Goal: Transaction & Acquisition: Book appointment/travel/reservation

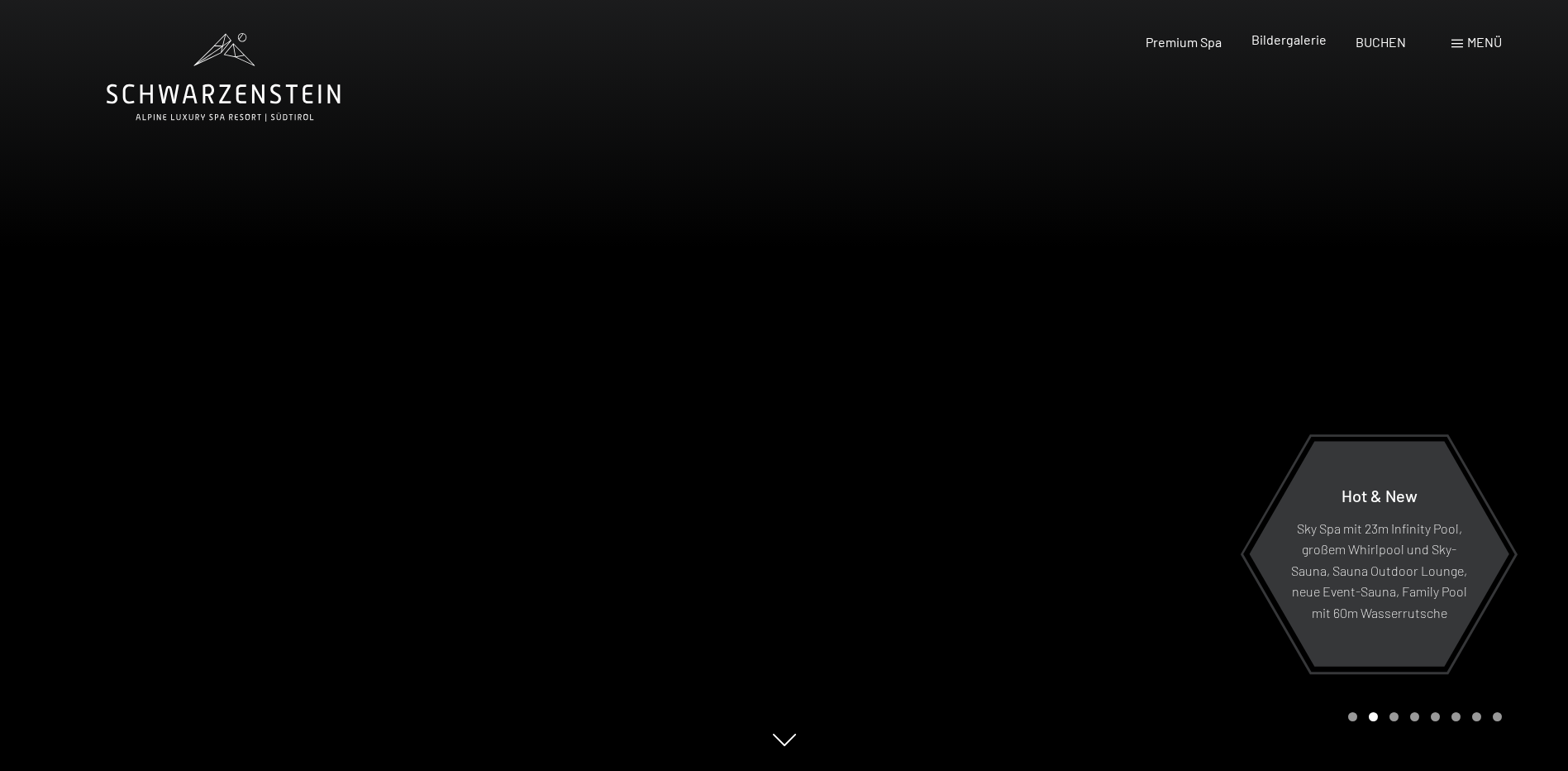
click at [1325, 52] on div "Buchen Anfragen Premium Spa Bildergalerie BUCHEN Menü DE IT EN Gutschein Bilder…" at bounding box center [1294, 43] width 414 height 18
click at [1307, 44] on span "Bildergalerie" at bounding box center [1289, 39] width 75 height 15
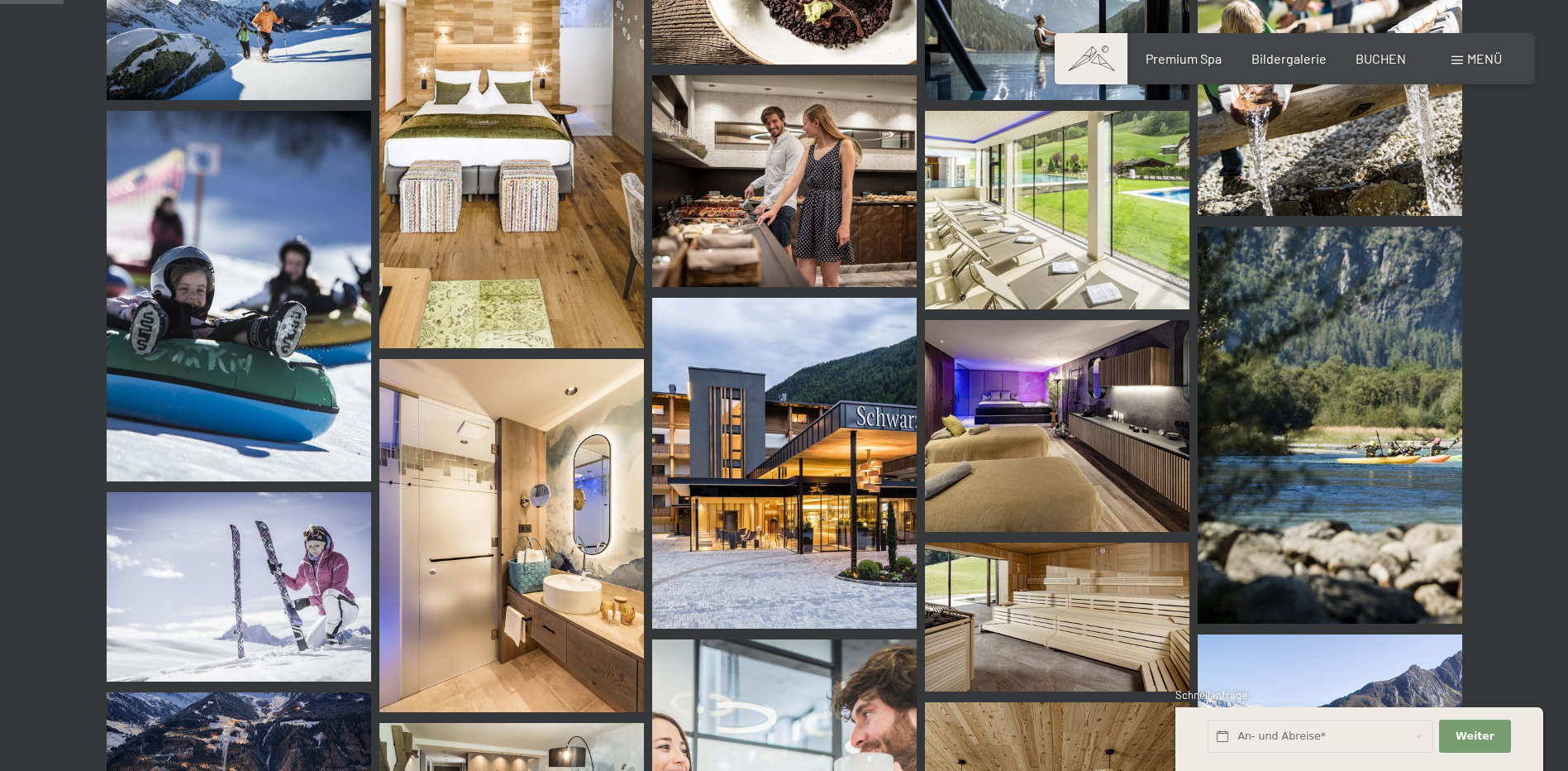
scroll to position [910, 0]
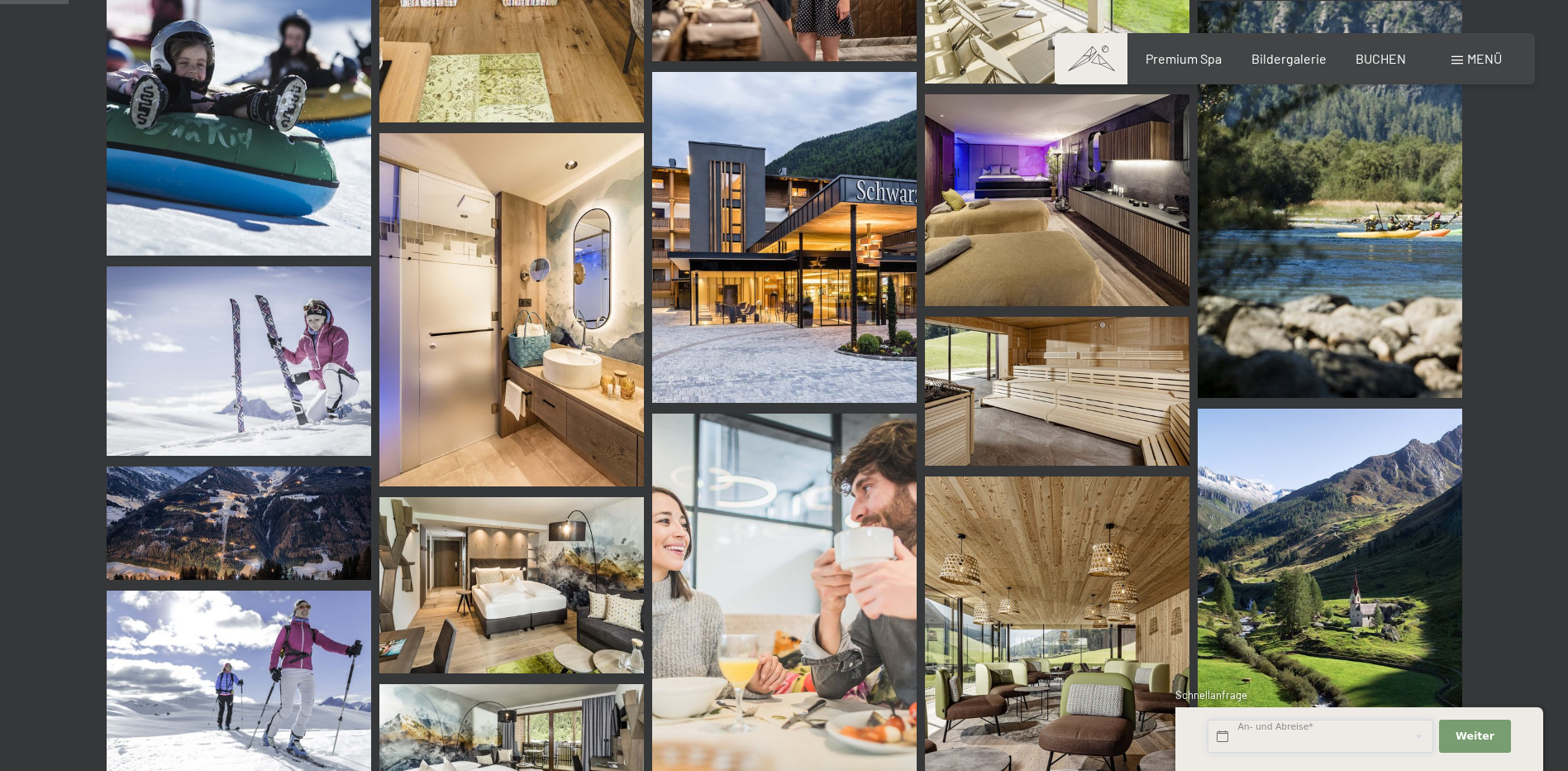
click at [1371, 739] on input "text" at bounding box center [1320, 736] width 226 height 34
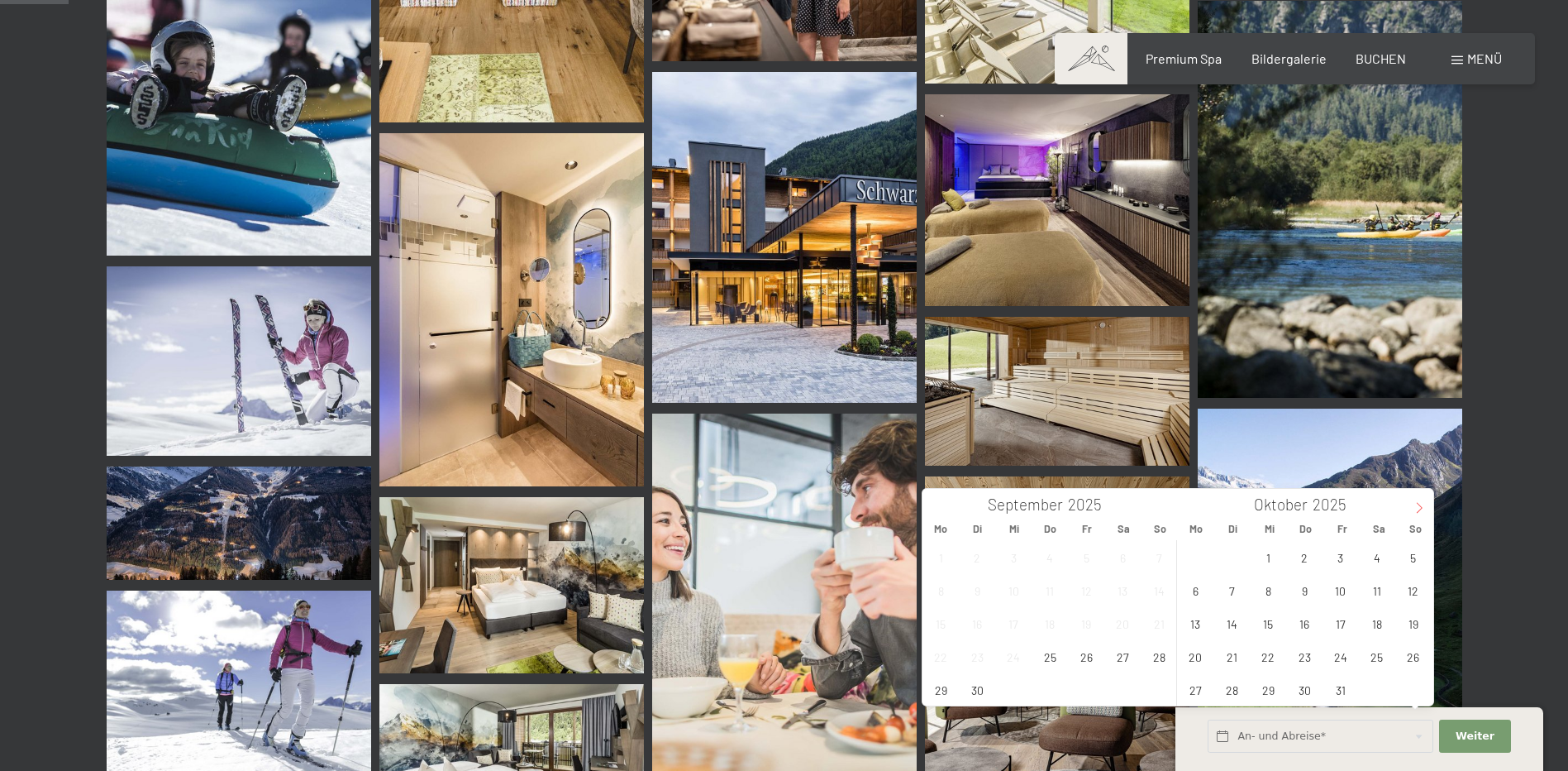
click at [1419, 505] on icon at bounding box center [1419, 507] width 12 height 12
click at [1342, 588] on span "12" at bounding box center [1341, 590] width 33 height 33
click at [1409, 590] on span "14" at bounding box center [1413, 590] width 33 height 33
type input "Fr. 12.12.2025 - So. 14.12.2025"
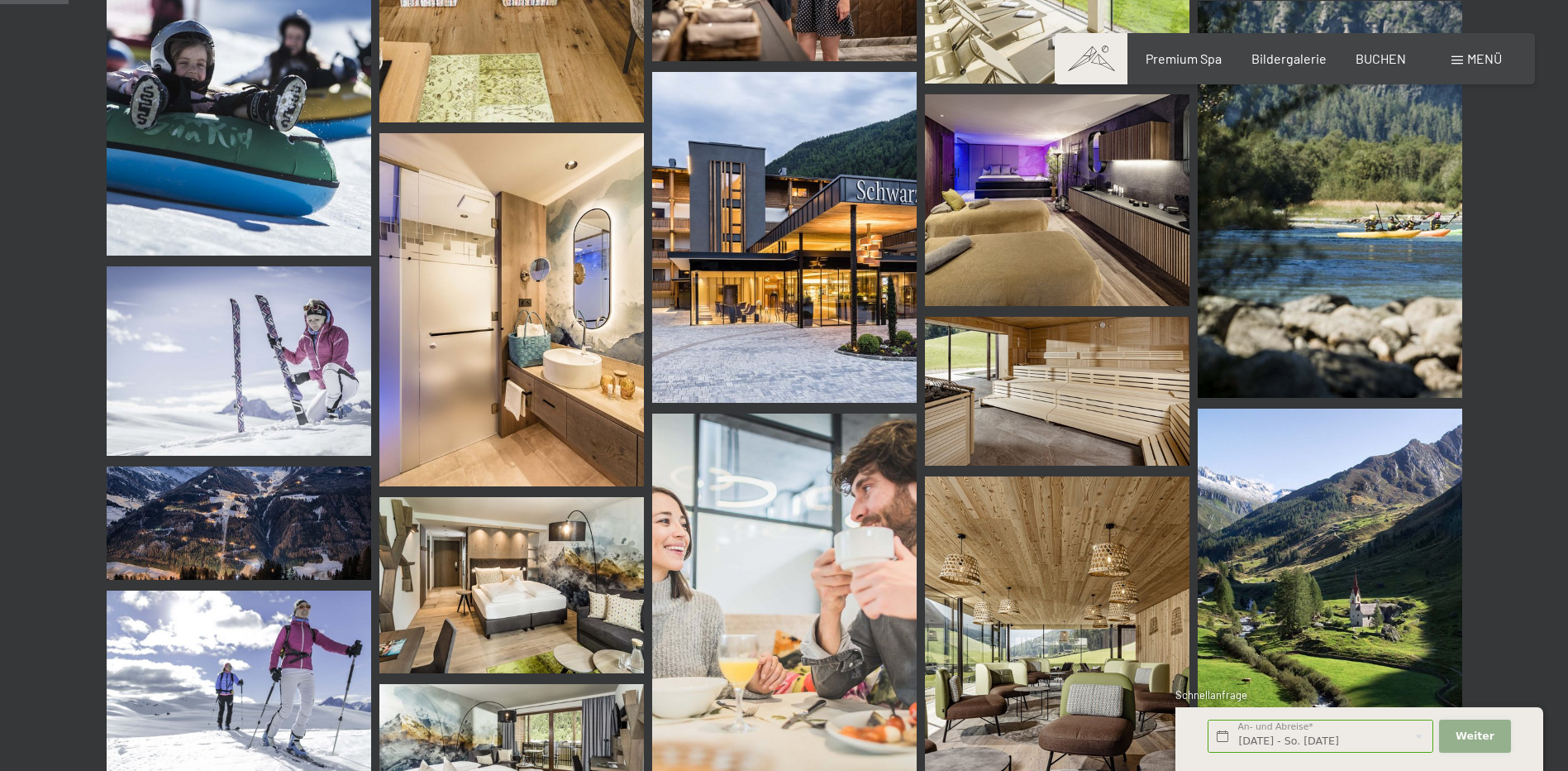
click at [1469, 728] on span "Weiter" at bounding box center [1475, 736] width 39 height 14
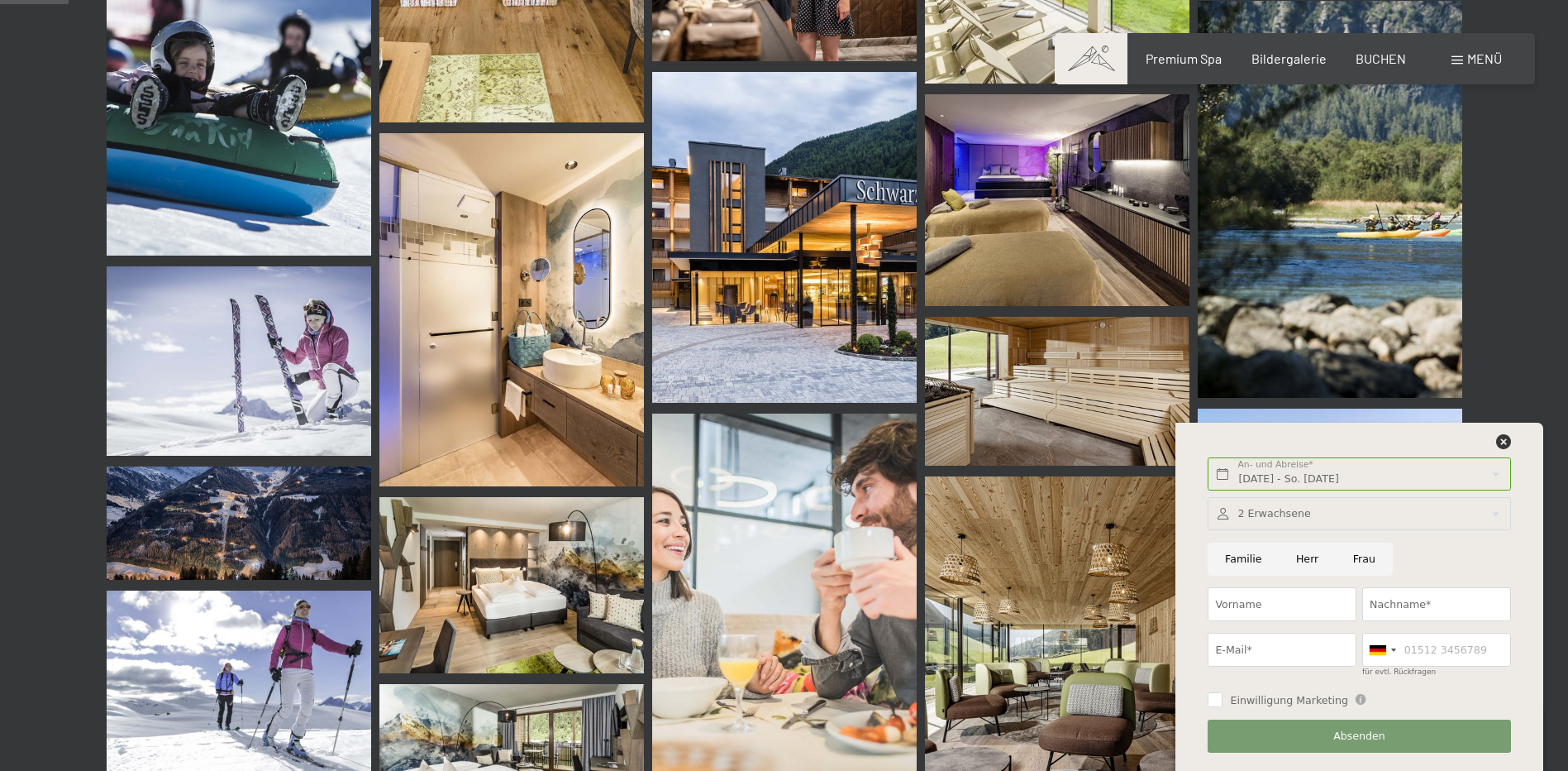
click at [1356, 554] on input "Frau" at bounding box center [1364, 559] width 57 height 34
radio input "true"
click at [1246, 614] on input "Vorname" at bounding box center [1282, 603] width 149 height 34
type input "Selina"
click at [1370, 598] on input "Nachname*" at bounding box center [1437, 603] width 149 height 34
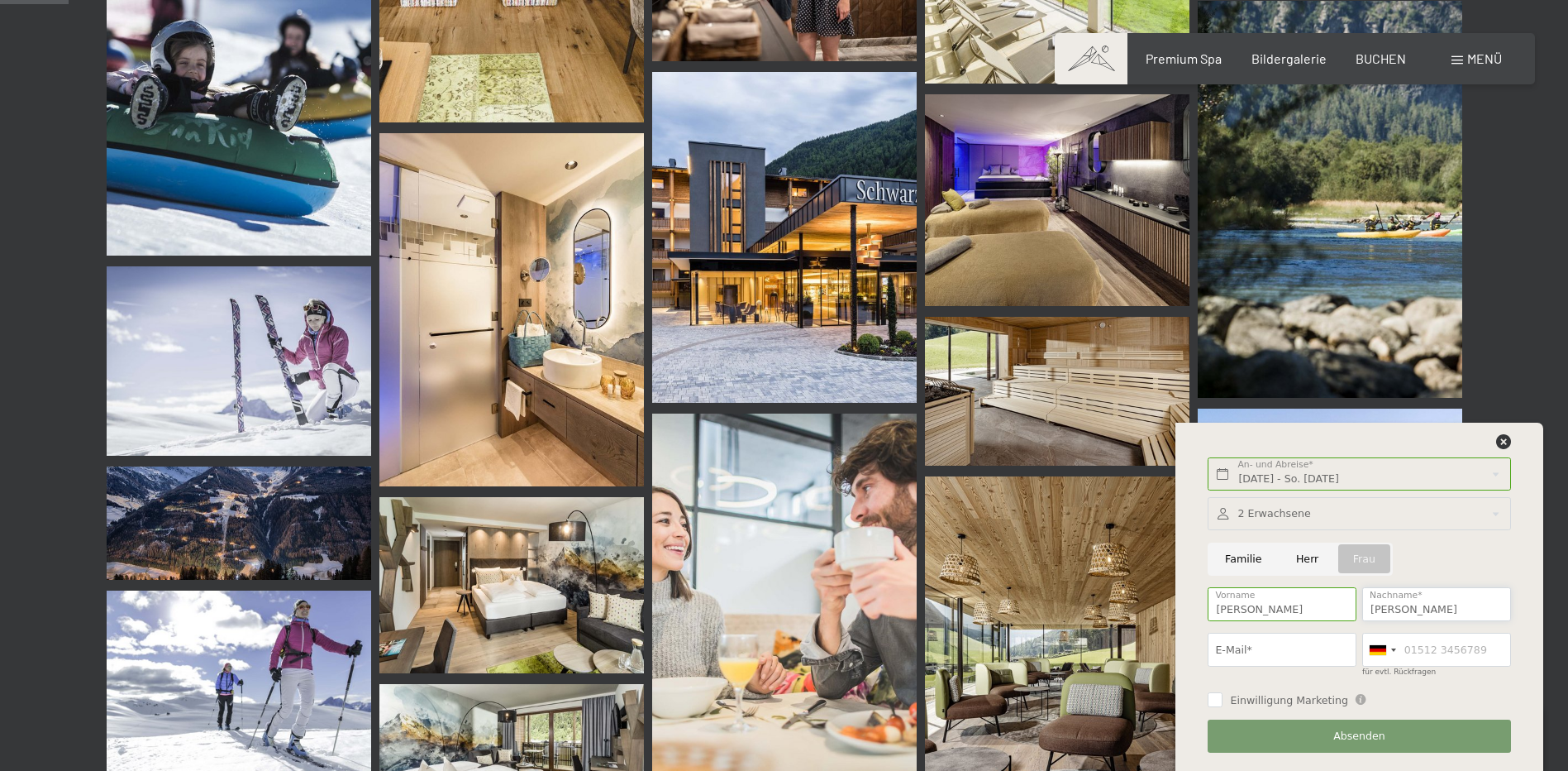
type input "Maier"
click at [1252, 644] on input "E-Mail*" at bounding box center [1282, 649] width 149 height 34
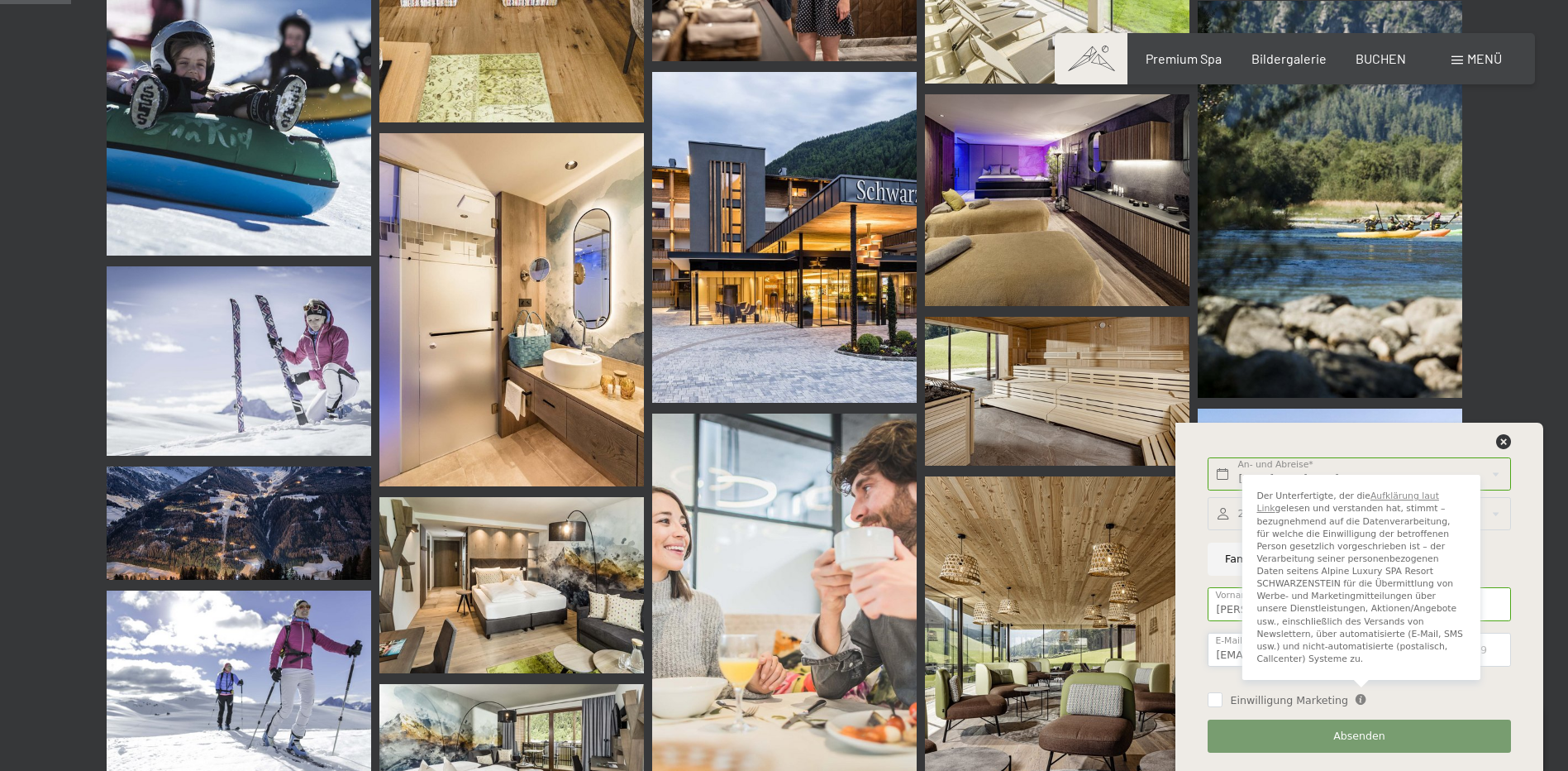
scroll to position [992, 0]
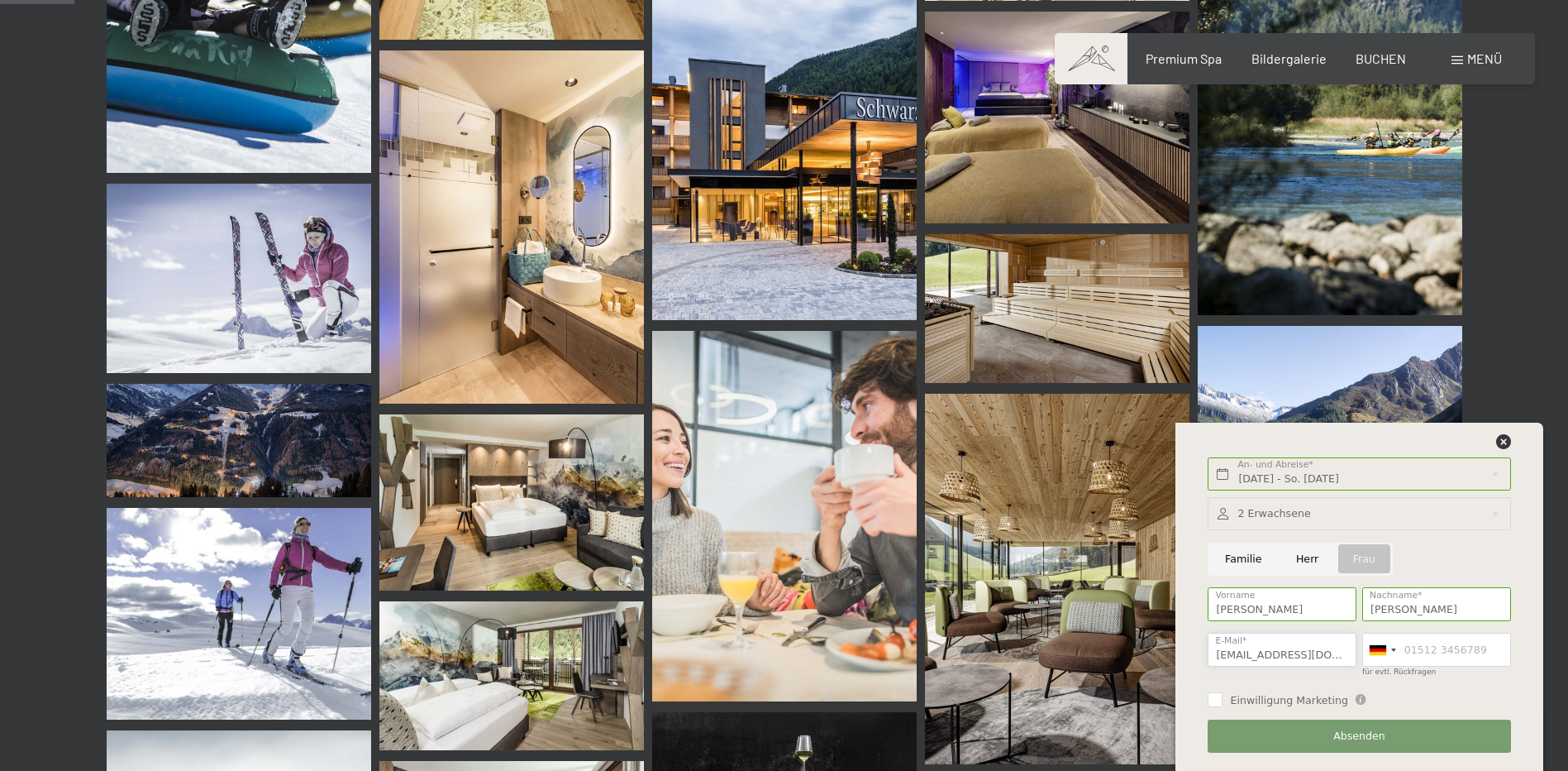
type input "selinamaier6@icloud.com"
click at [1418, 737] on button "Absenden" at bounding box center [1359, 736] width 303 height 34
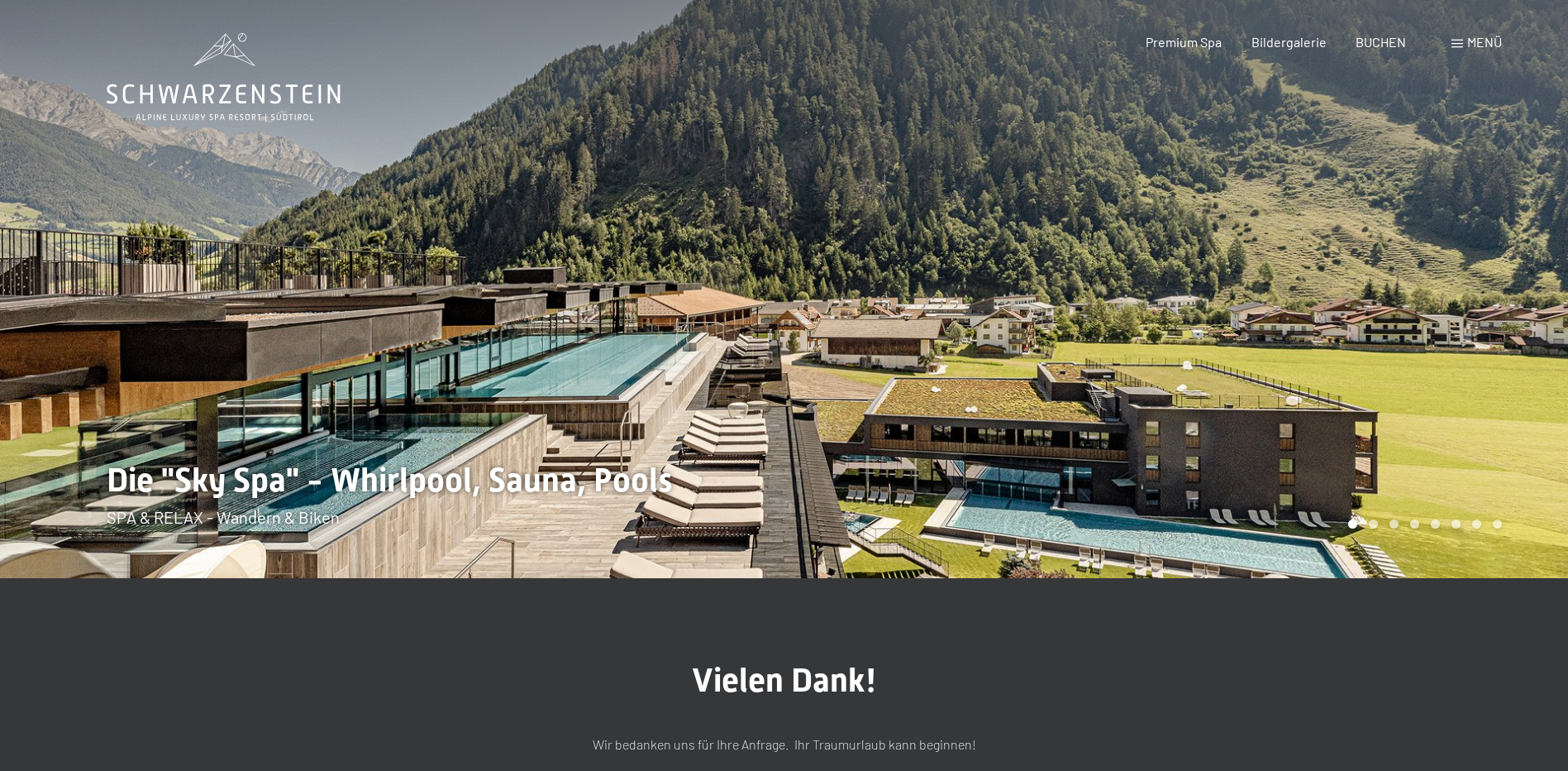
click at [1186, 52] on div "Premium Spa Bildergalerie BUCHEN" at bounding box center [1261, 43] width 347 height 18
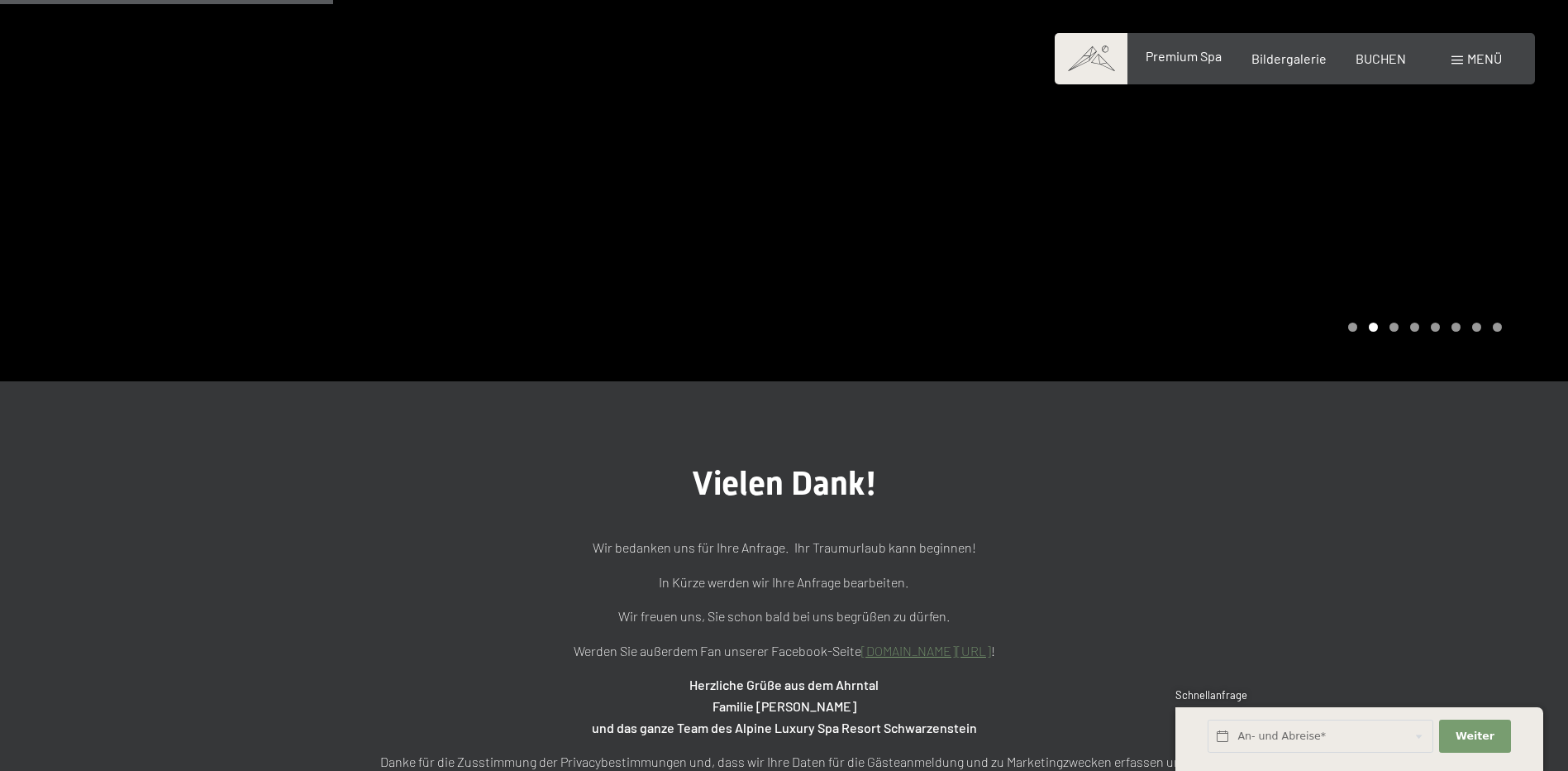
scroll to position [331, 0]
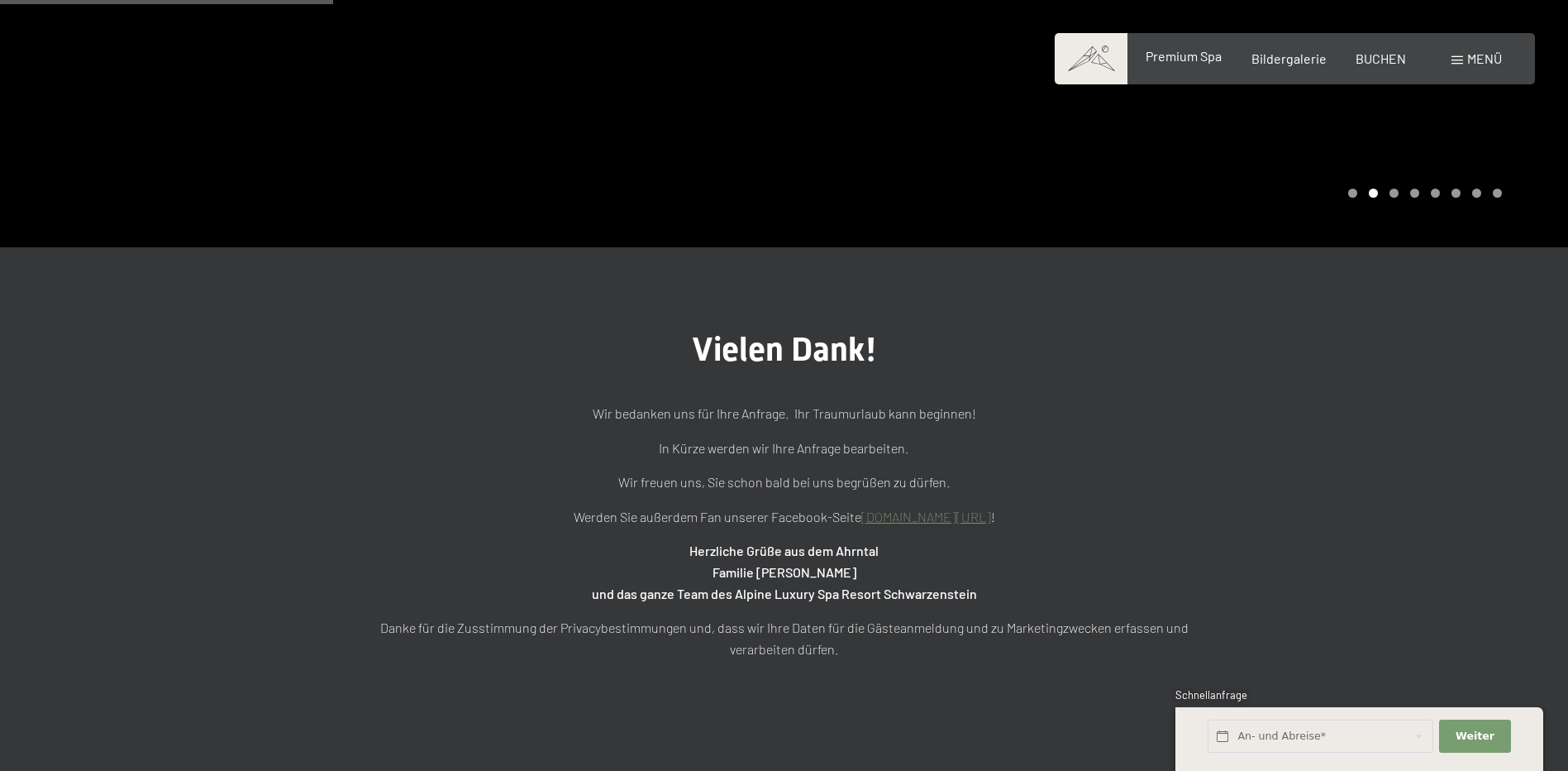
click at [1187, 58] on span "Premium Spa" at bounding box center [1184, 55] width 76 height 15
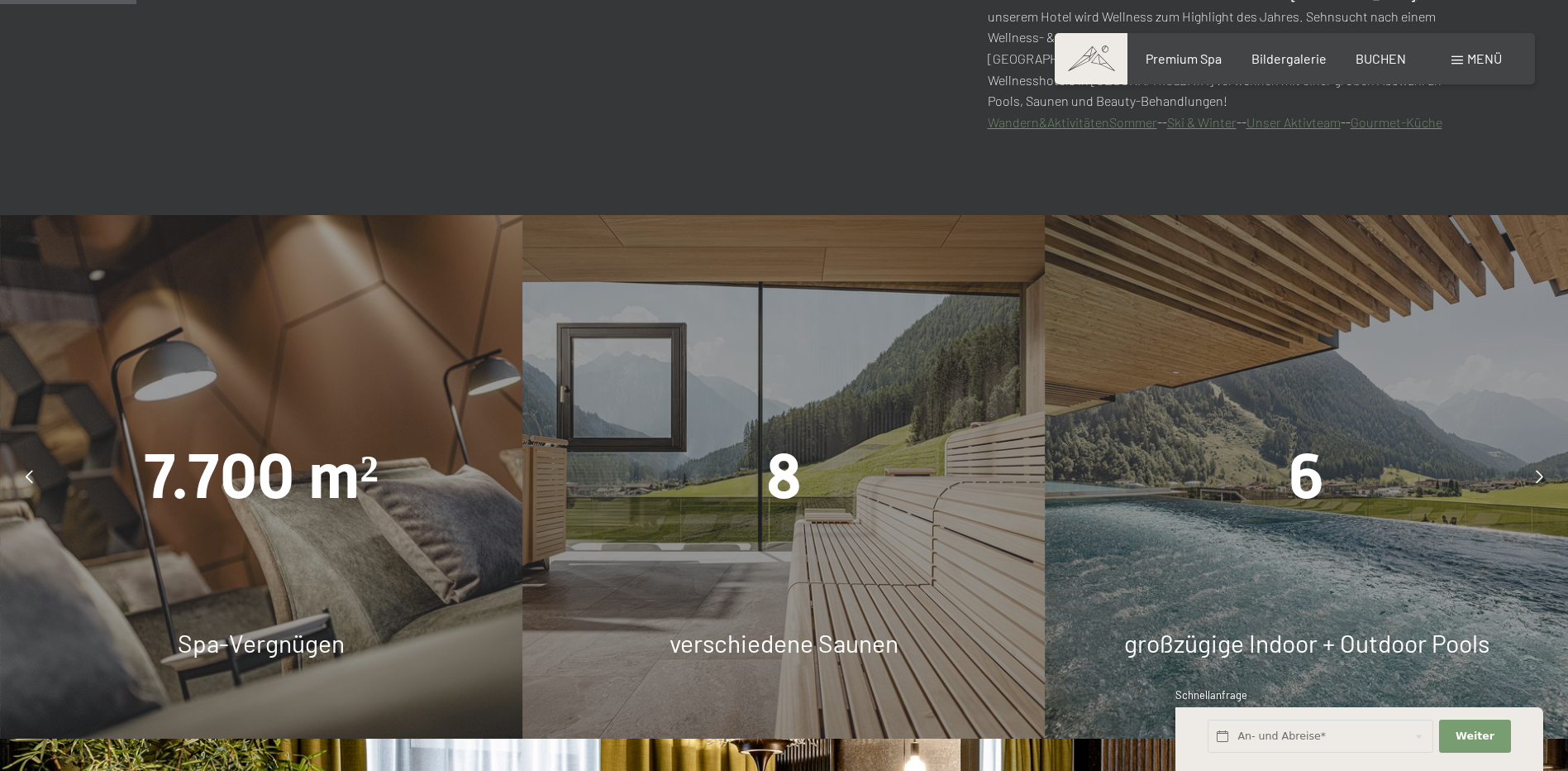
scroll to position [1075, 0]
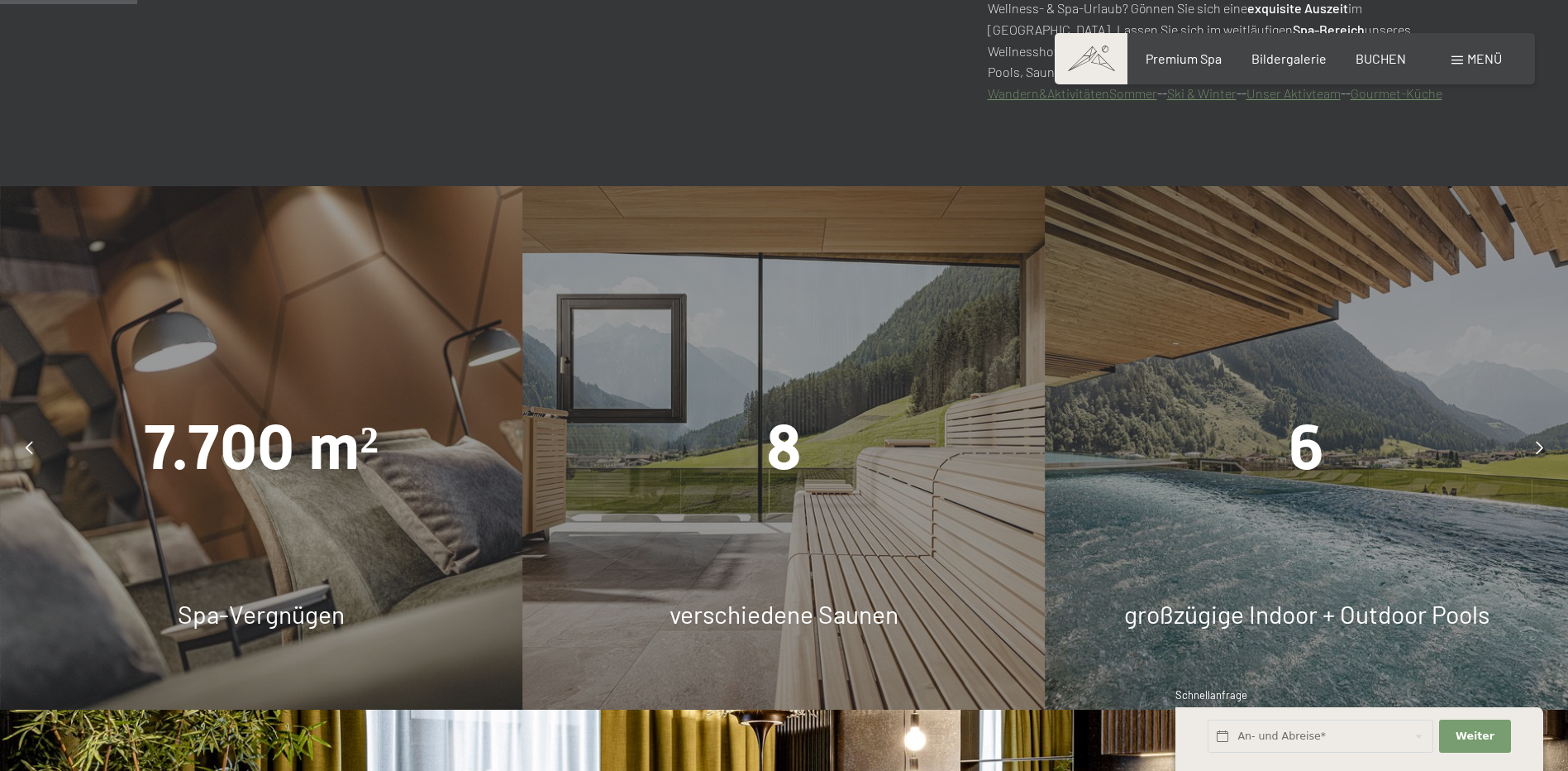
click at [1276, 285] on div "6 großzügige Indoor + Outdoor Pools" at bounding box center [1306, 447] width 523 height 523
click at [1538, 441] on icon at bounding box center [1540, 447] width 7 height 14
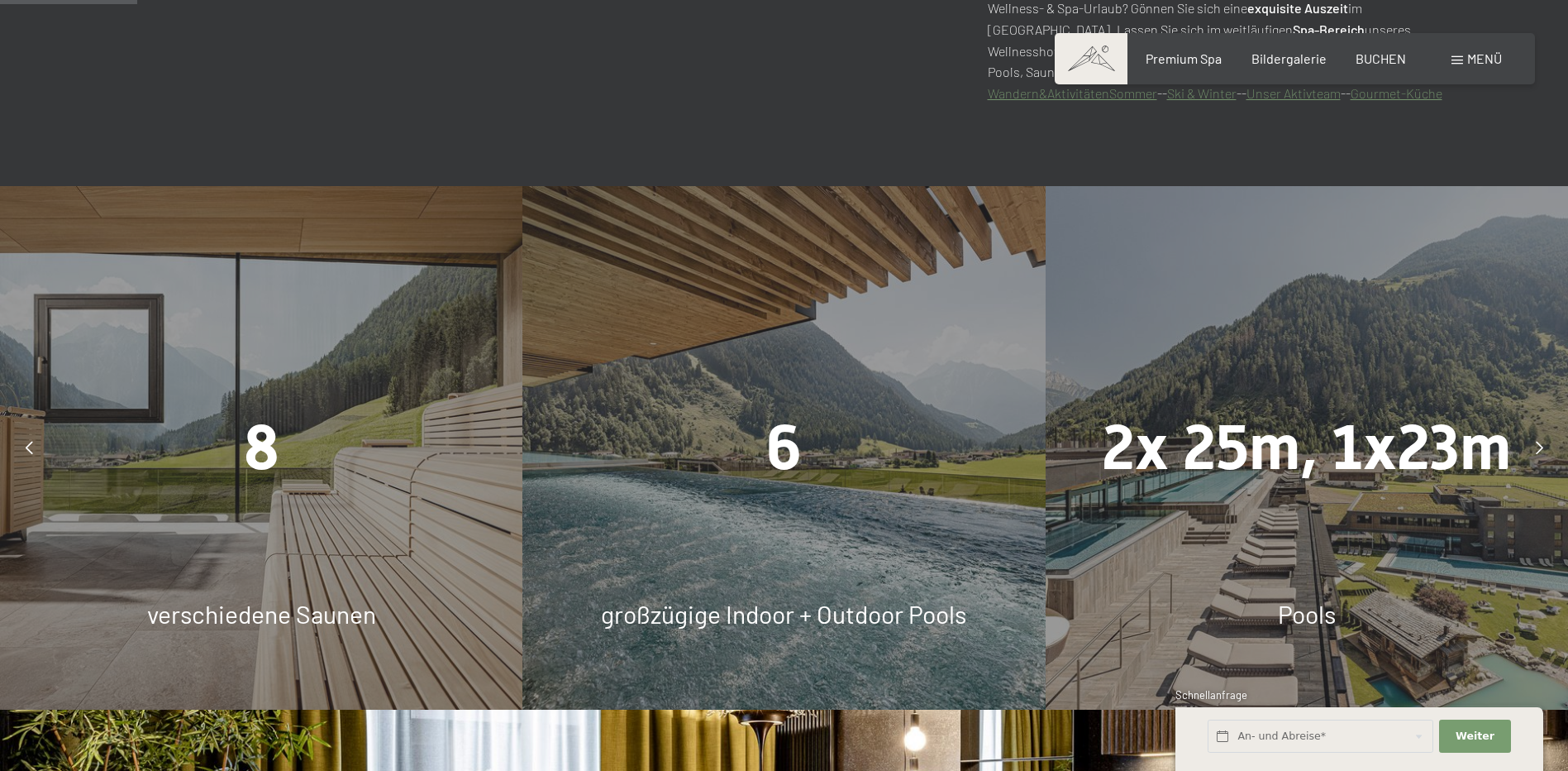
click at [1538, 441] on icon at bounding box center [1540, 447] width 7 height 14
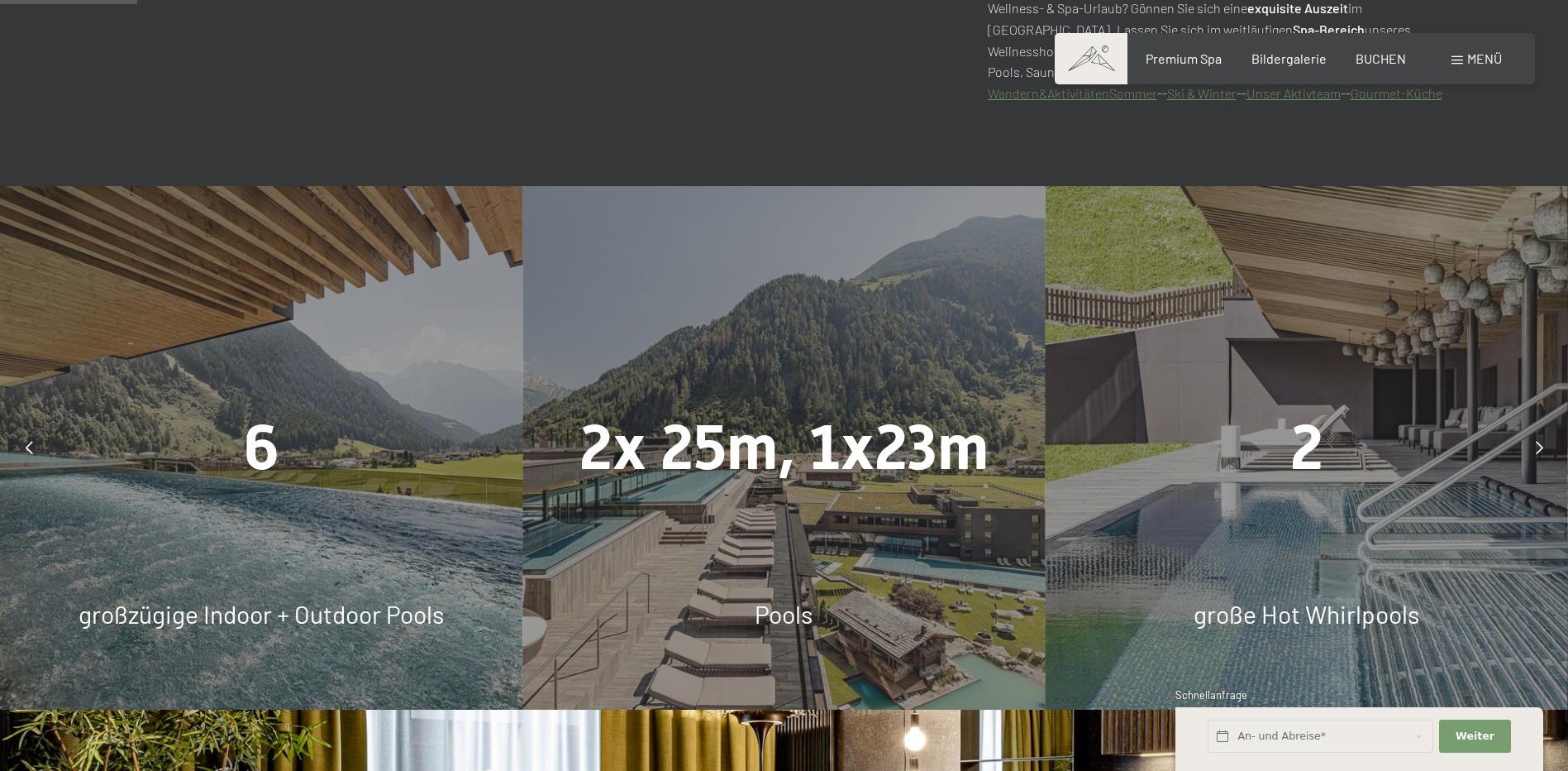
click at [1538, 441] on icon at bounding box center [1540, 447] width 7 height 14
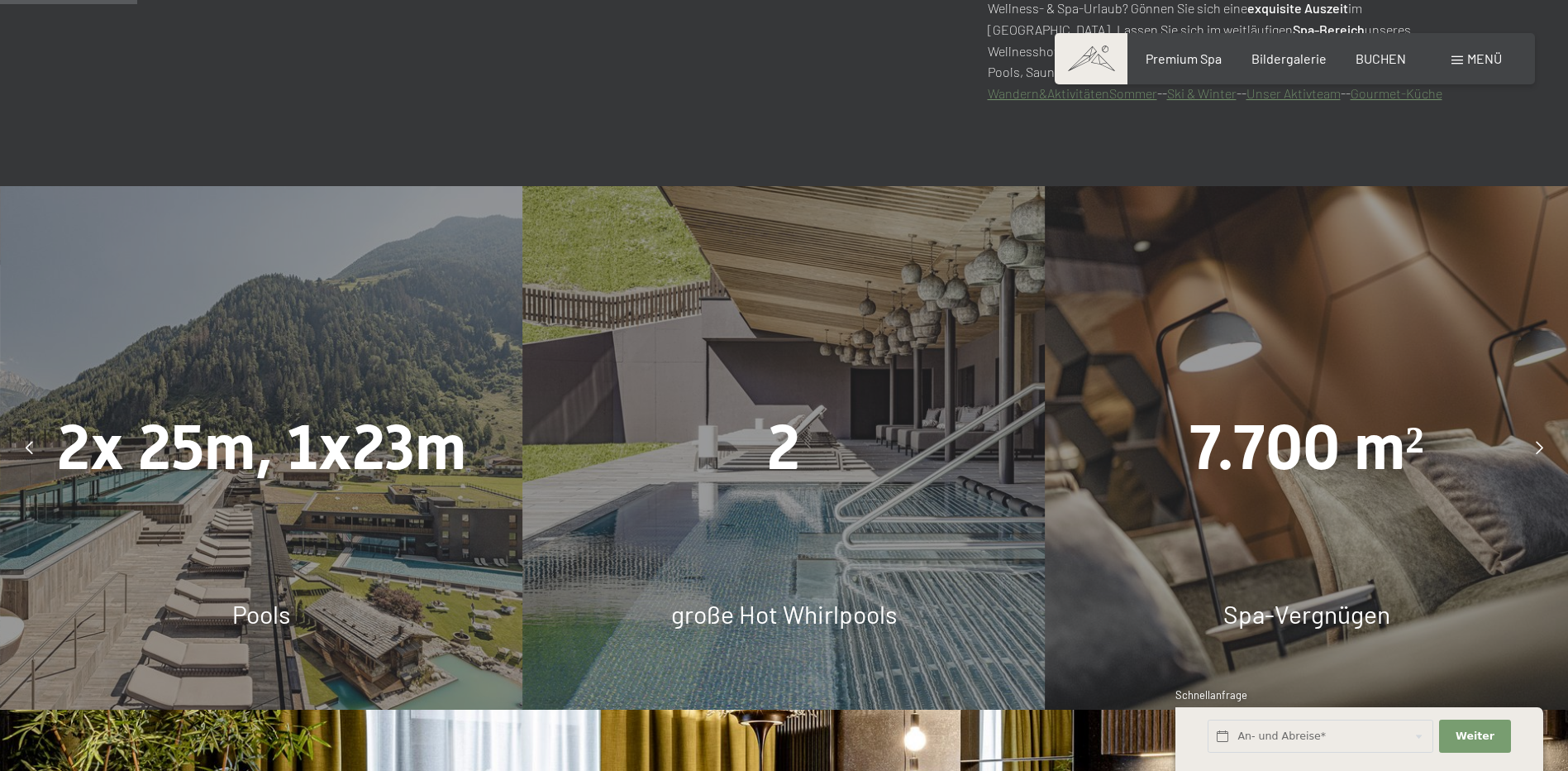
click at [1538, 441] on icon at bounding box center [1540, 447] width 7 height 14
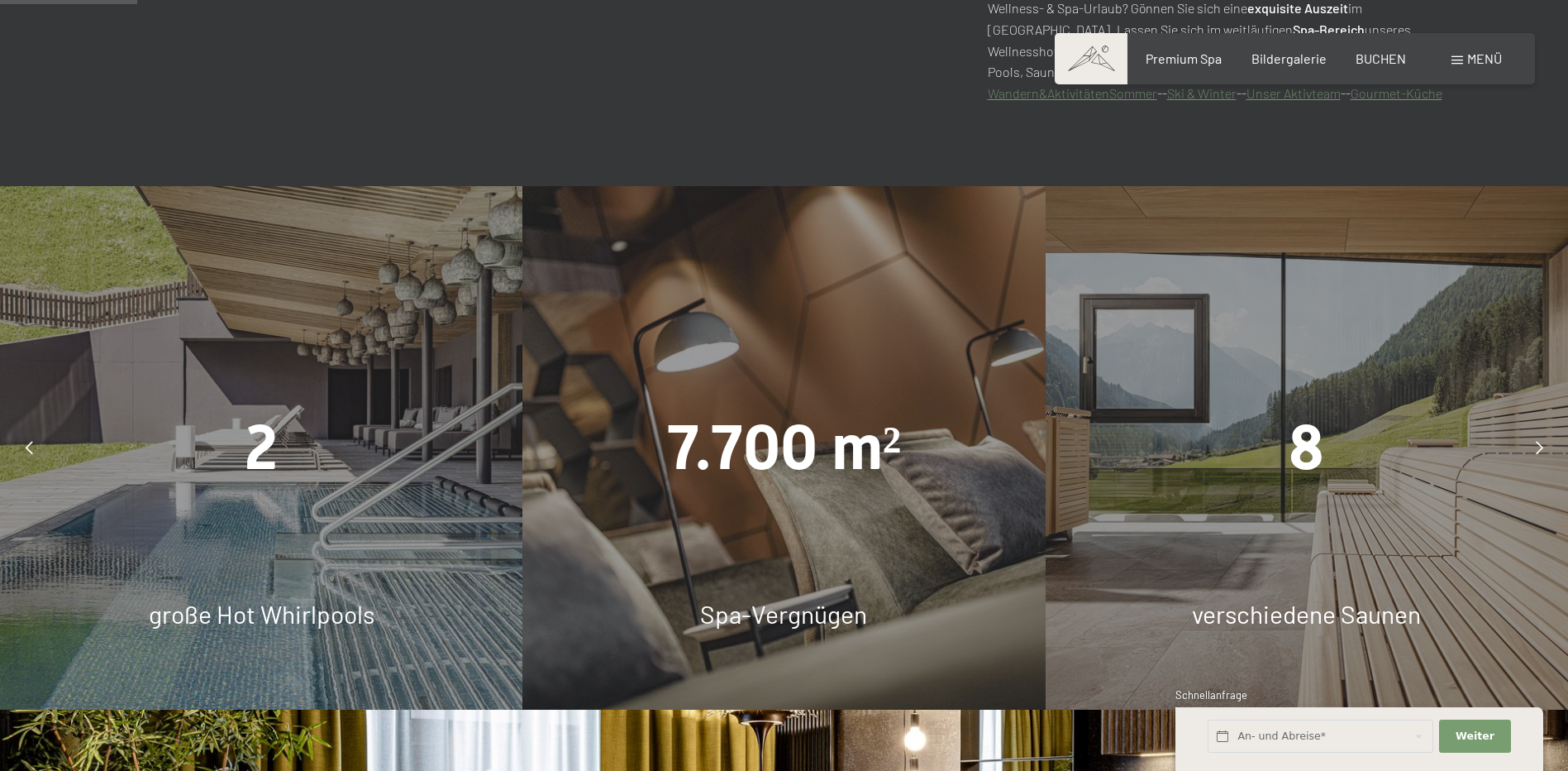
click at [1538, 441] on icon at bounding box center [1540, 447] width 7 height 14
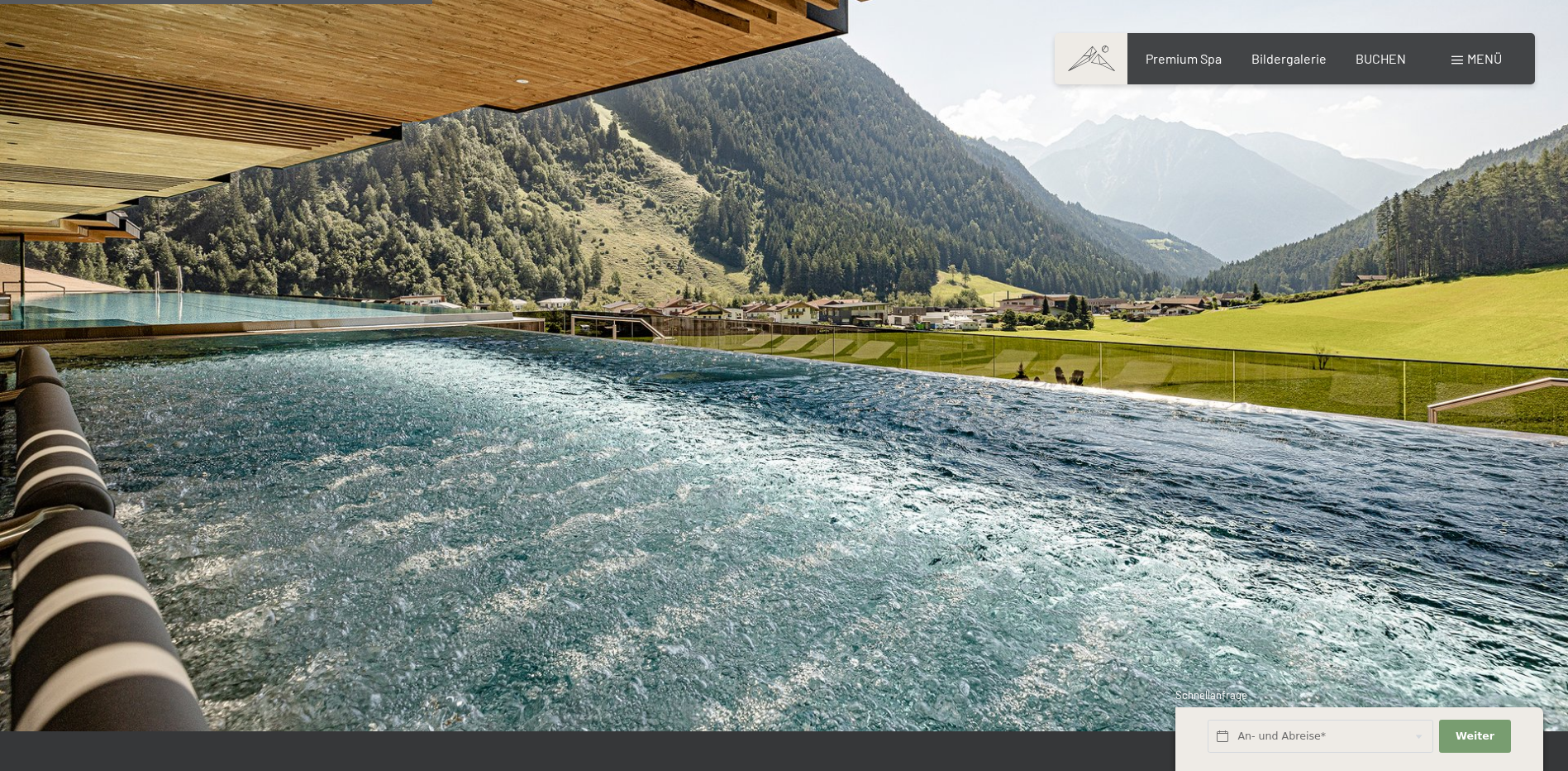
scroll to position [3390, 0]
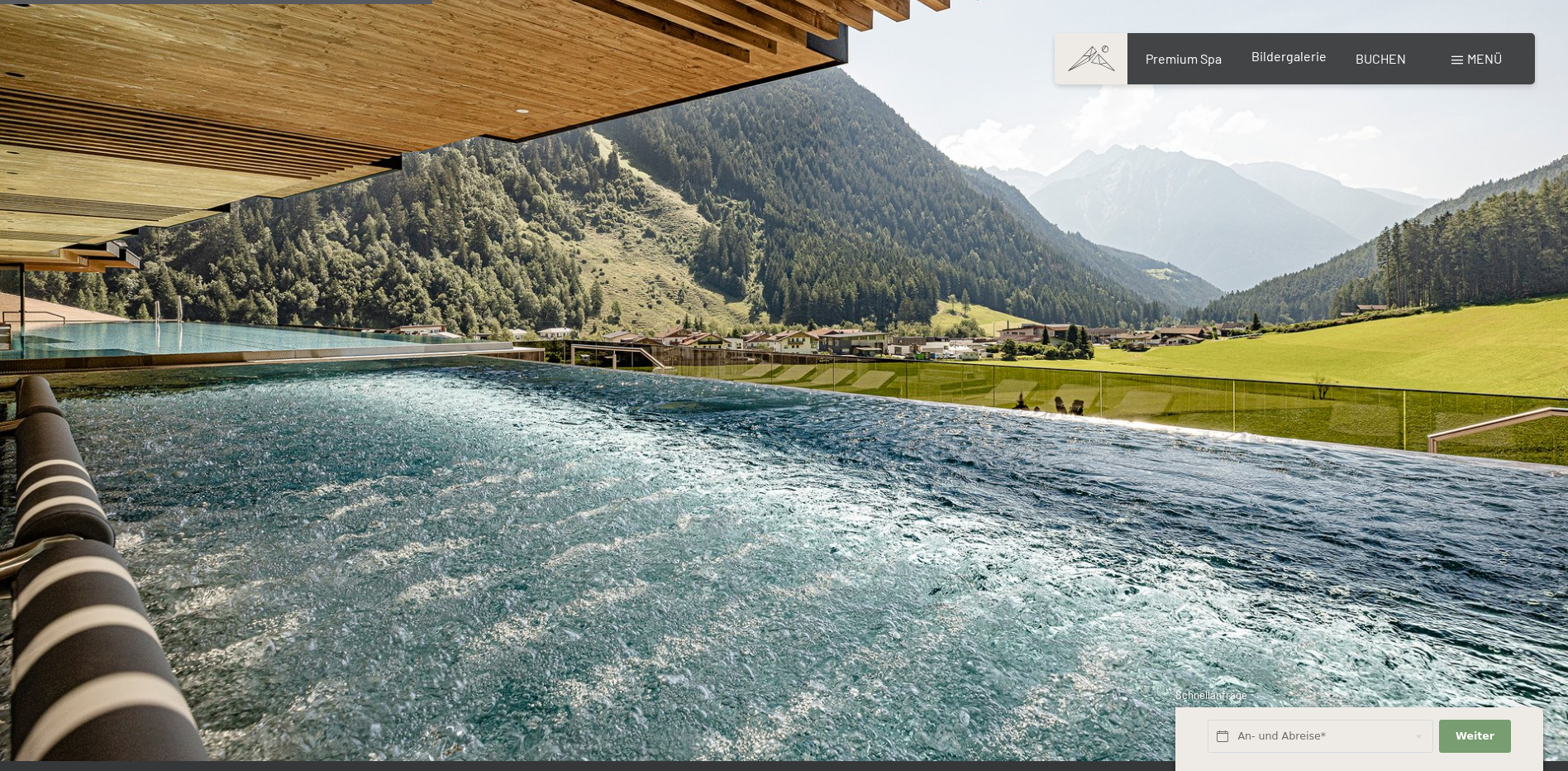
click at [1266, 55] on span "Bildergalerie" at bounding box center [1289, 55] width 75 height 15
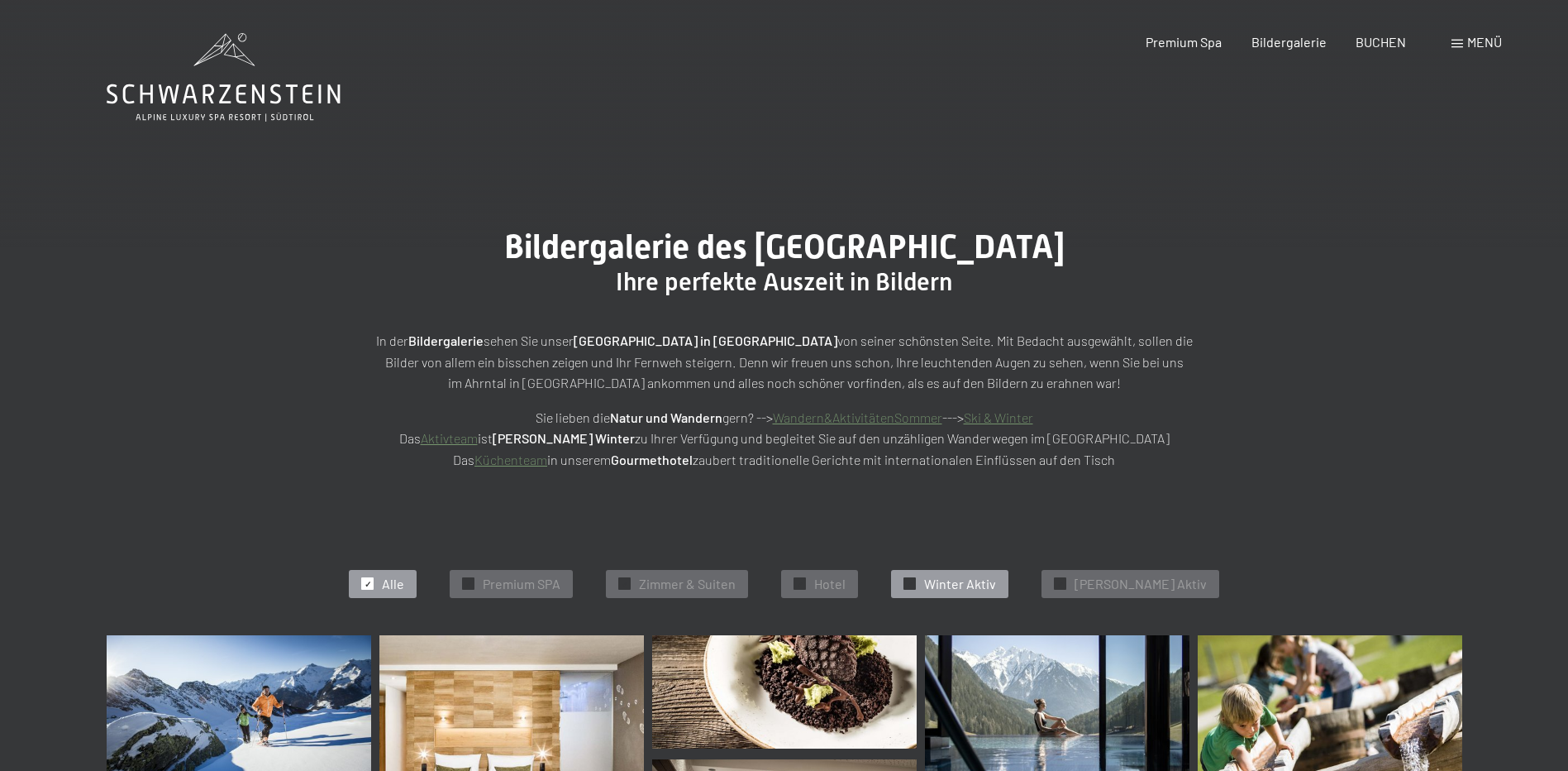
click at [970, 596] on div "✓ Winter Aktiv" at bounding box center [950, 583] width 118 height 28
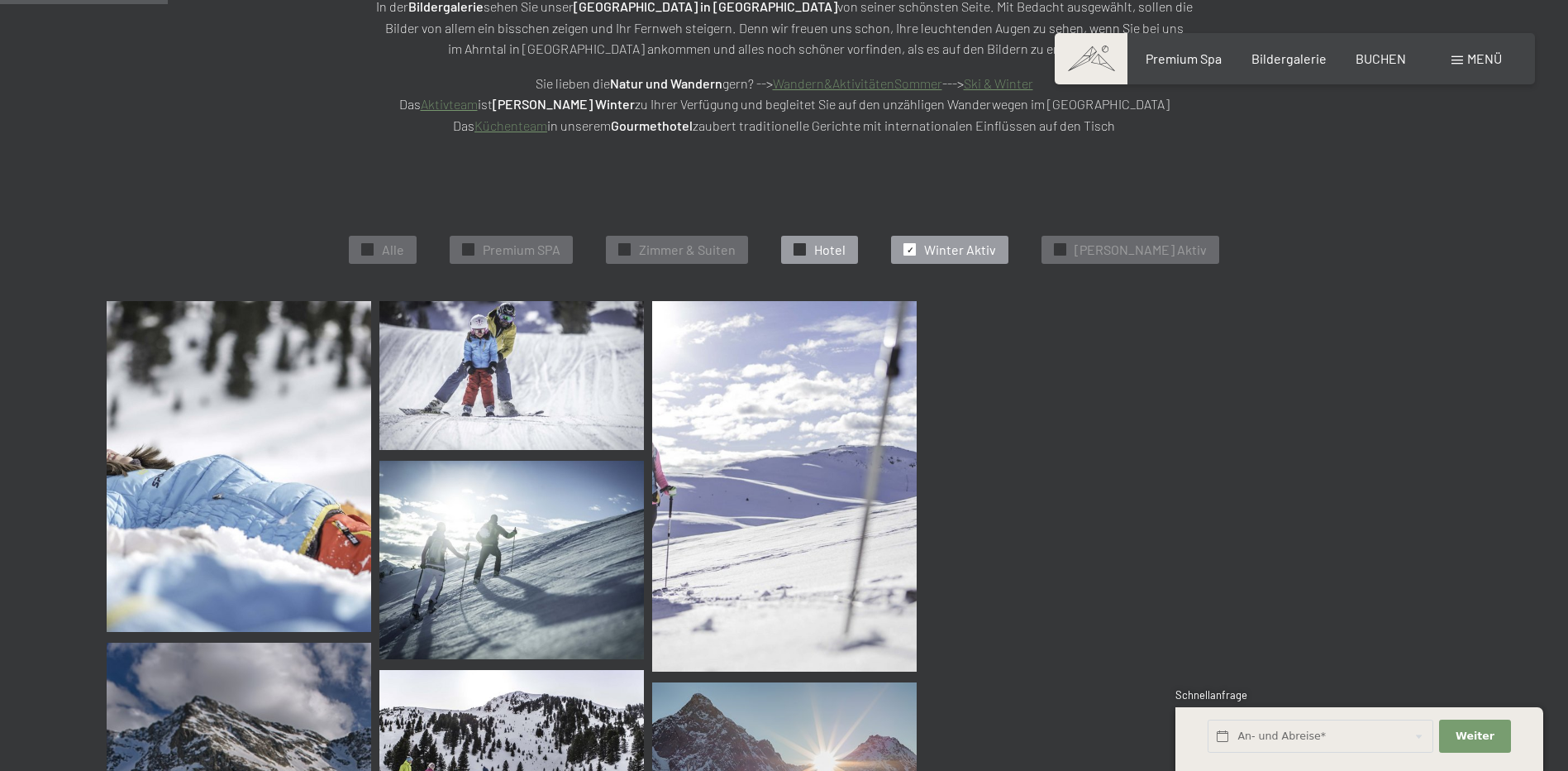
click at [818, 257] on div "✓ Hotel" at bounding box center [819, 249] width 77 height 28
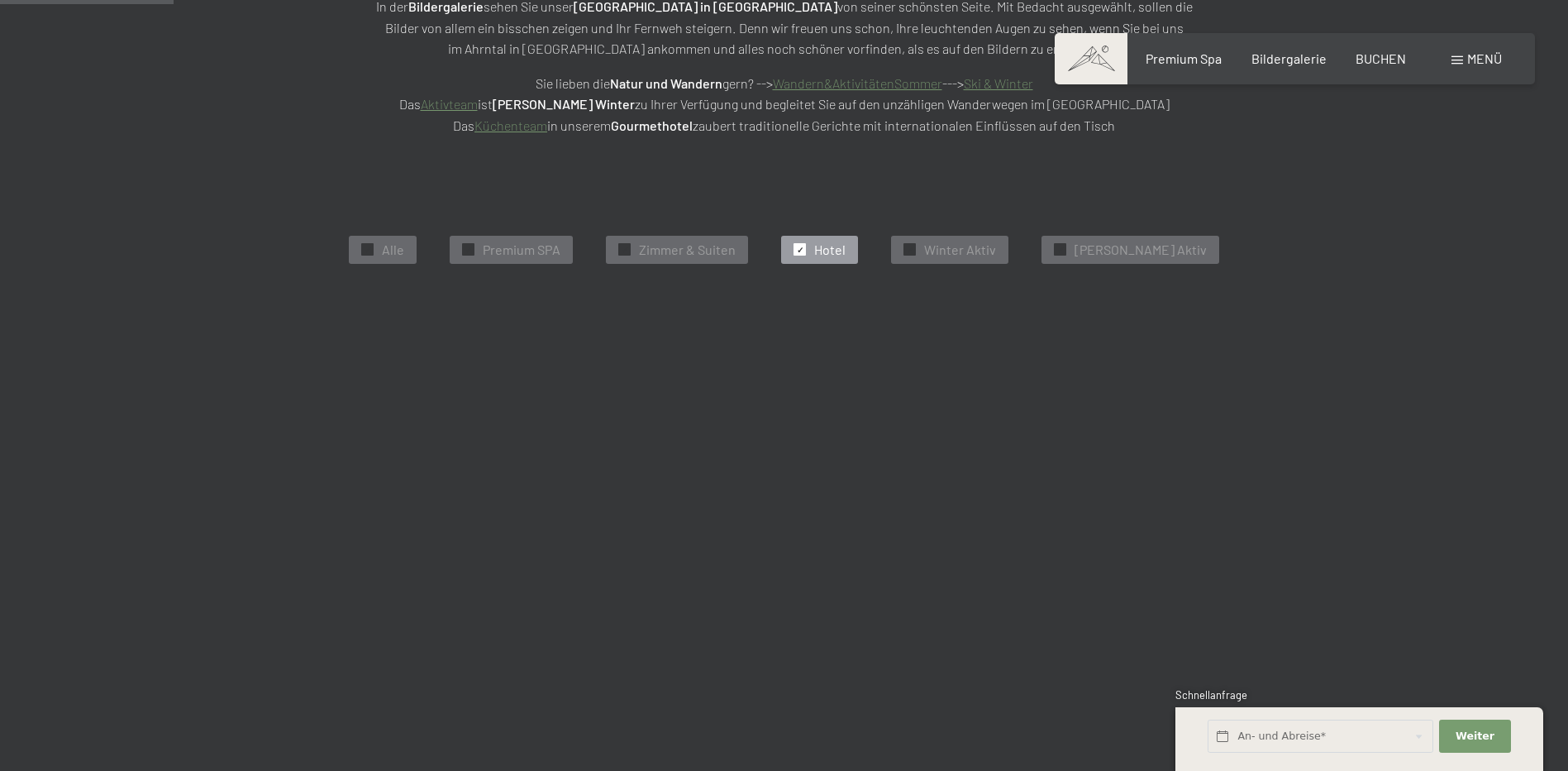
scroll to position [417, 0]
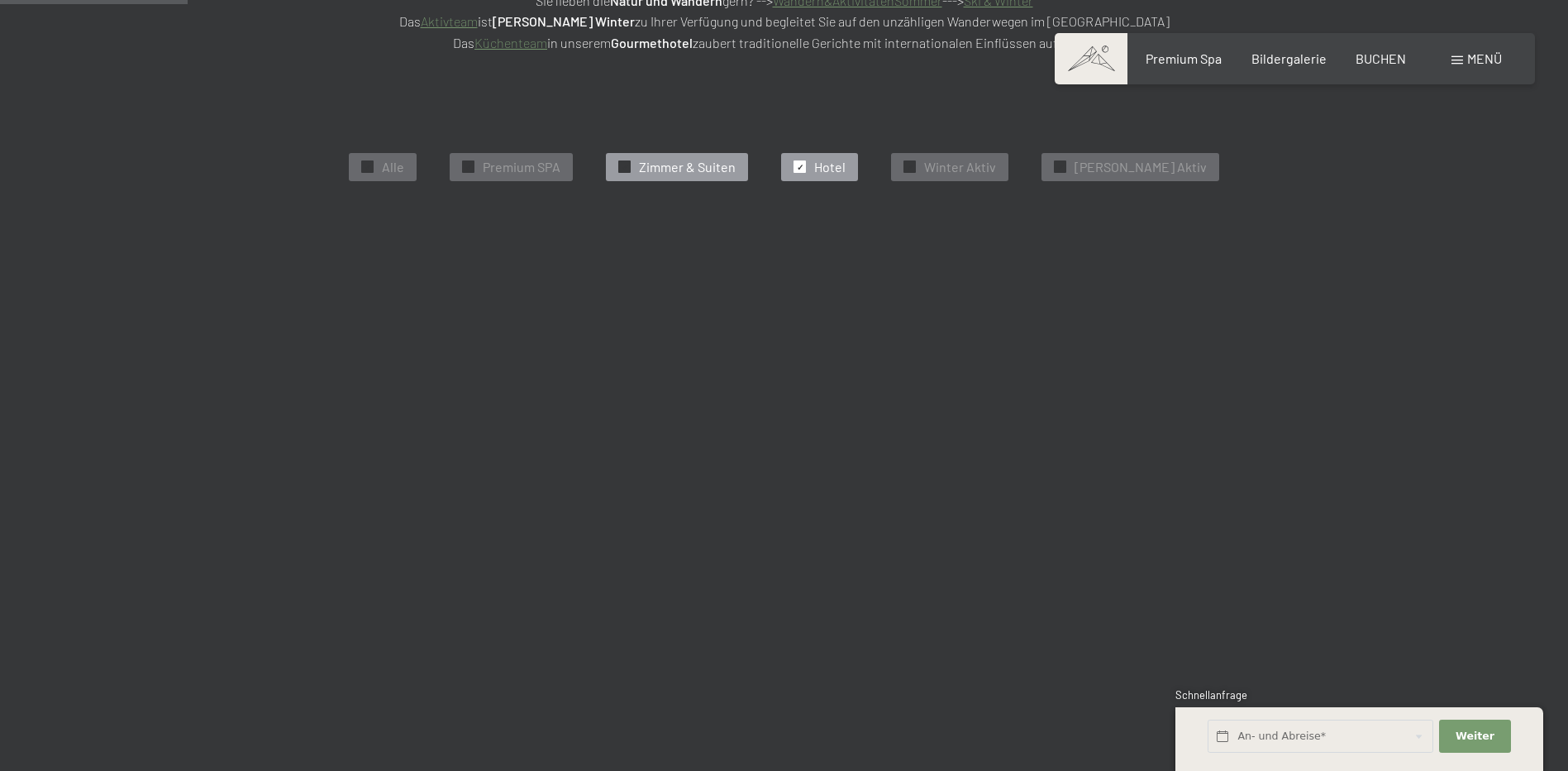
click at [687, 154] on div "✓ Zimmer & Suiten" at bounding box center [677, 167] width 142 height 28
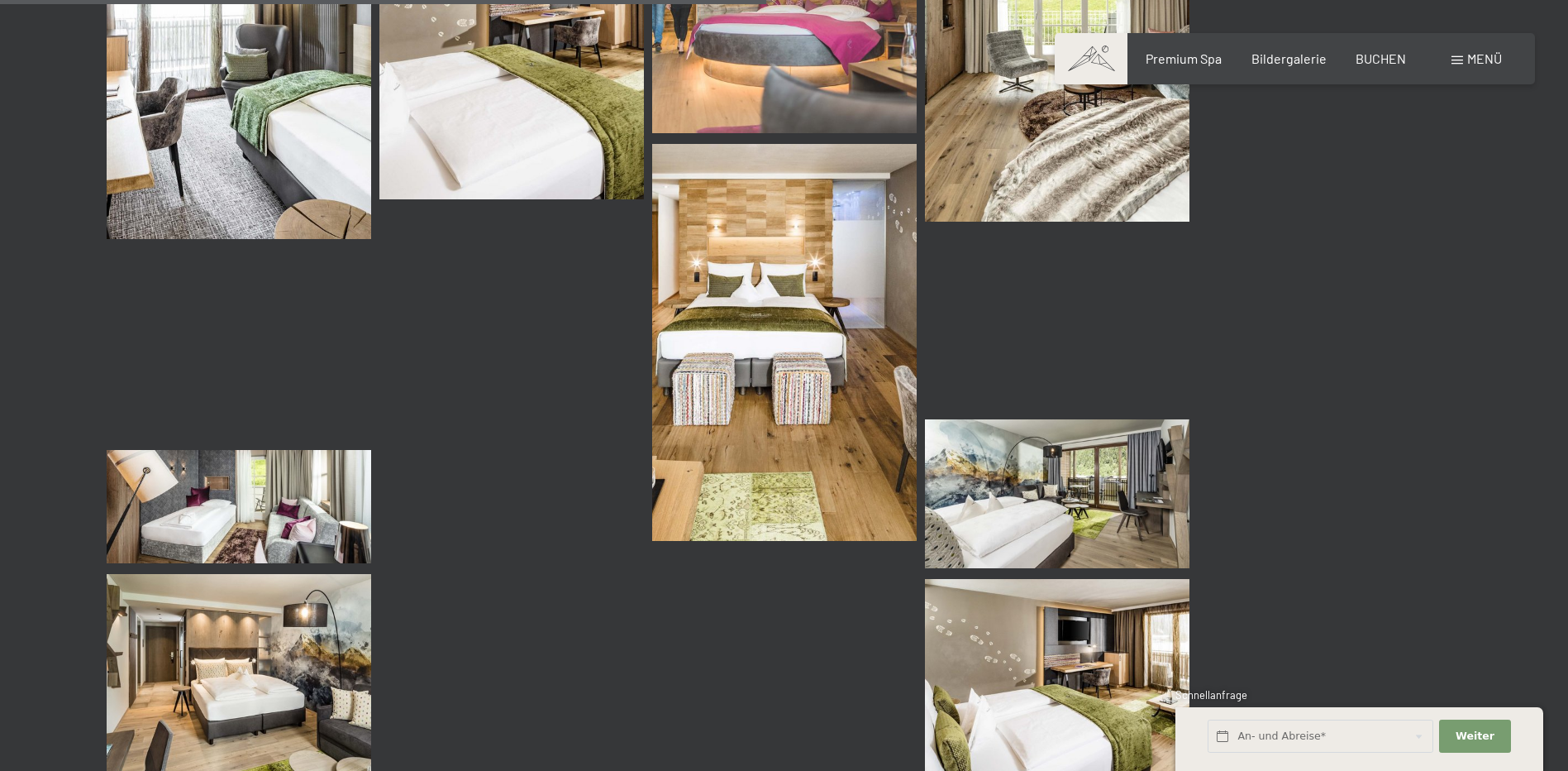
scroll to position [996, 0]
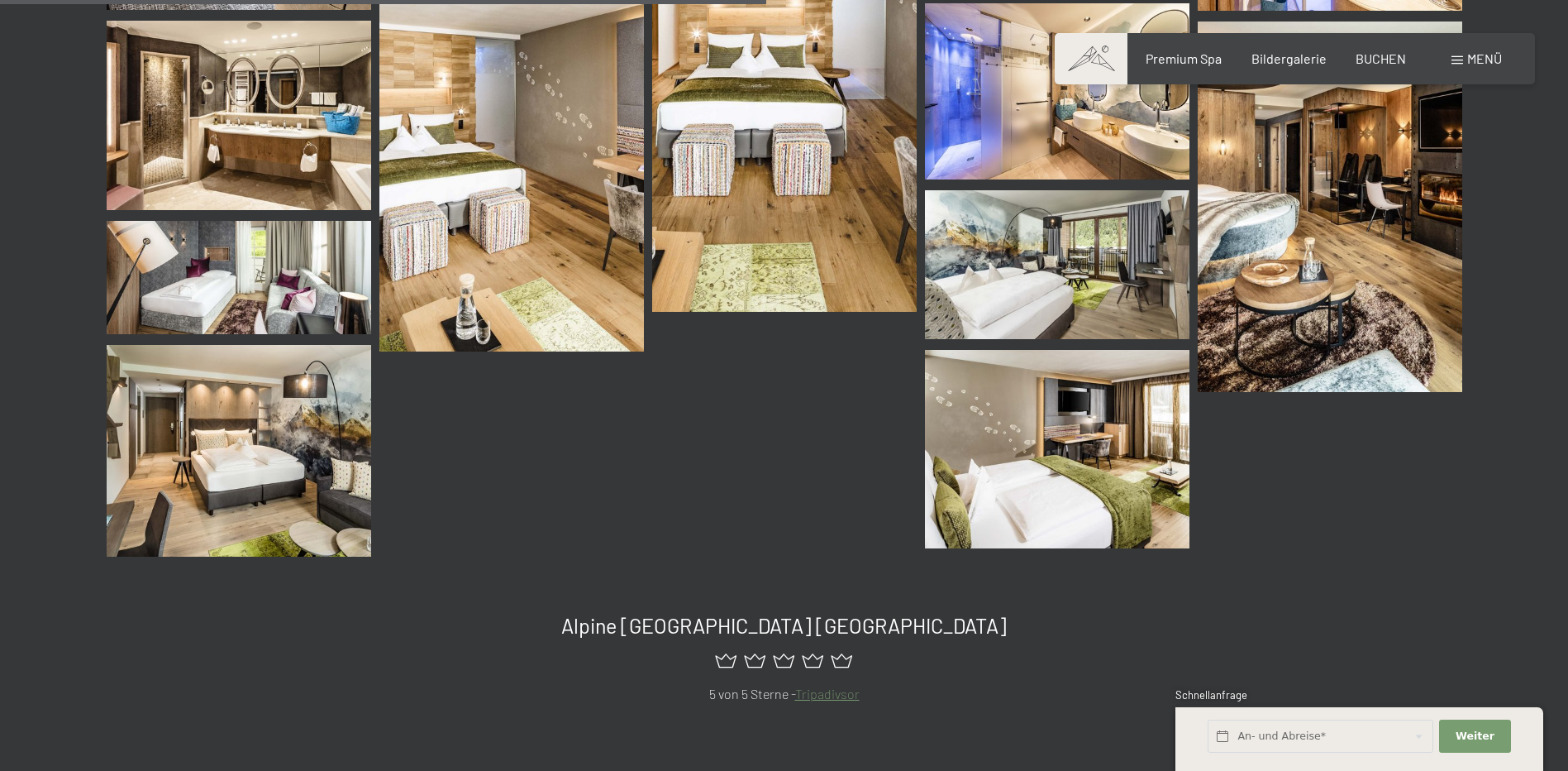
click at [186, 307] on img at bounding box center [239, 277] width 265 height 113
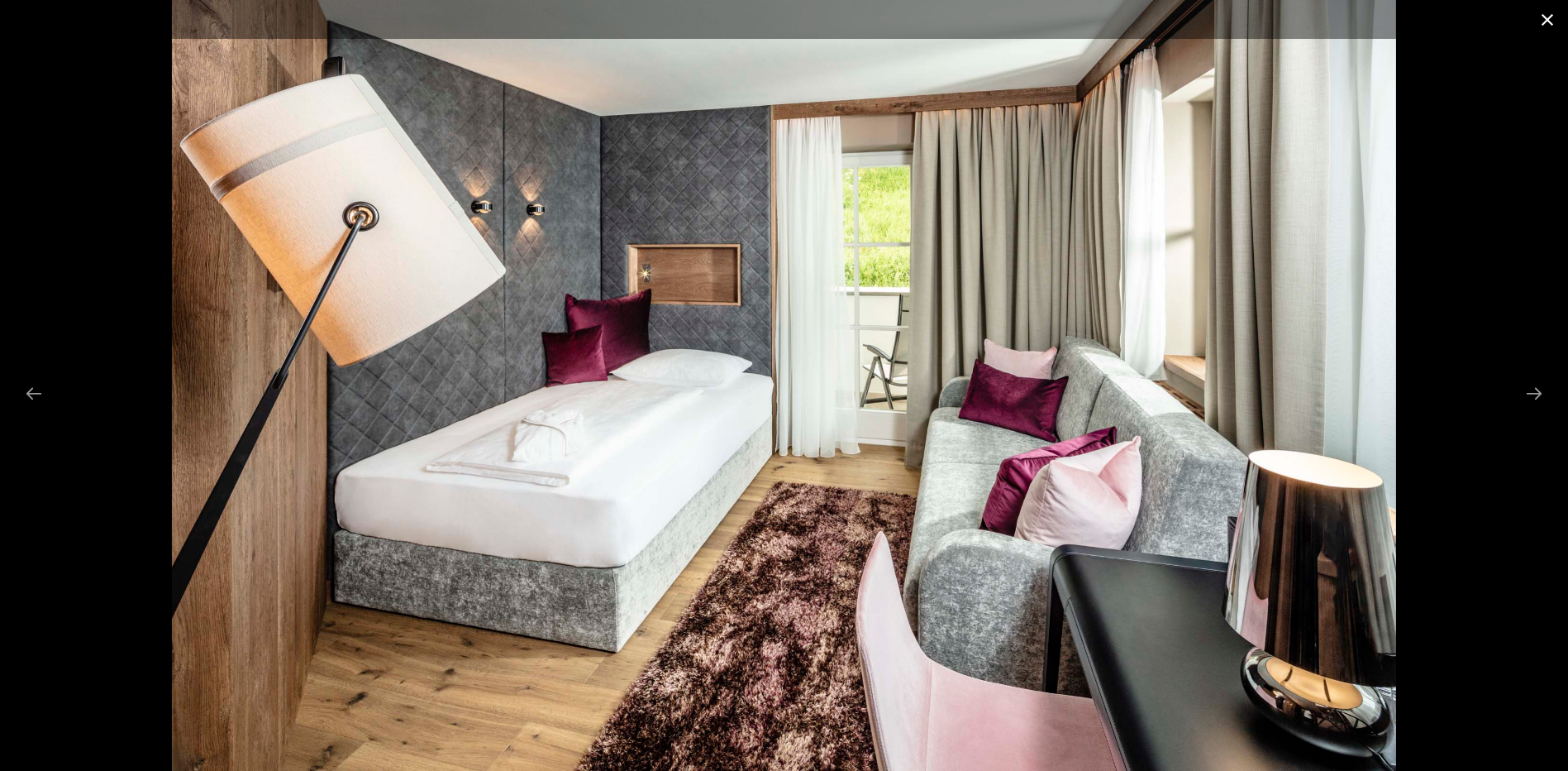
click at [1547, 13] on button "Close gallery" at bounding box center [1548, 19] width 42 height 39
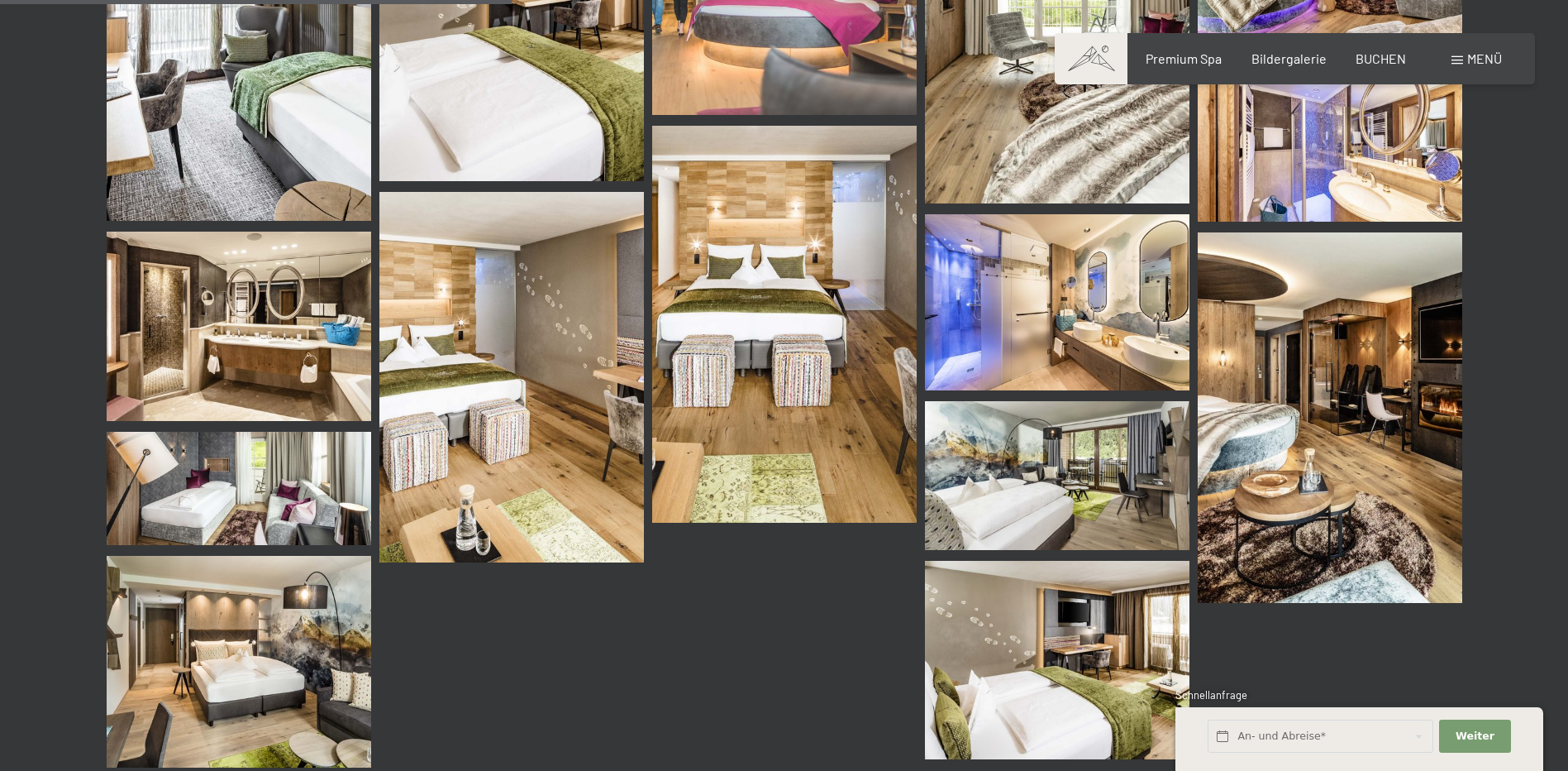
scroll to position [912, 0]
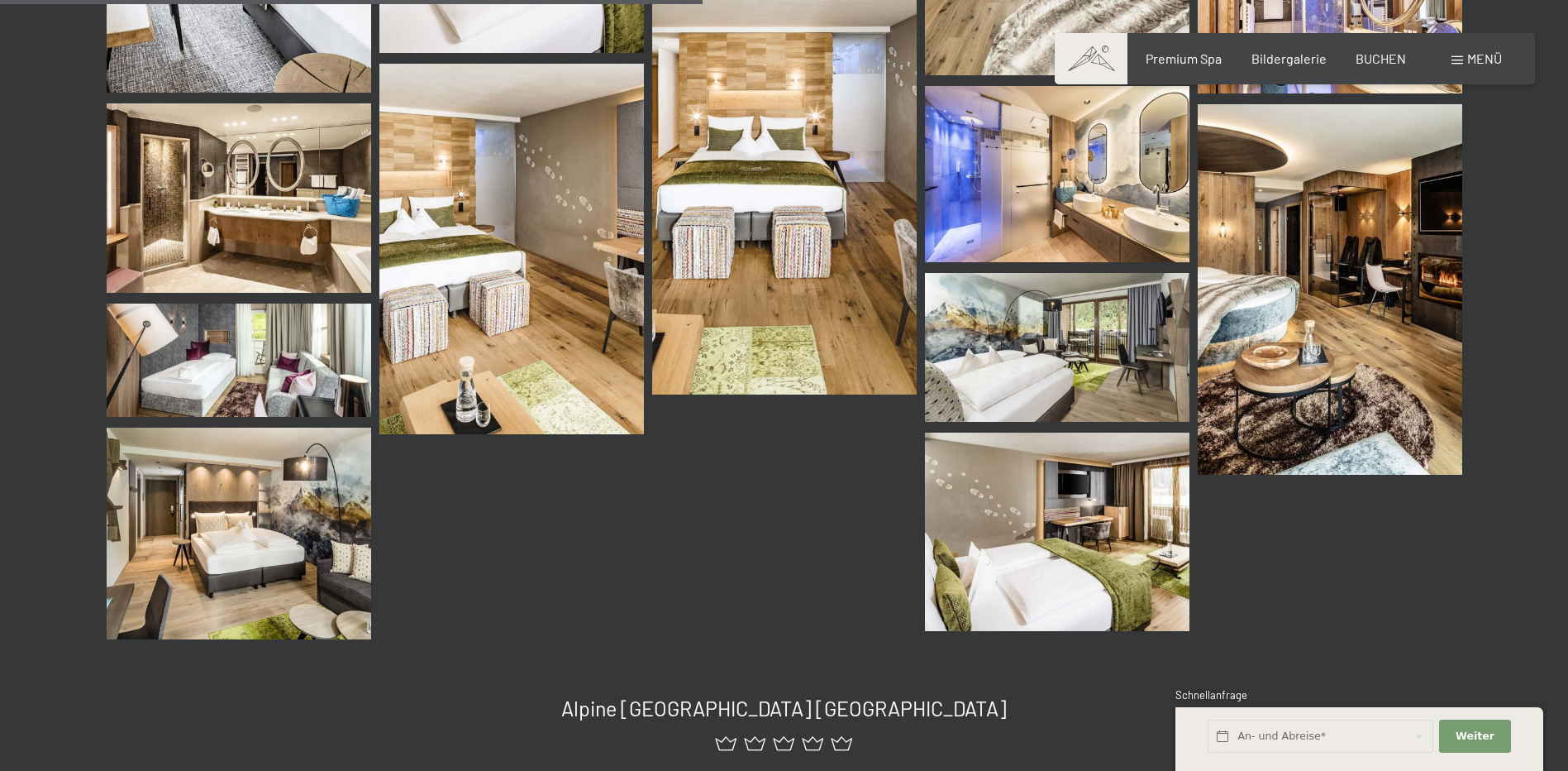
click at [272, 351] on img at bounding box center [239, 360] width 265 height 113
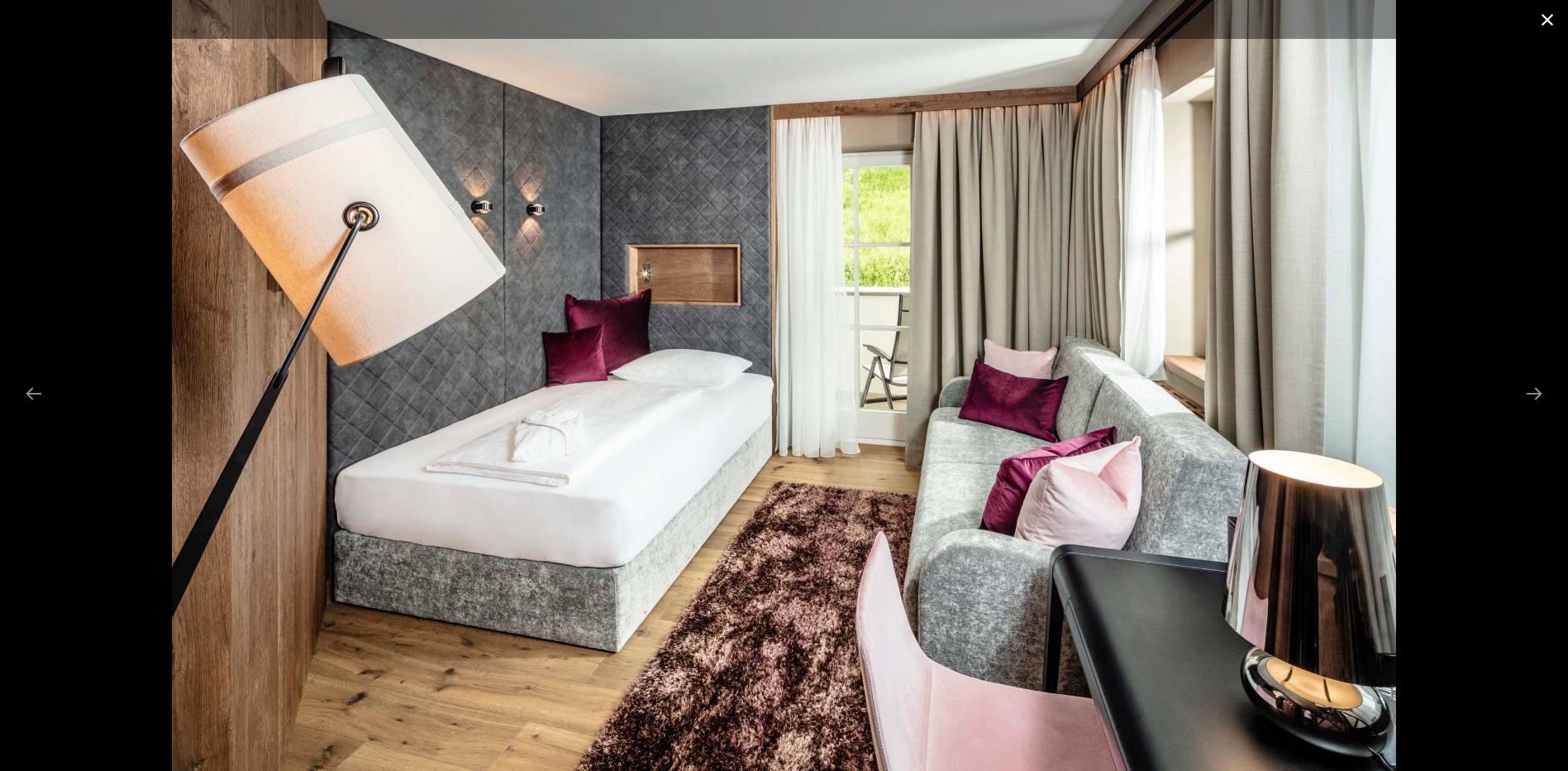
click at [1559, 20] on button "Close gallery" at bounding box center [1548, 19] width 42 height 39
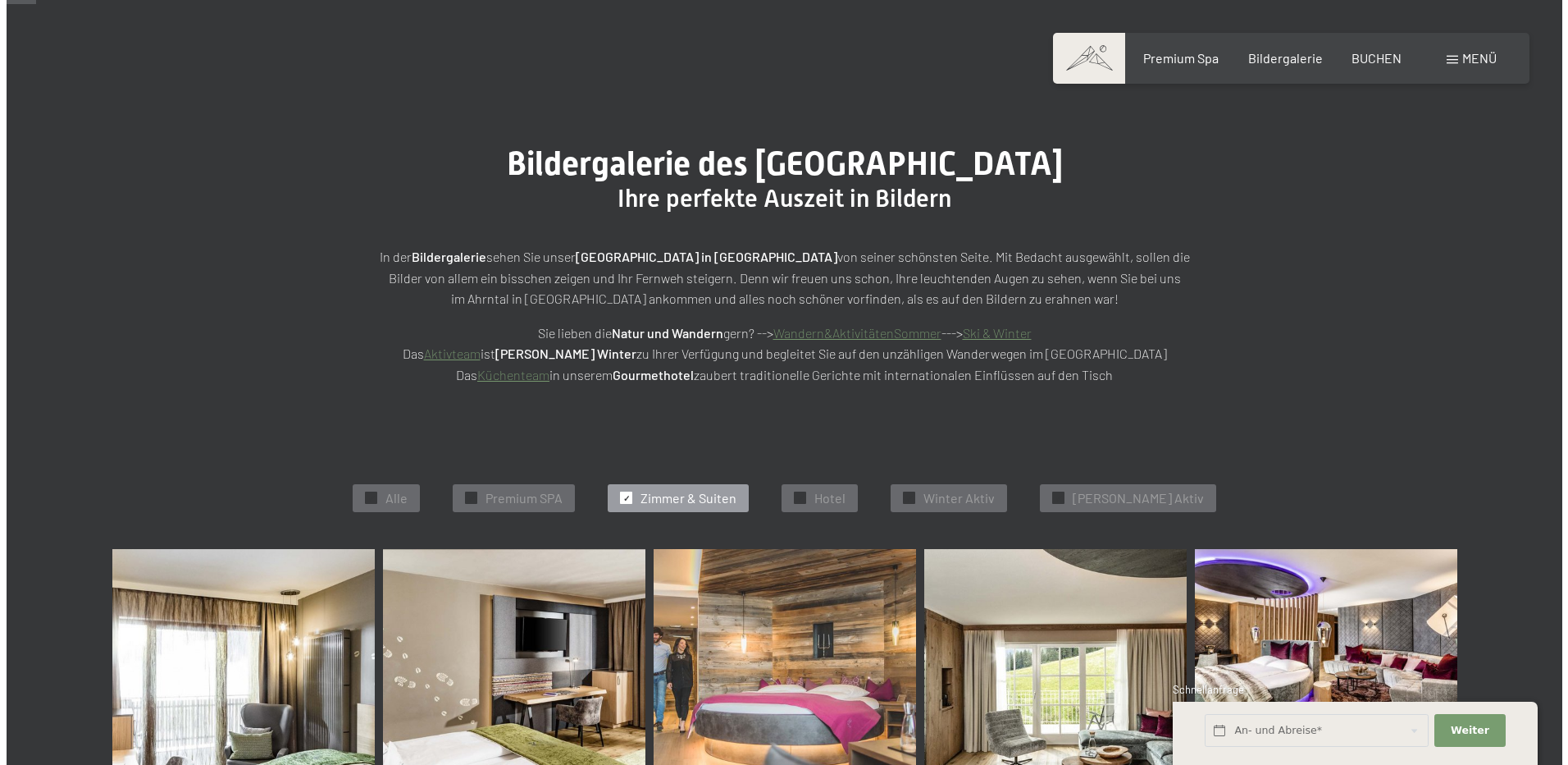
scroll to position [0, 0]
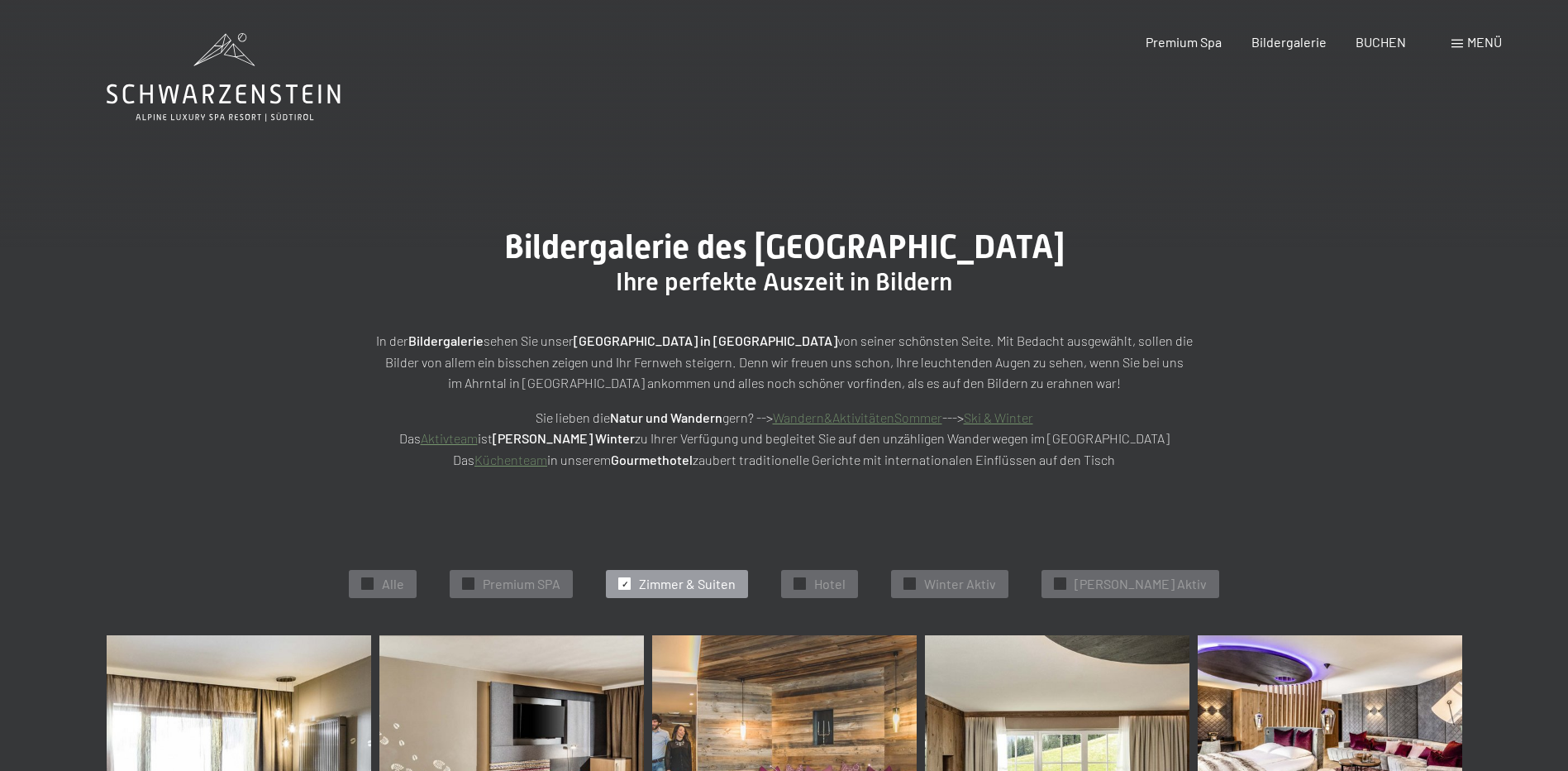
click at [1502, 35] on div "Buchen Anfragen Premium Spa Bildergalerie BUCHEN Menü DE IT EN Gutschein Bilder…" at bounding box center [1294, 43] width 414 height 18
click at [1495, 36] on span "Menü" at bounding box center [1485, 41] width 34 height 15
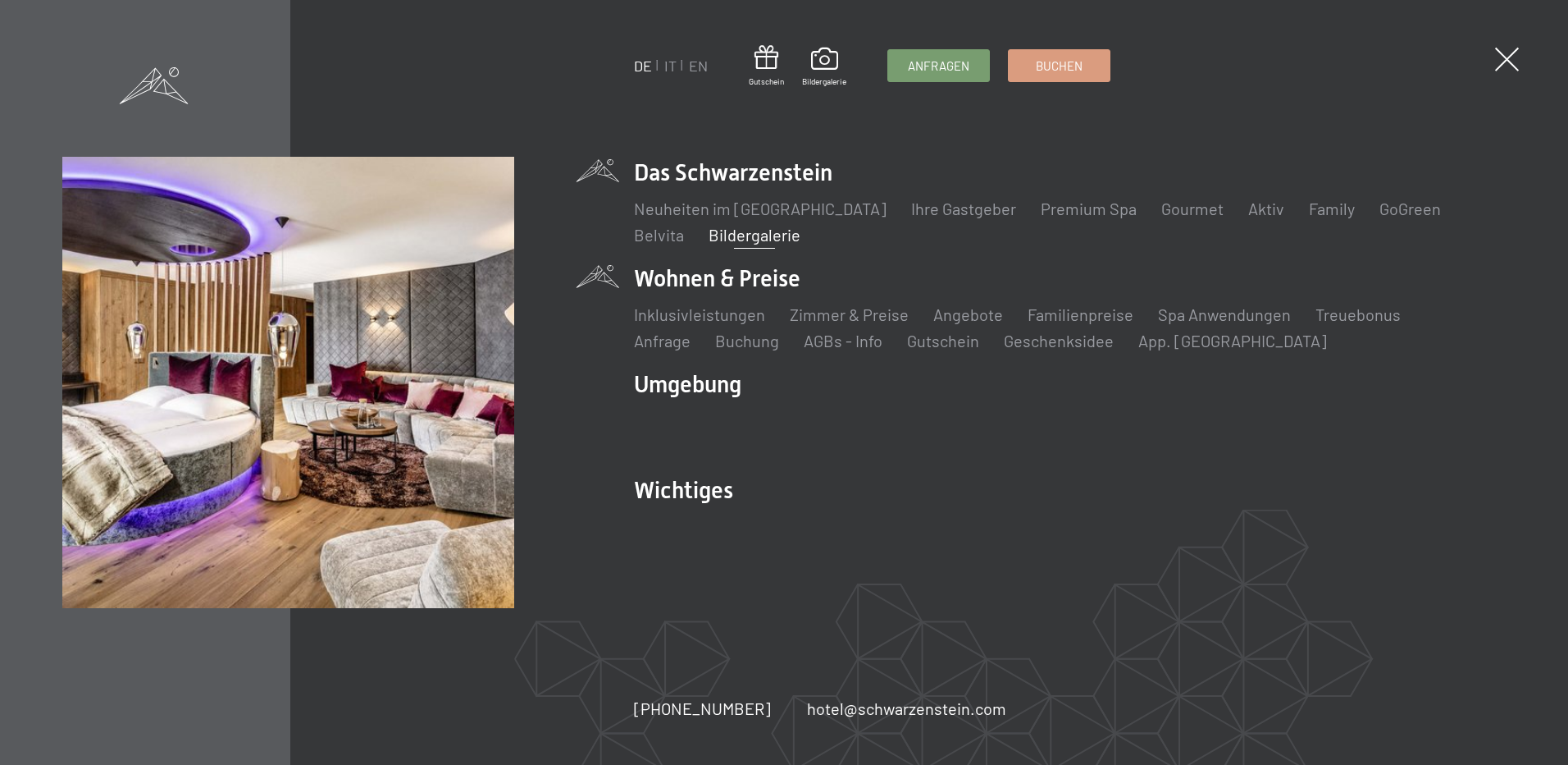
click at [817, 324] on li "Zimmer & Preise Liste" at bounding box center [849, 315] width 119 height 23
click at [815, 316] on link "Zimmer & Preise" at bounding box center [849, 315] width 119 height 20
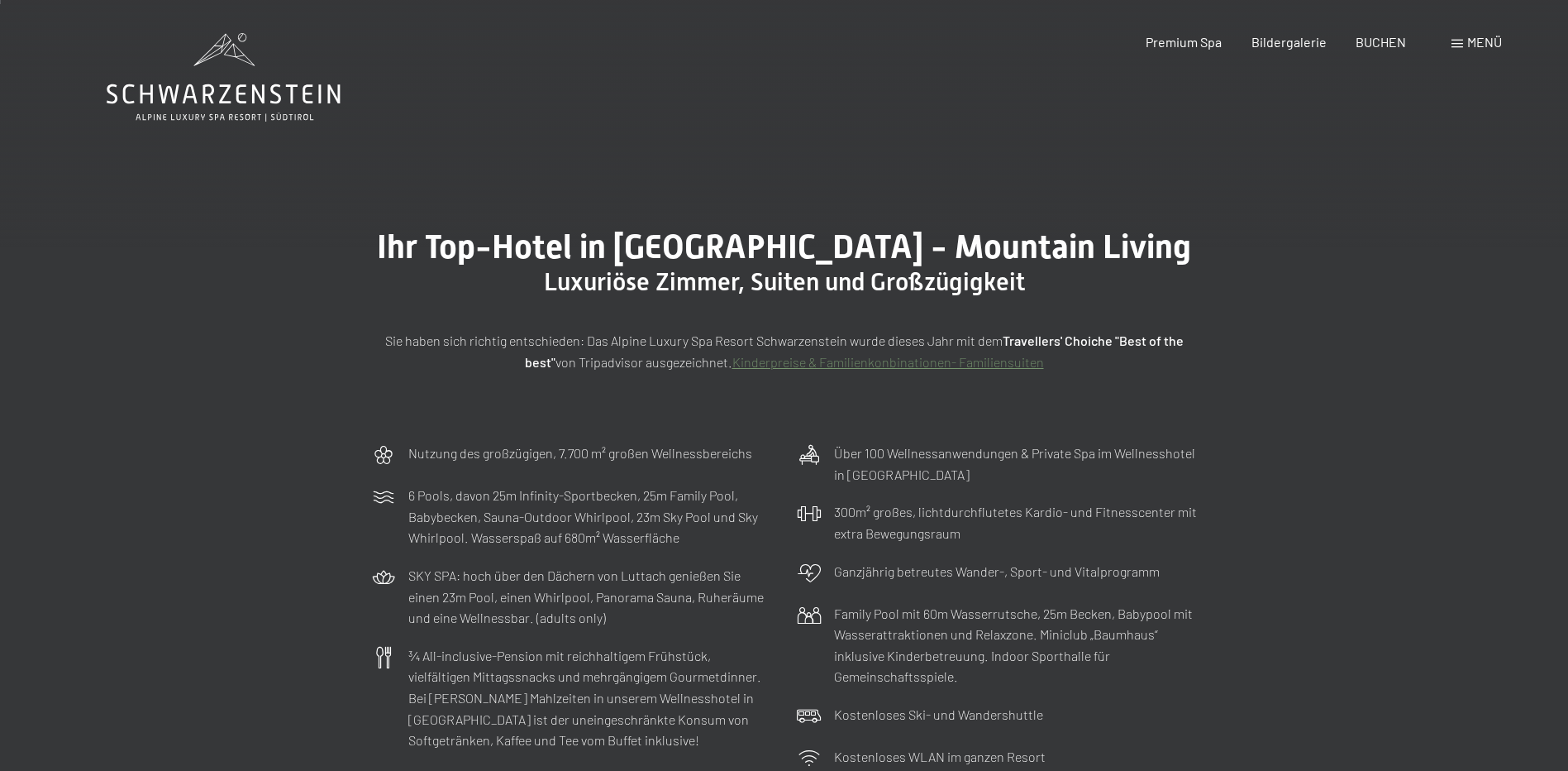
scroll to position [413, 0]
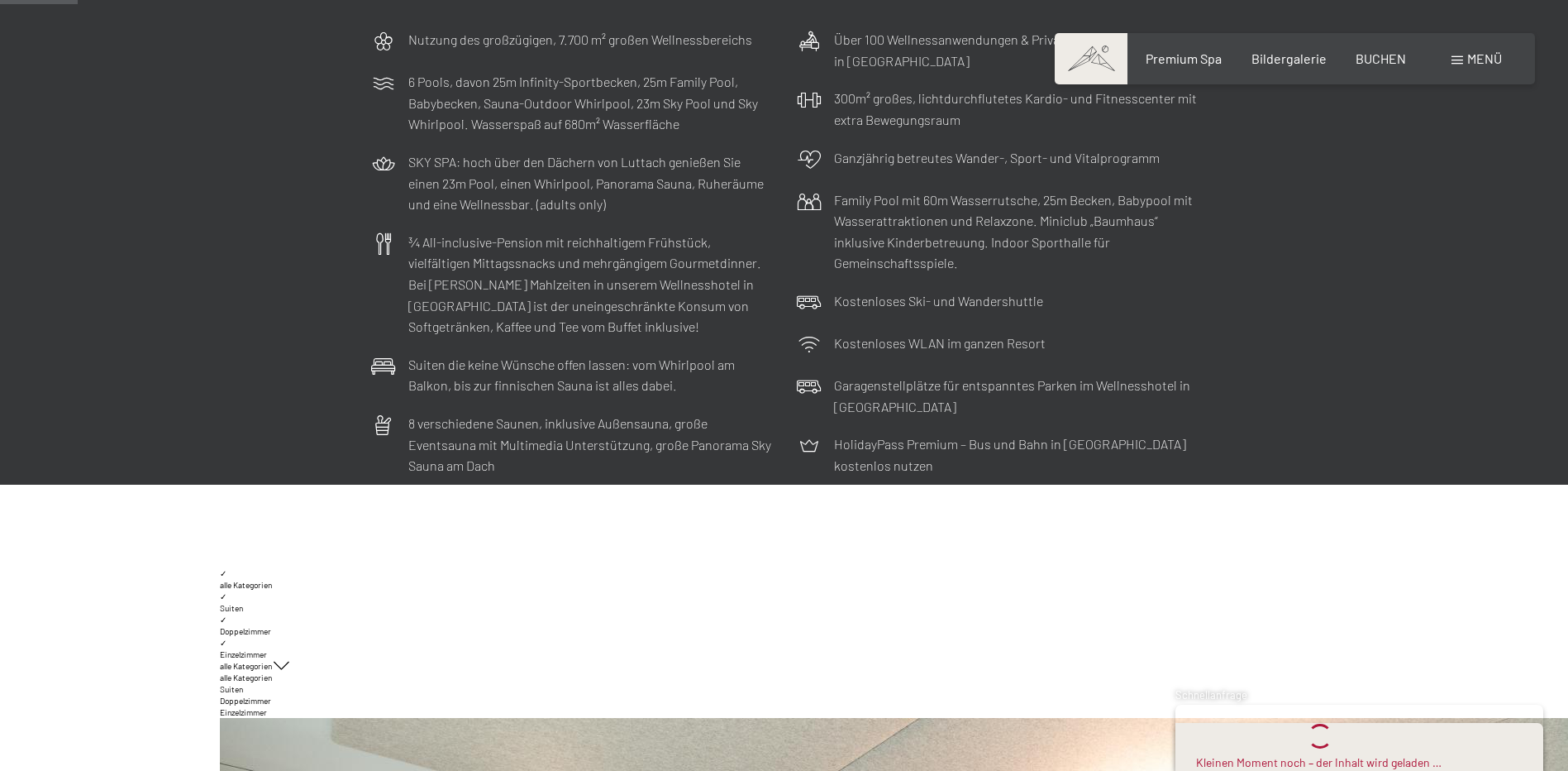
click at [251, 634] on span "Doppelzimmer" at bounding box center [245, 631] width 52 height 10
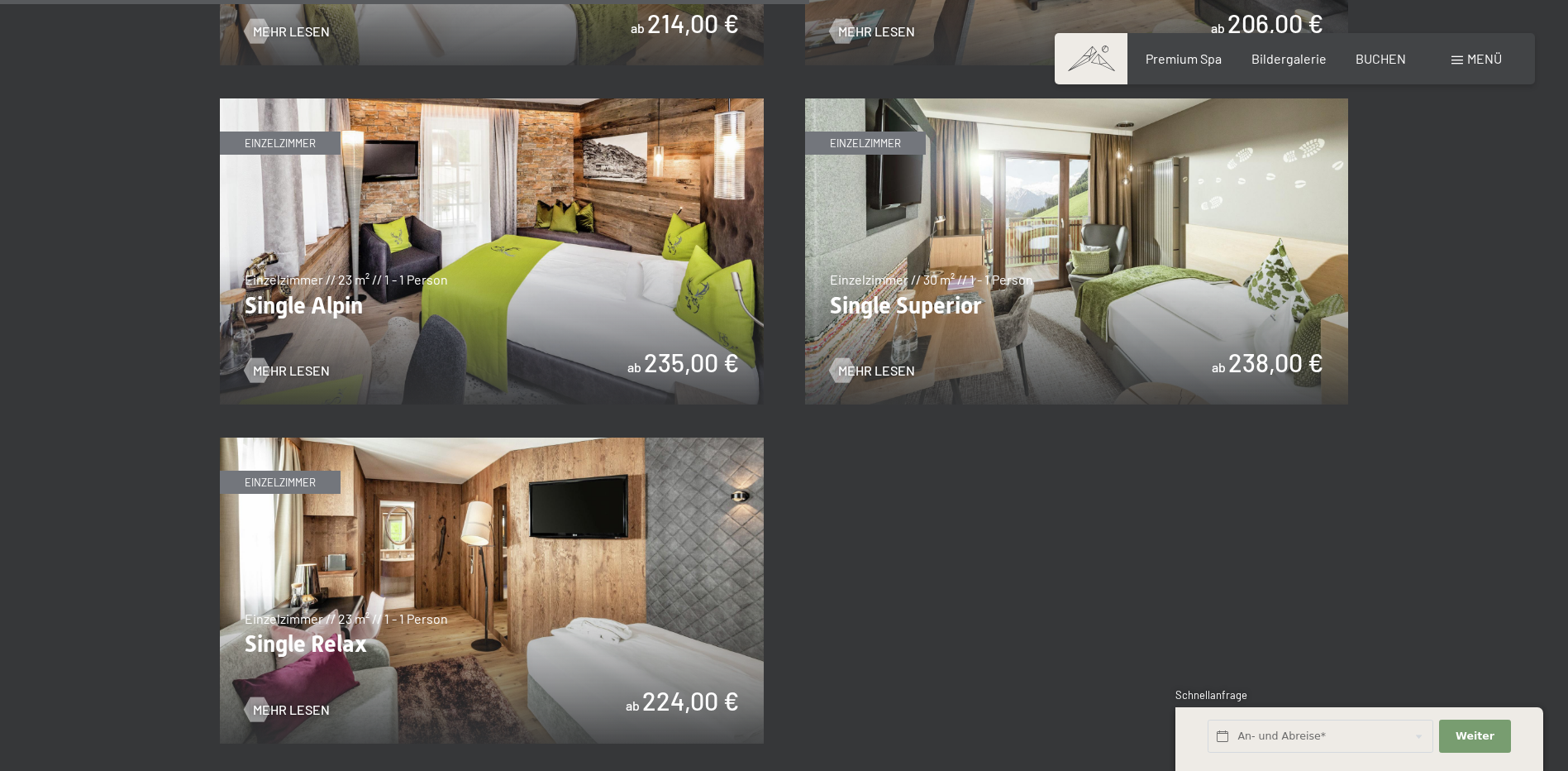
scroll to position [2728, 0]
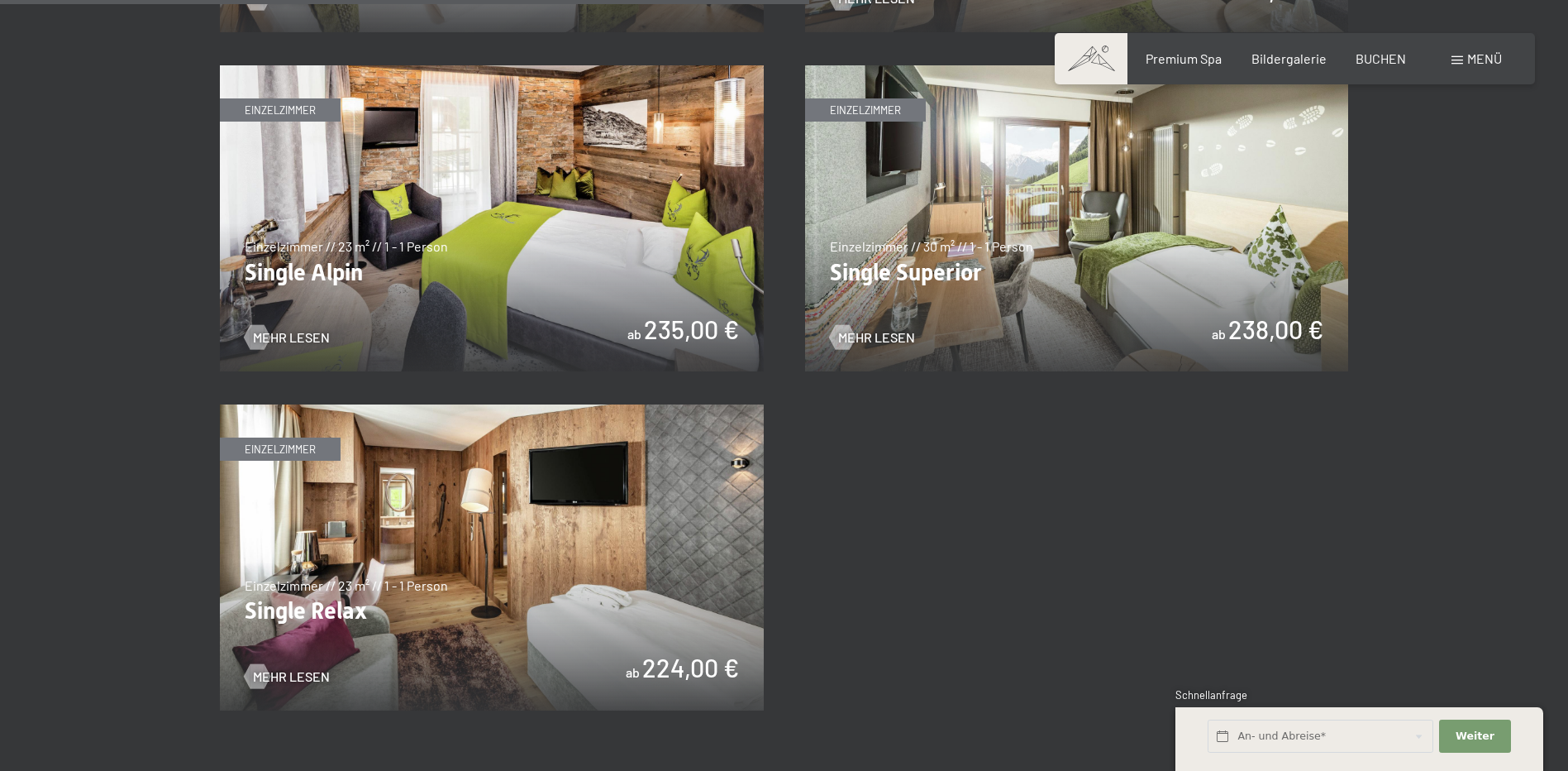
click at [293, 508] on img at bounding box center [492, 557] width 544 height 306
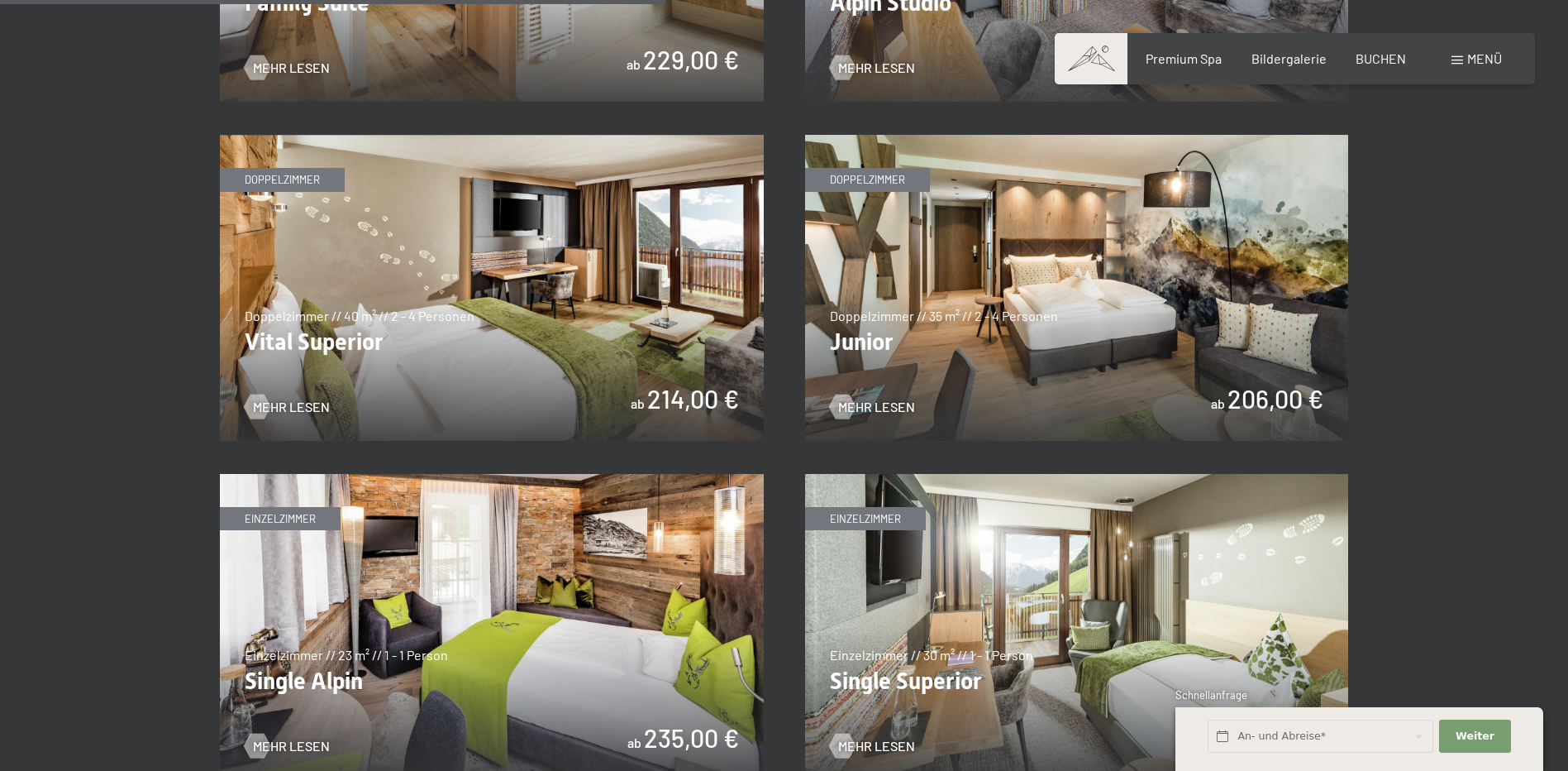
scroll to position [2232, 0]
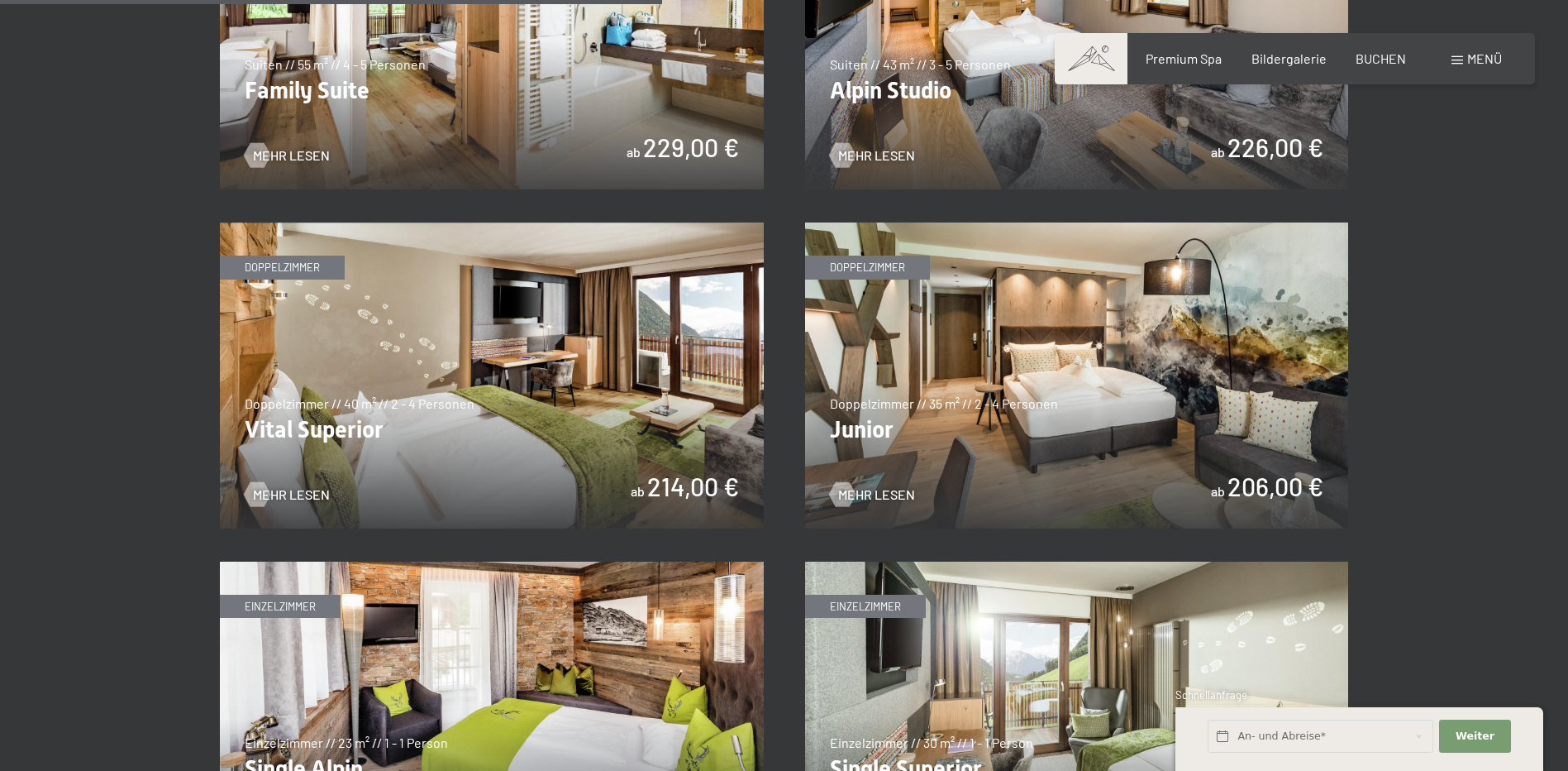
click at [1002, 368] on img at bounding box center [1077, 375] width 544 height 306
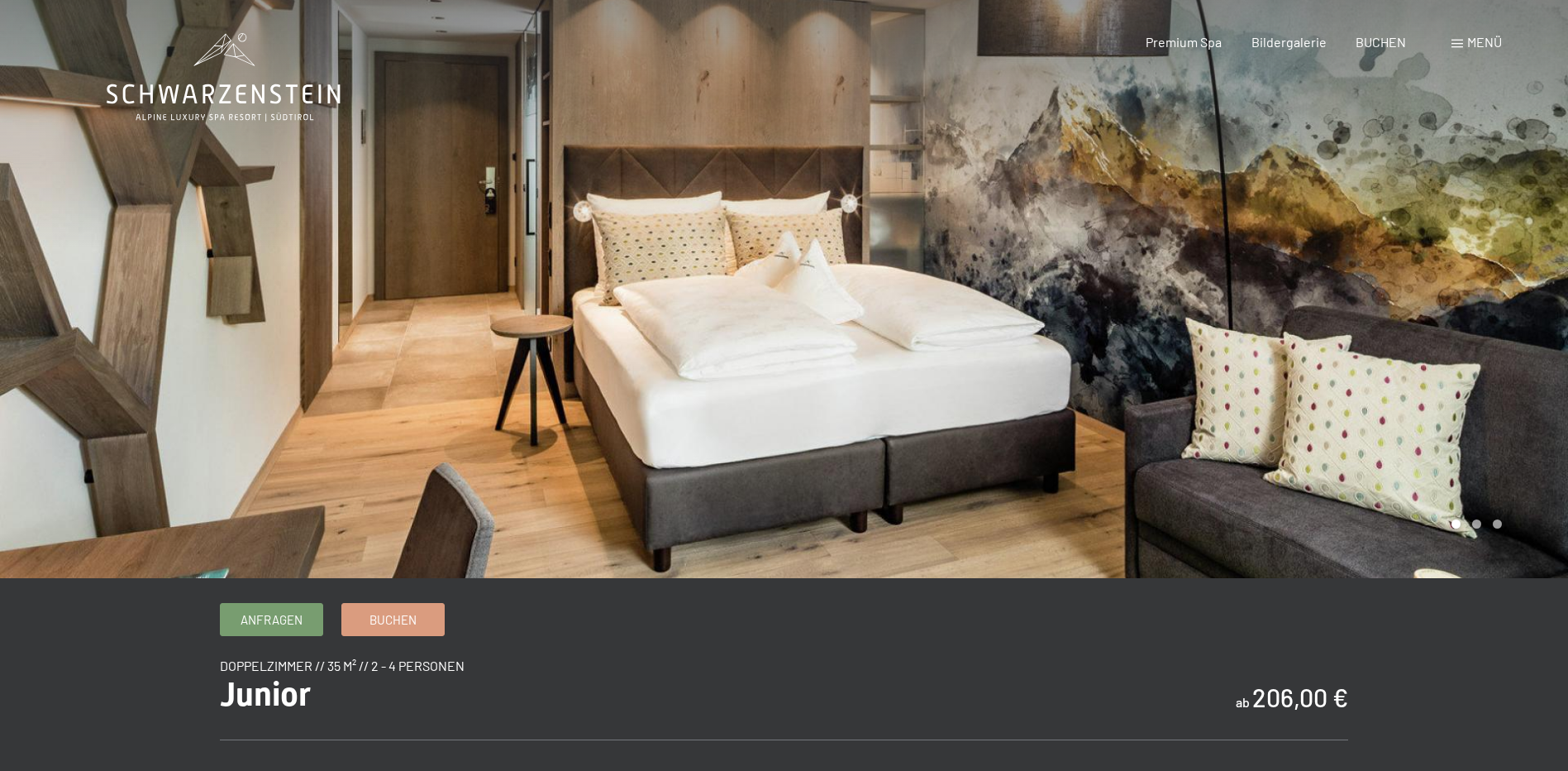
click at [1189, 346] on div at bounding box center [1177, 289] width 784 height 578
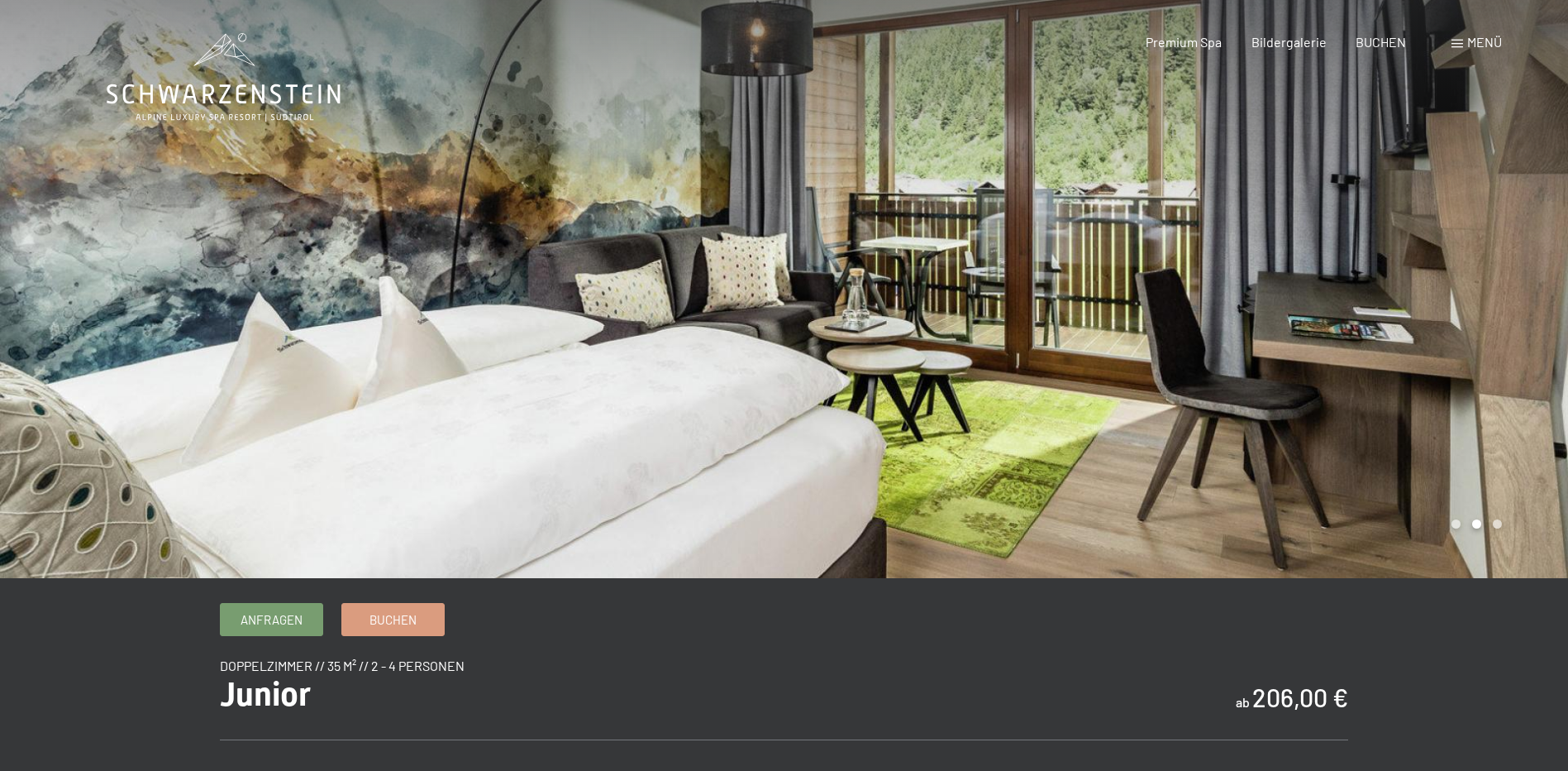
click at [1189, 346] on div at bounding box center [1177, 289] width 784 height 578
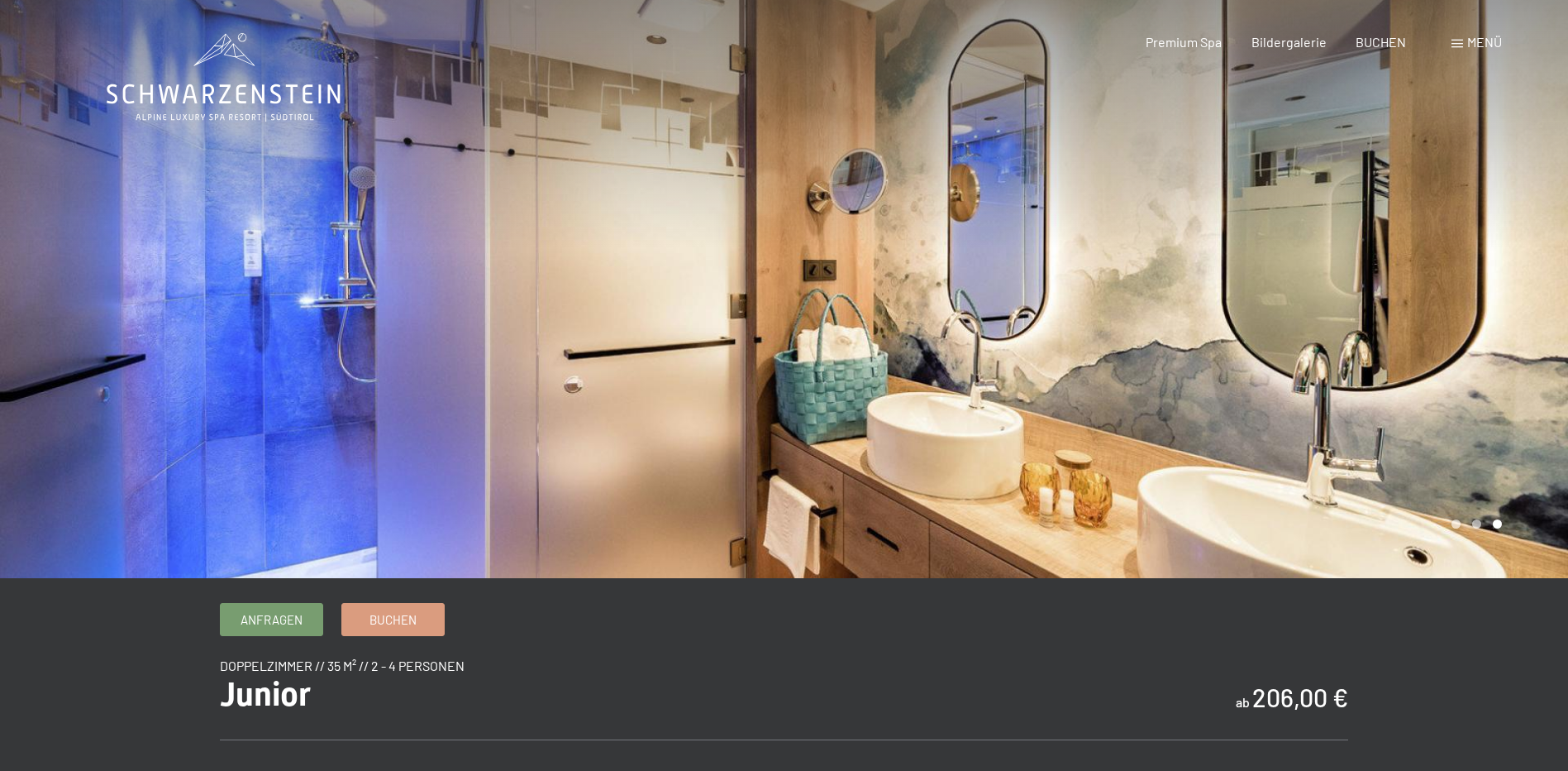
click at [1189, 346] on div at bounding box center [1177, 289] width 784 height 578
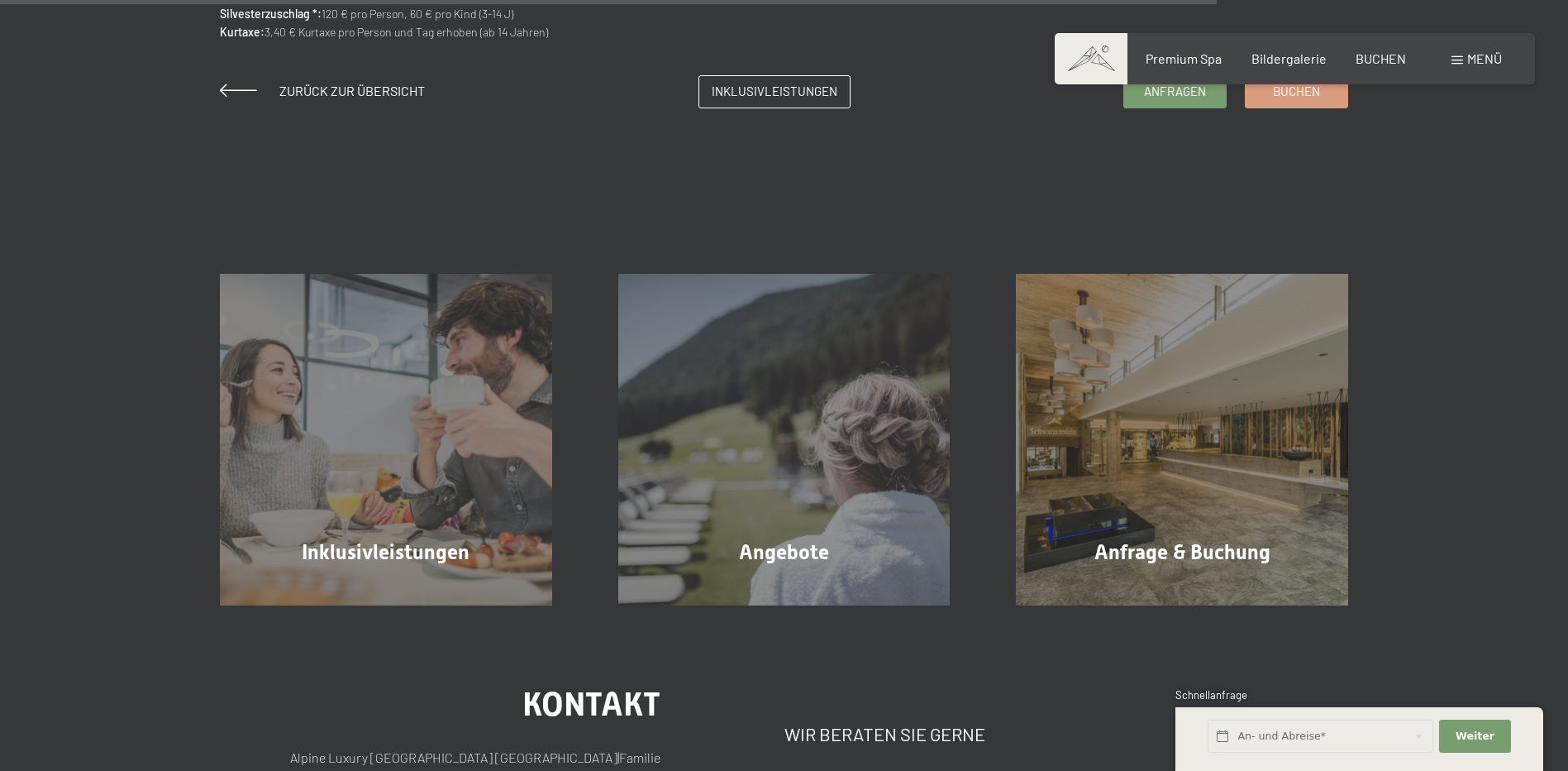
scroll to position [1902, 0]
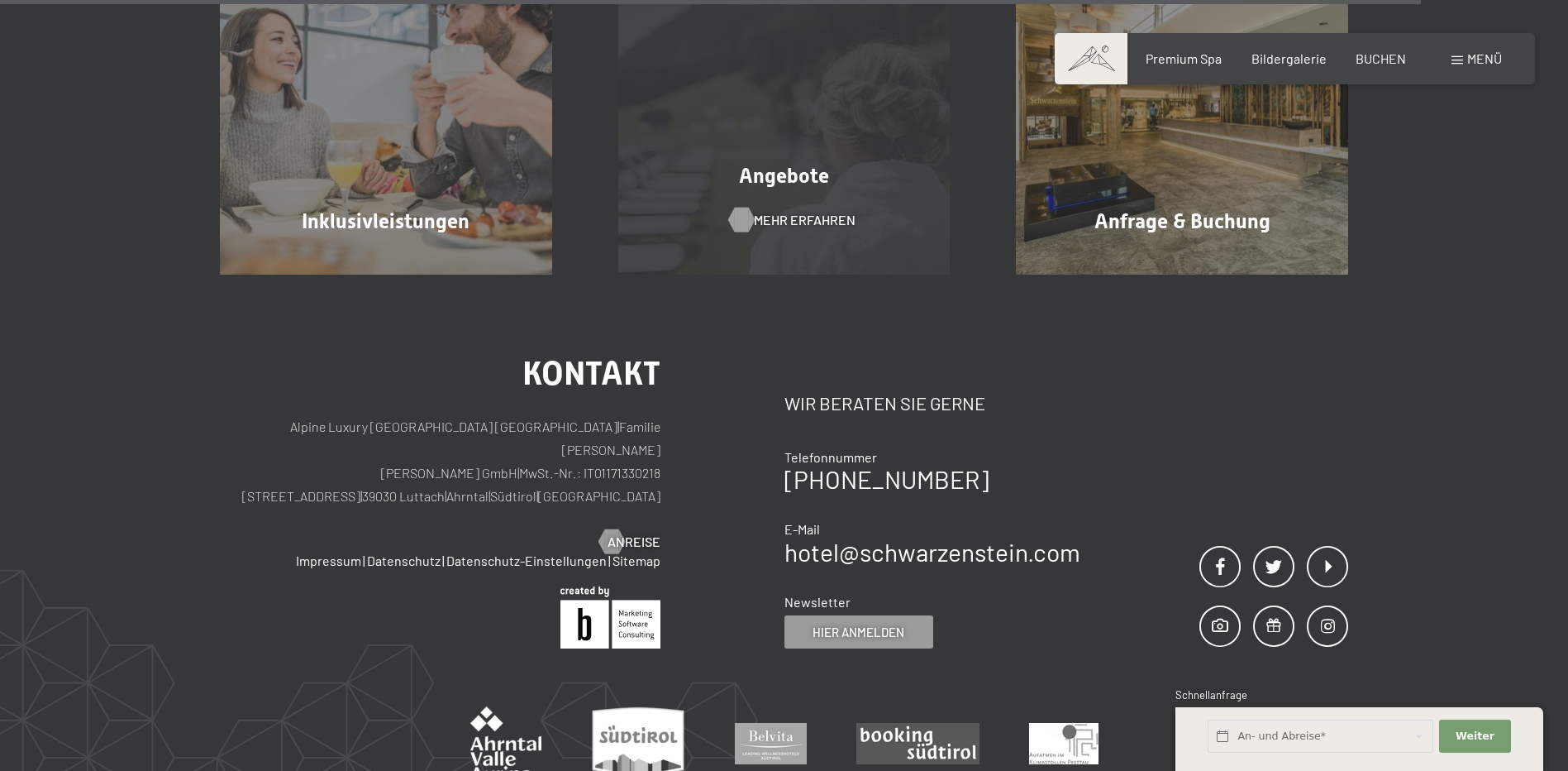
click at [748, 242] on div "Angebote Mehr erfahren" at bounding box center [784, 109] width 399 height 332
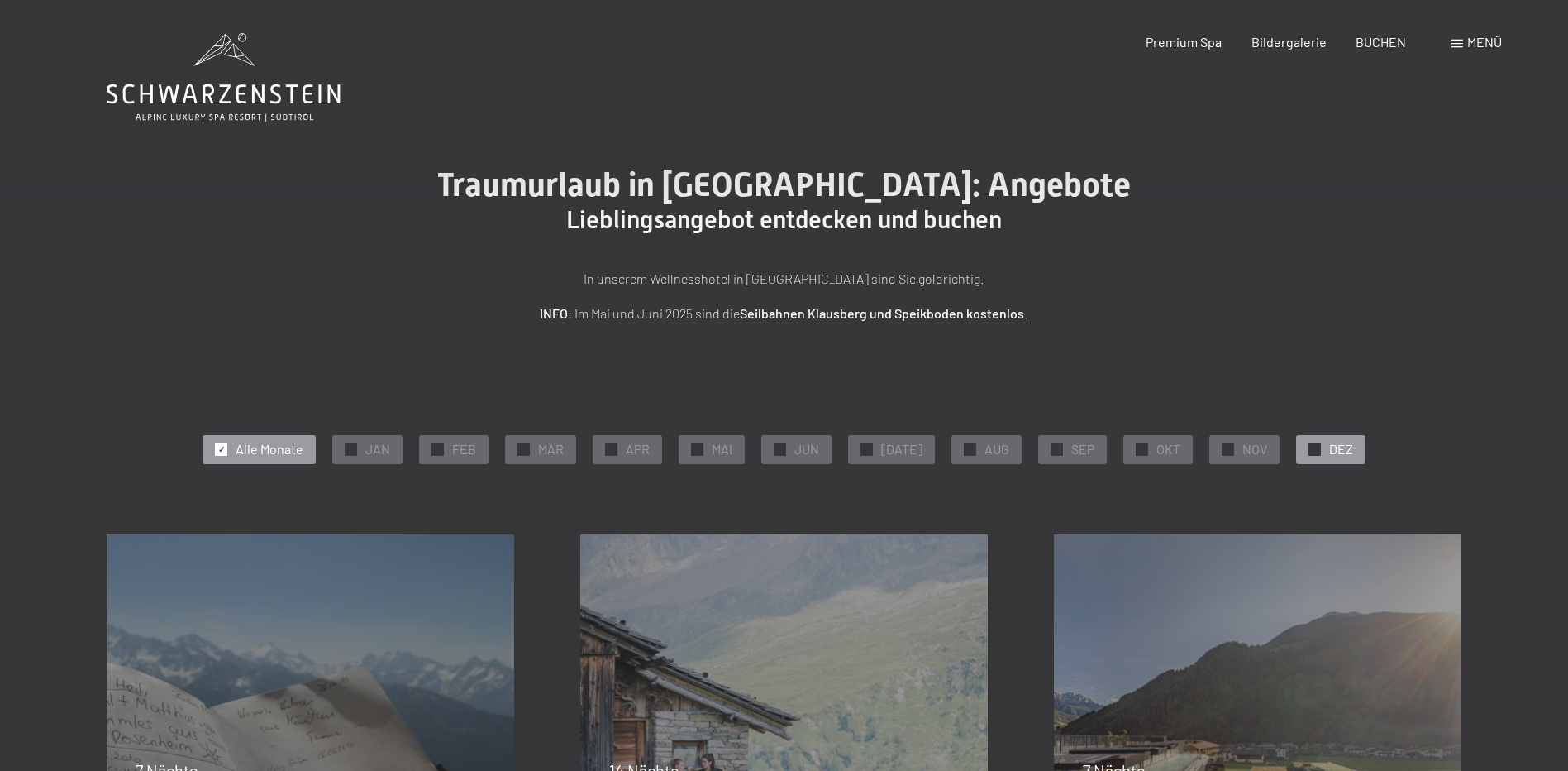
click at [1309, 451] on div at bounding box center [1315, 449] width 13 height 13
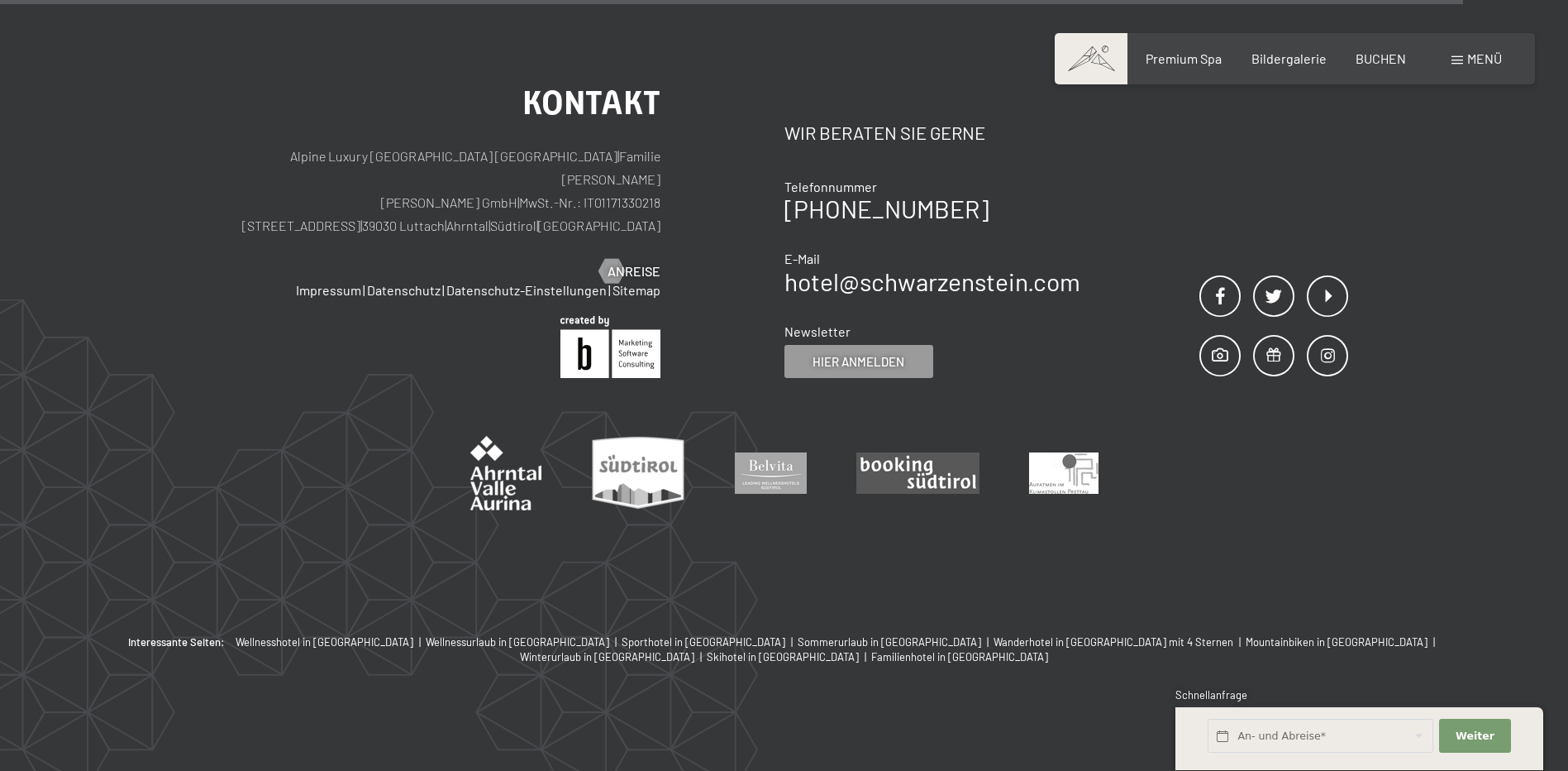
scroll to position [1920, 0]
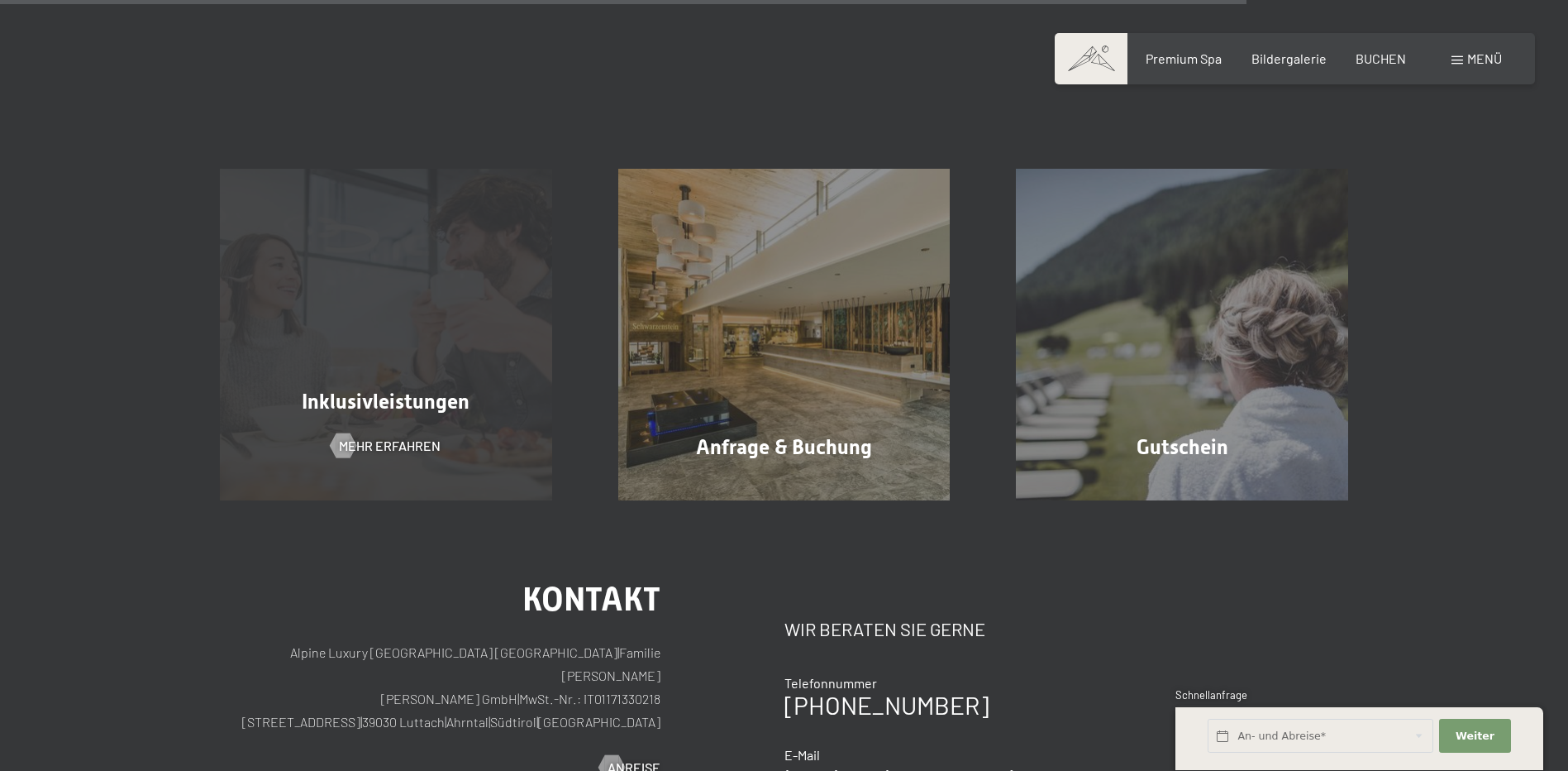
click at [517, 390] on div "Inklusivleistungen" at bounding box center [386, 401] width 399 height 29
click at [351, 442] on div at bounding box center [343, 444] width 14 height 24
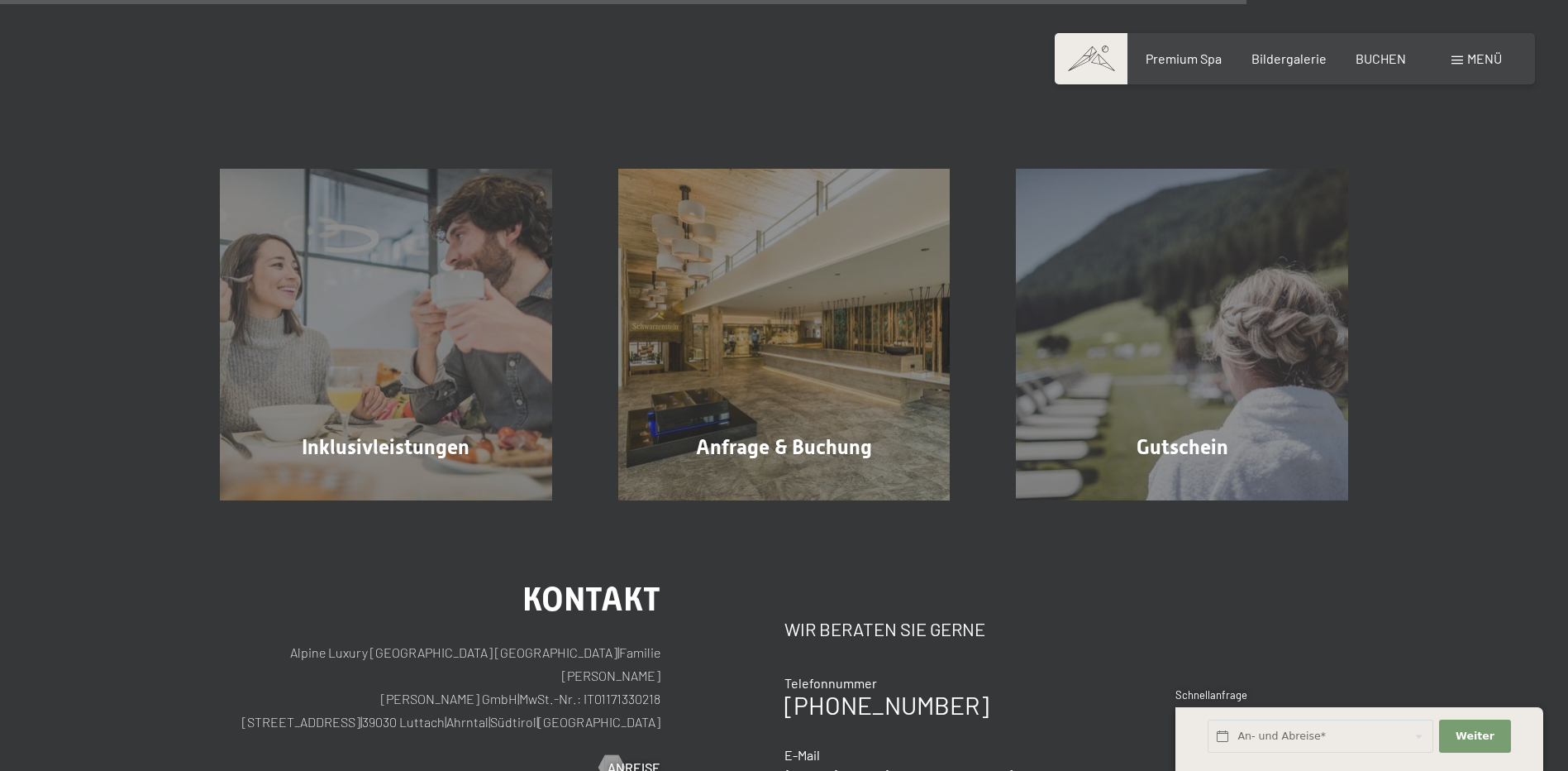
scroll to position [2049, 0]
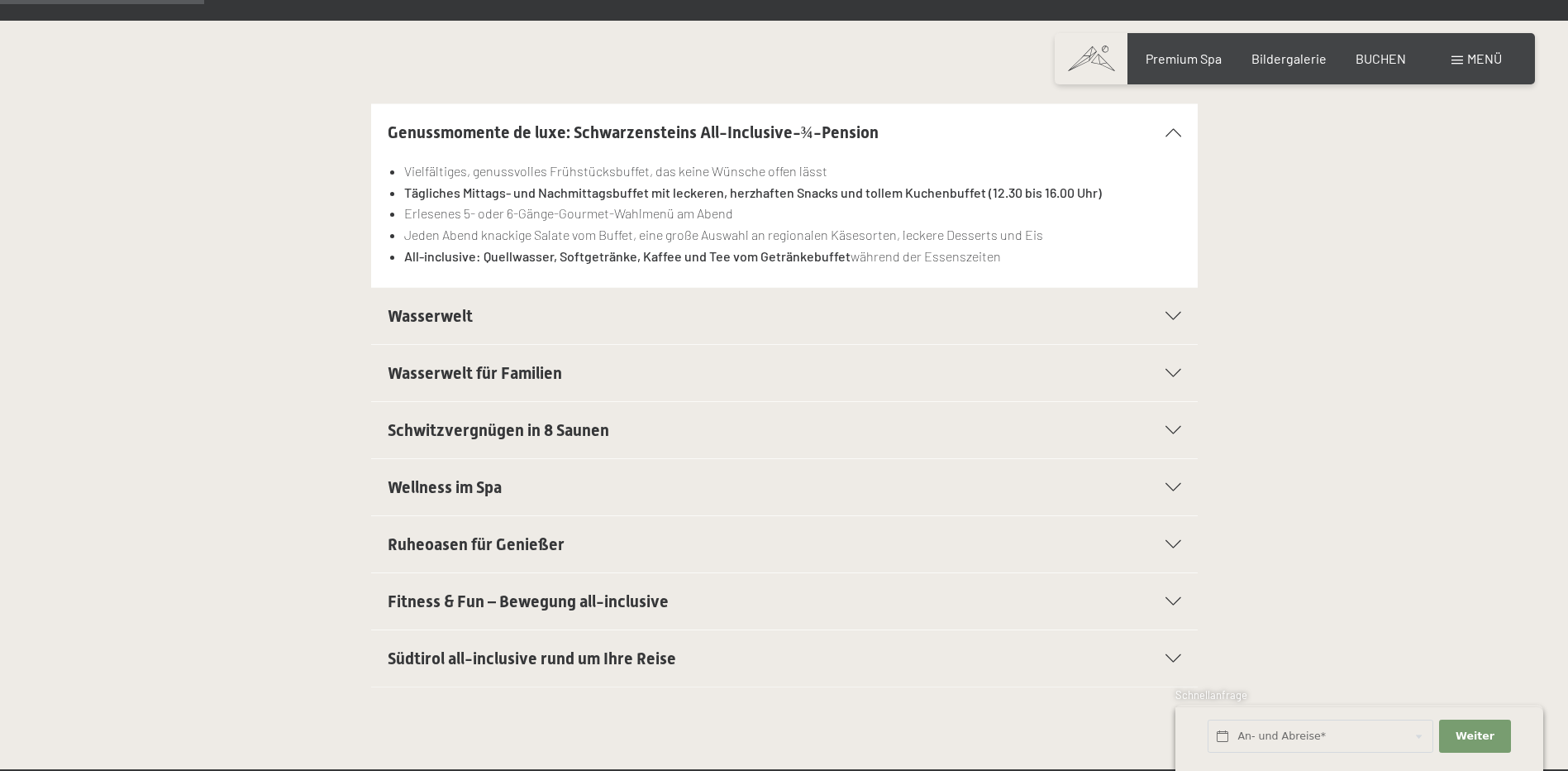
click at [505, 318] on h2 "Wasserwelt" at bounding box center [745, 316] width 714 height 24
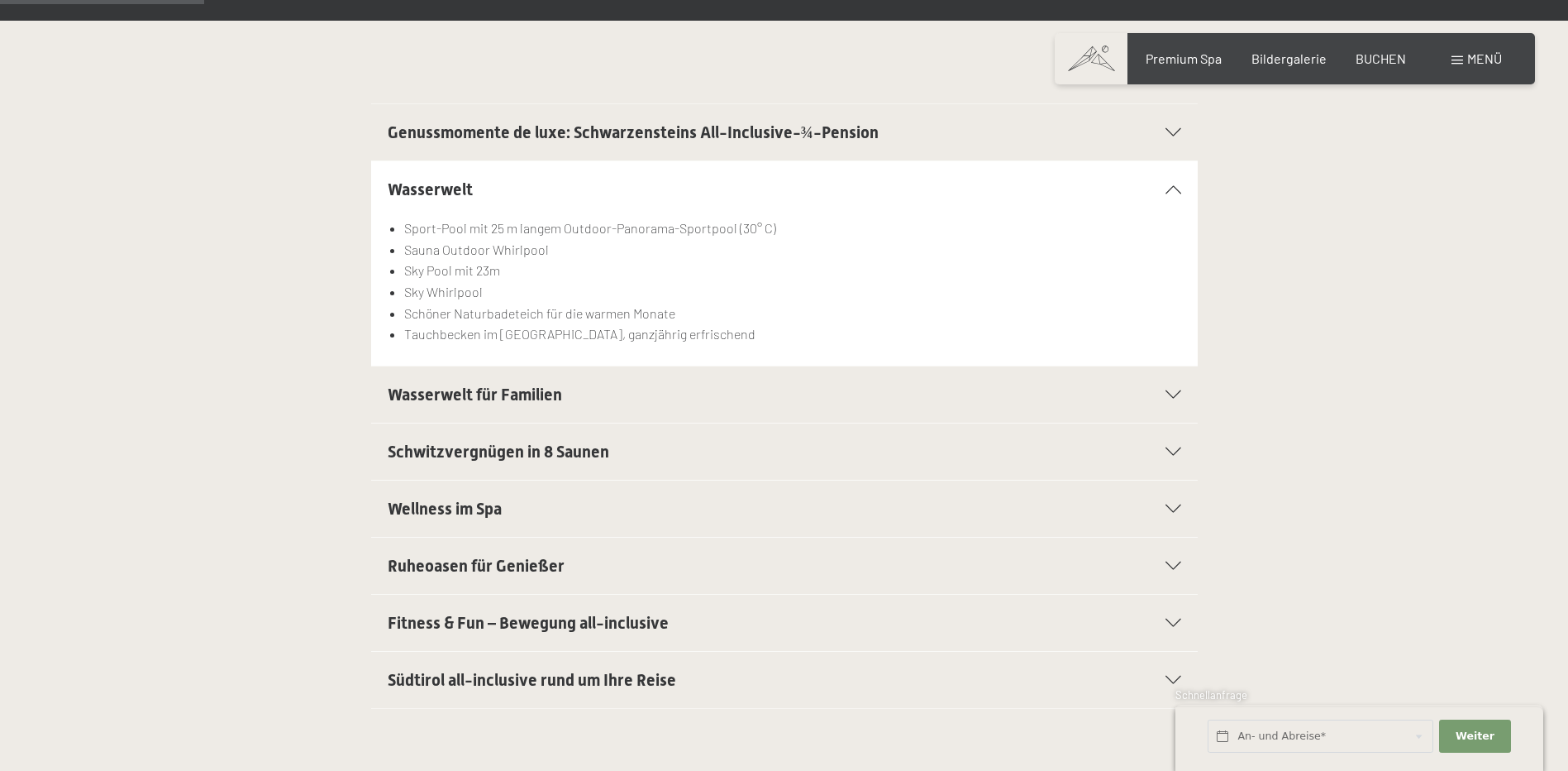
click at [483, 496] on h2 "Wellness im Spa" at bounding box center [745, 508] width 714 height 24
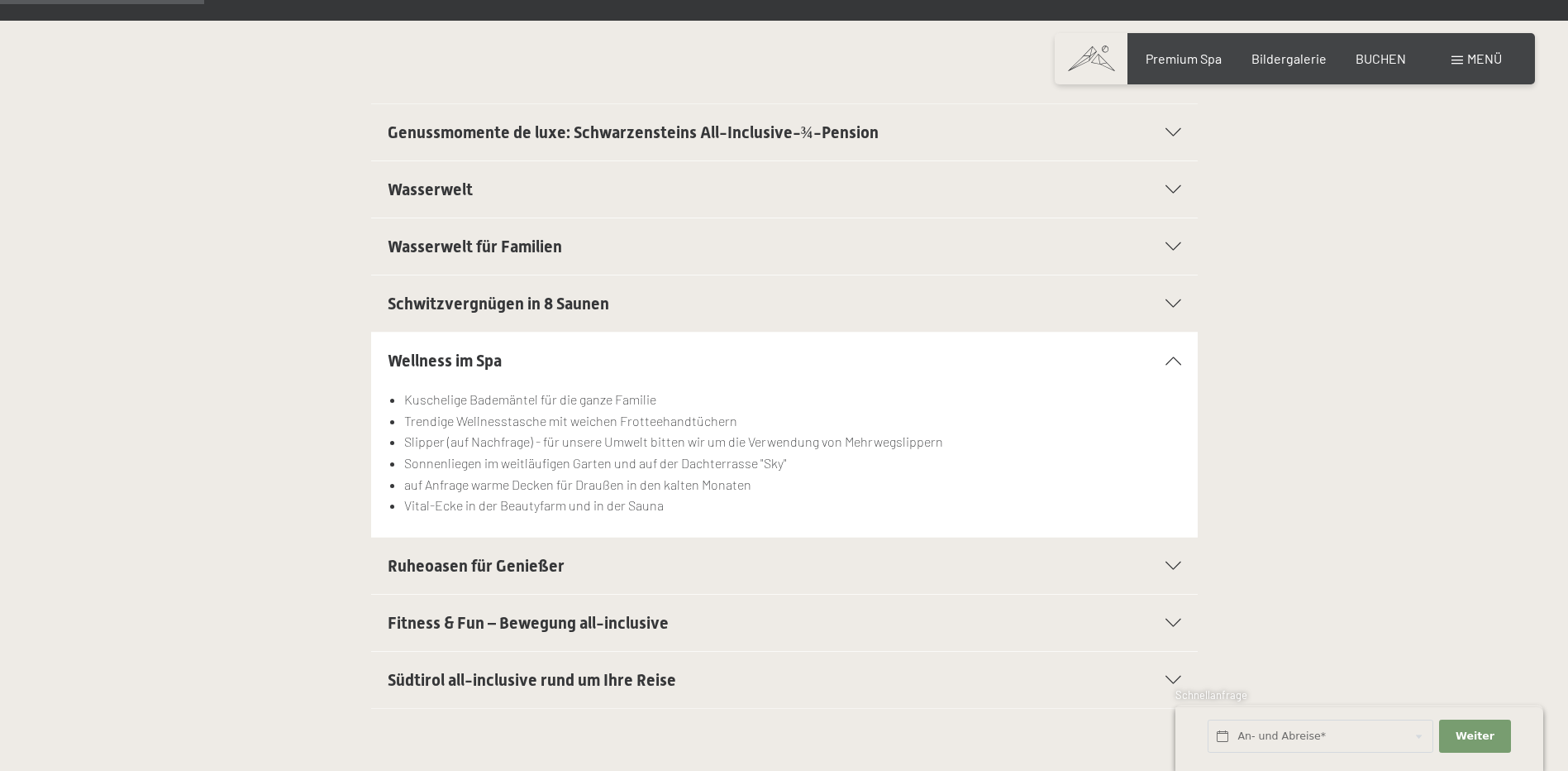
click at [565, 576] on h2 "Ruheoasen für Genießer" at bounding box center [745, 565] width 714 height 24
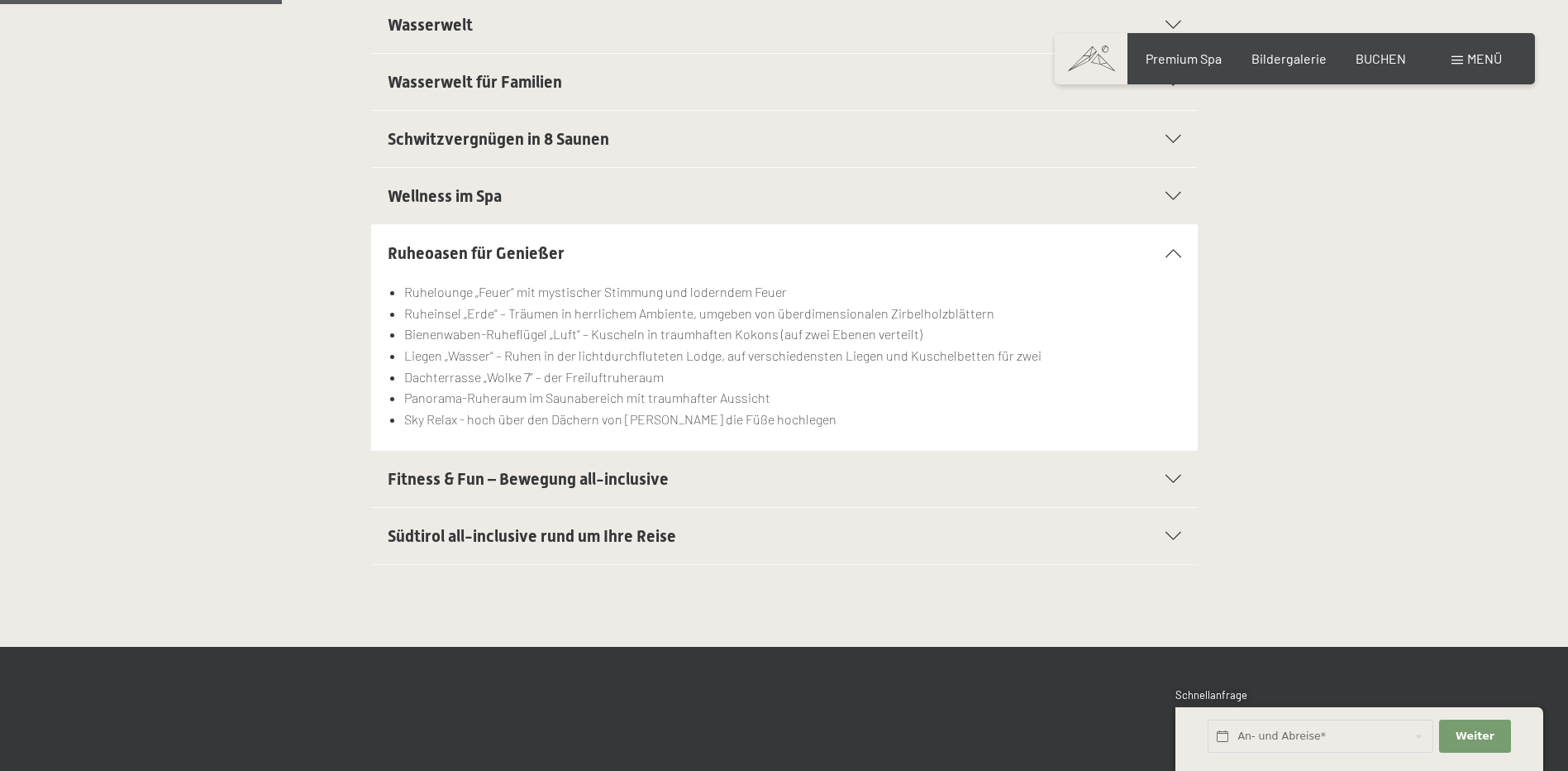
scroll to position [579, 0]
click at [518, 506] on div "Fitness & Fun – Bewegung all-inclusive" at bounding box center [784, 477] width 794 height 56
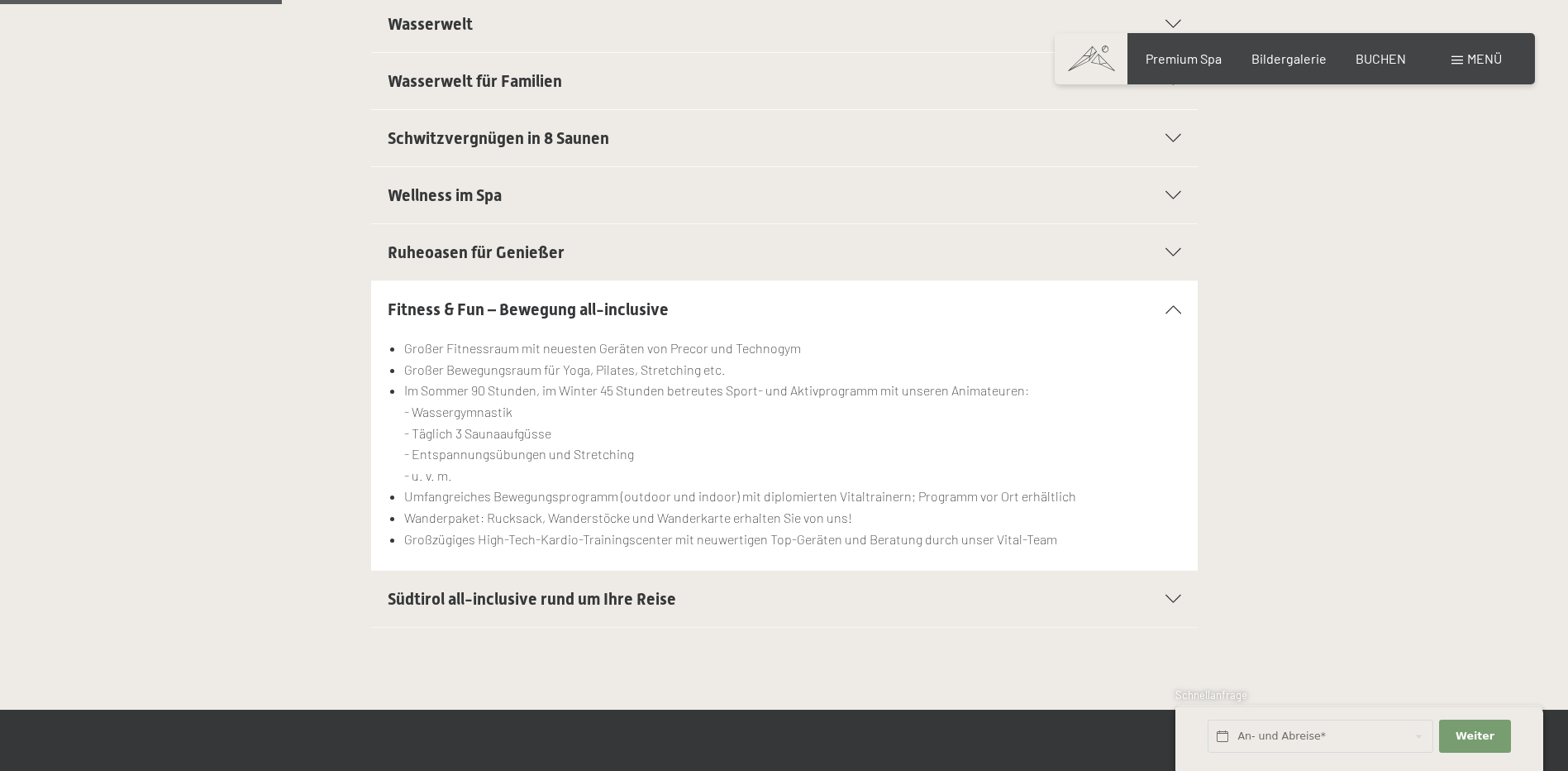
click at [530, 591] on span "Südtirol all-inclusive rund um Ihre Reise" at bounding box center [532, 599] width 288 height 20
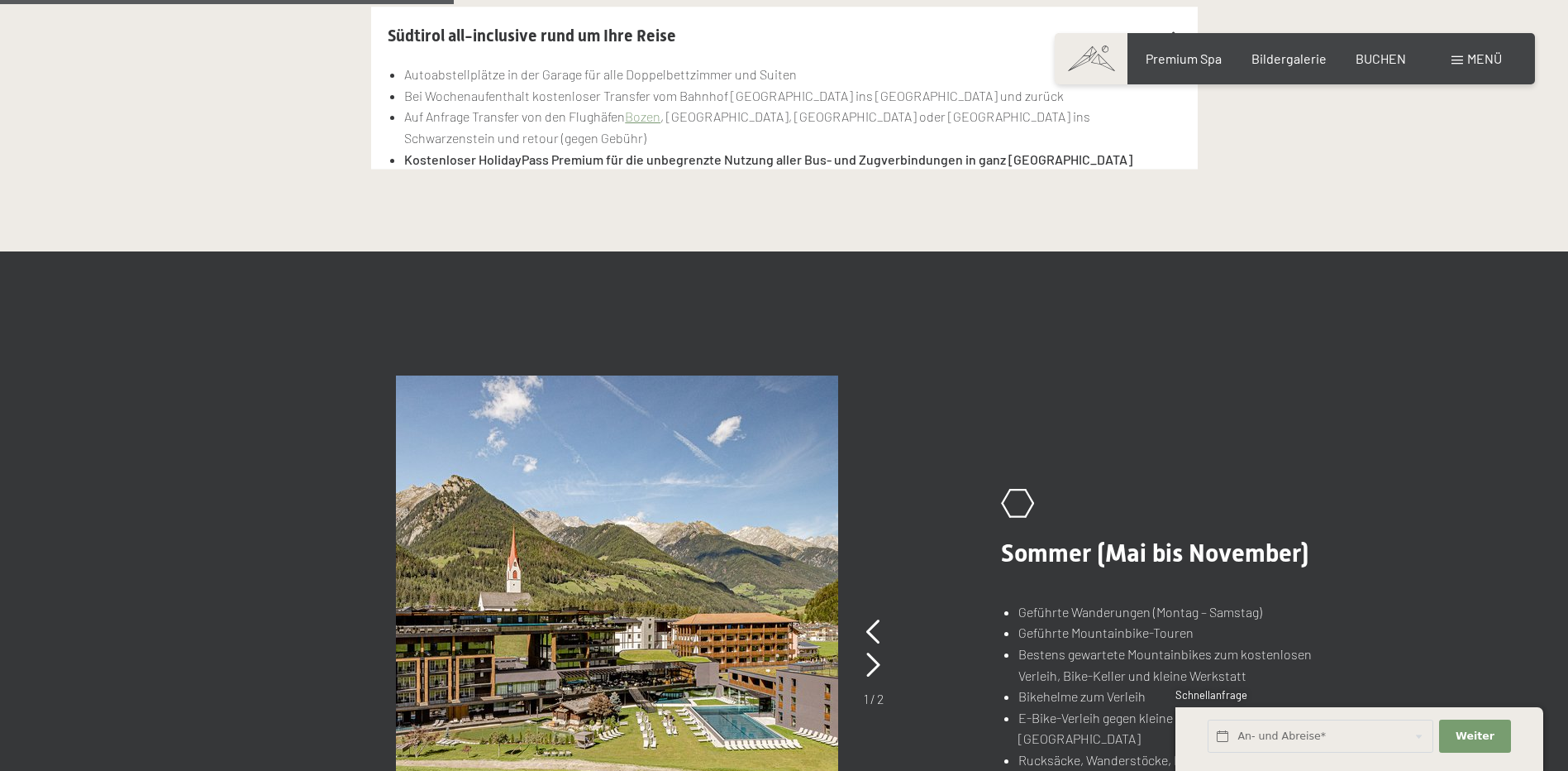
scroll to position [1240, 0]
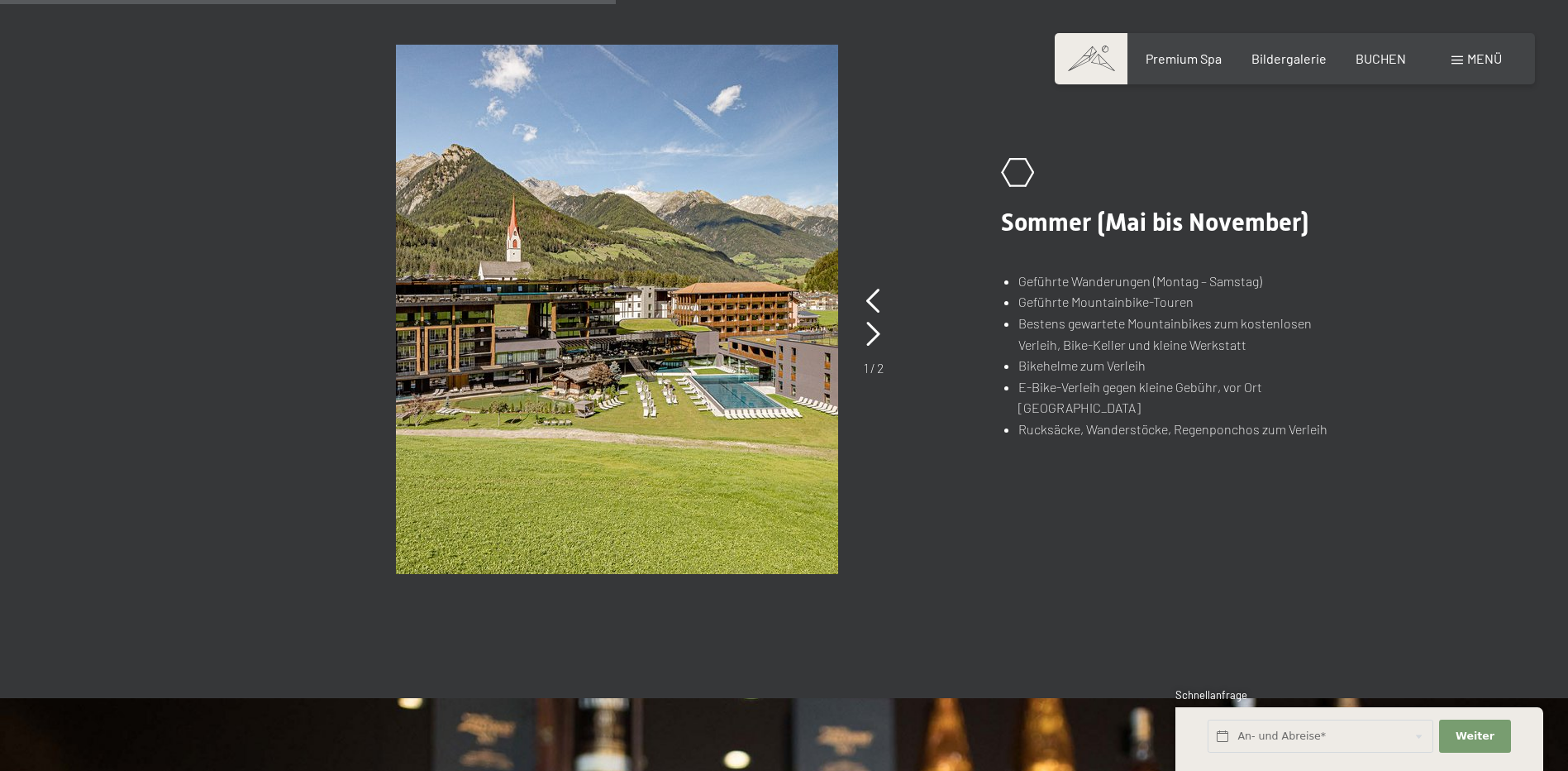
click at [882, 298] on div "1 / 2" at bounding box center [874, 331] width 20 height 92
click at [872, 299] on icon at bounding box center [873, 300] width 14 height 24
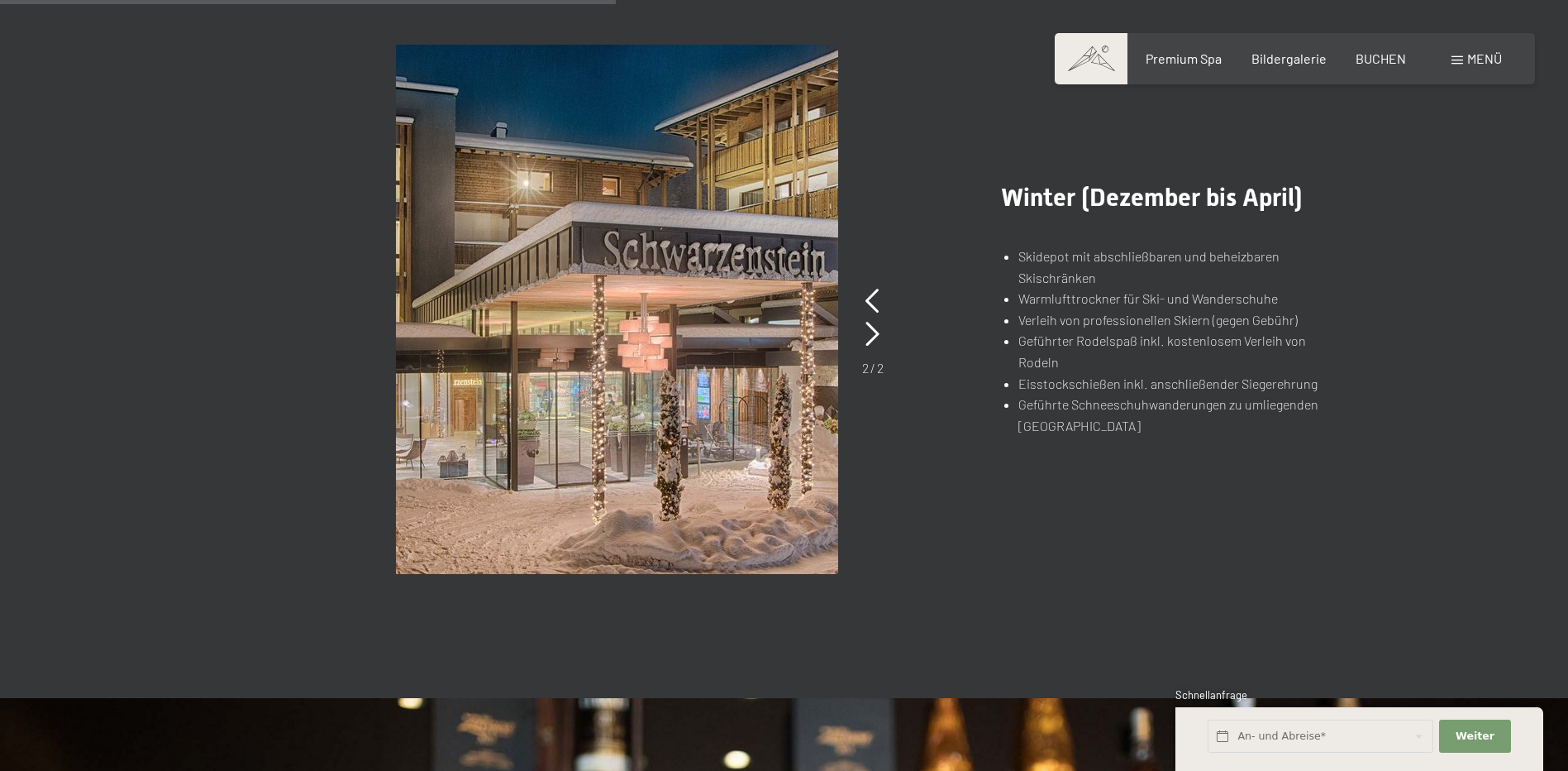
click at [865, 352] on div "2 / 2" at bounding box center [873, 363] width 22 height 26
click at [865, 345] on icon at bounding box center [872, 333] width 14 height 24
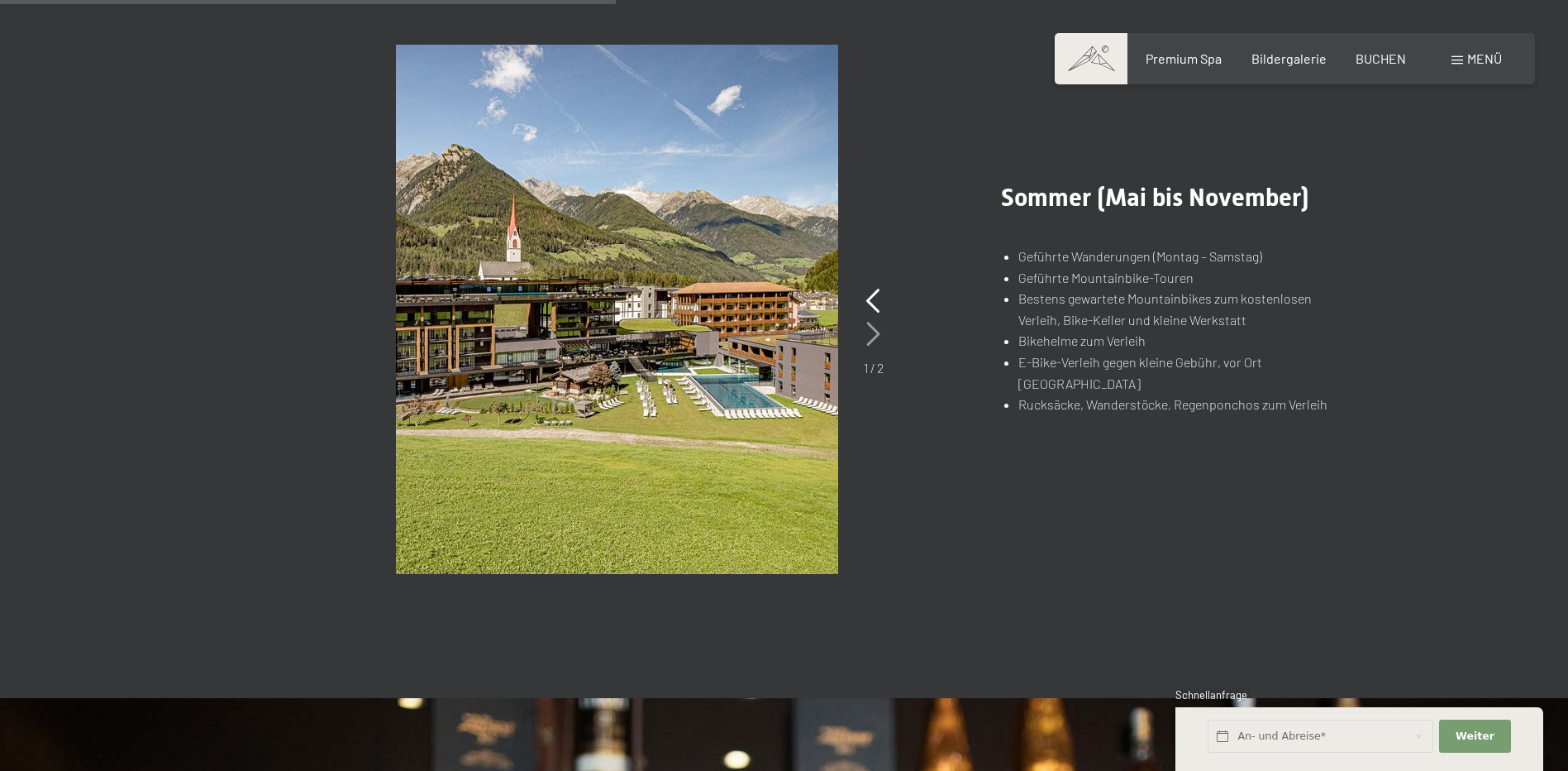
click at [865, 345] on div "1 / 2" at bounding box center [874, 331] width 20 height 92
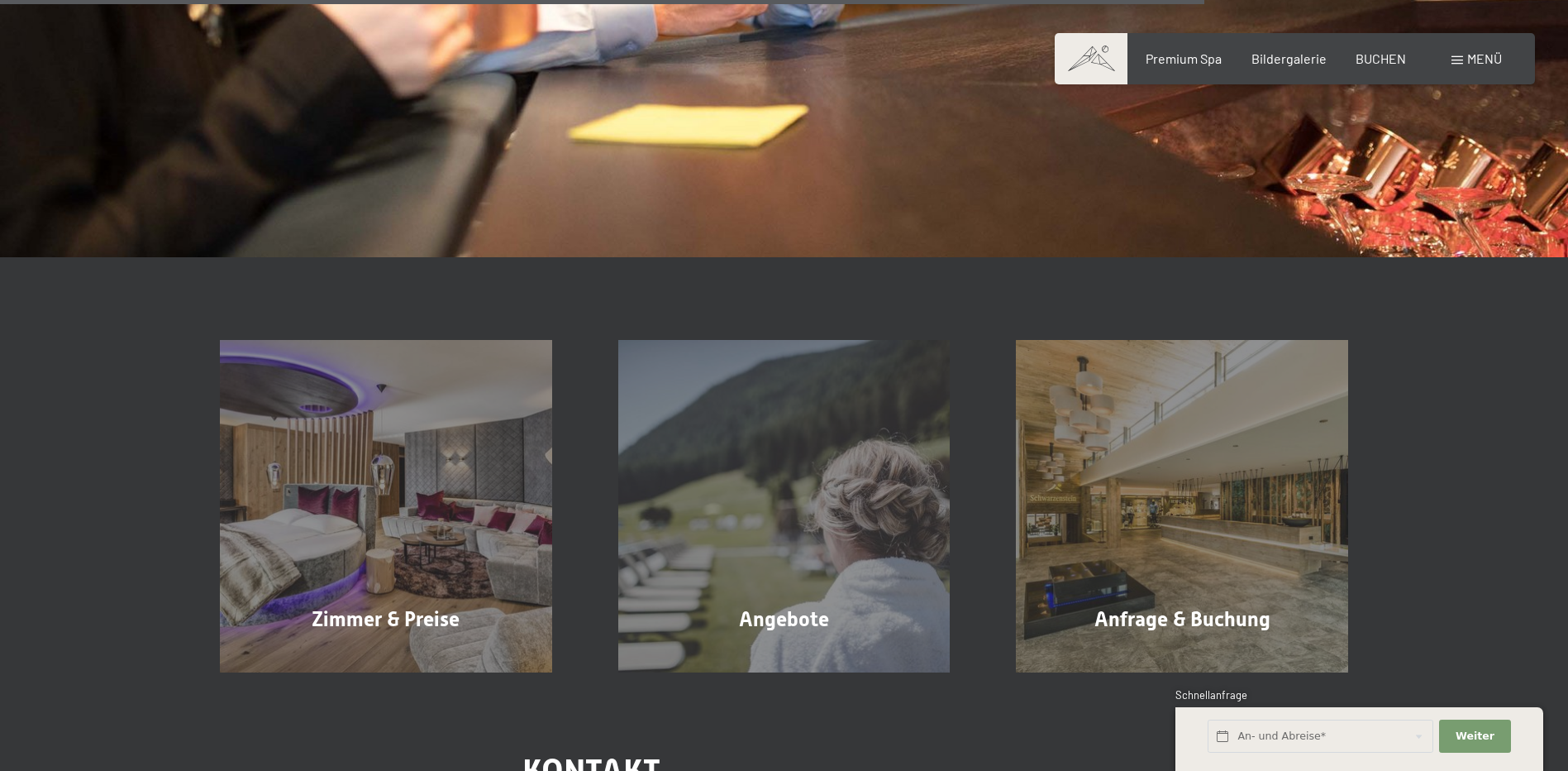
scroll to position [2811, 0]
